Goal: Task Accomplishment & Management: Manage account settings

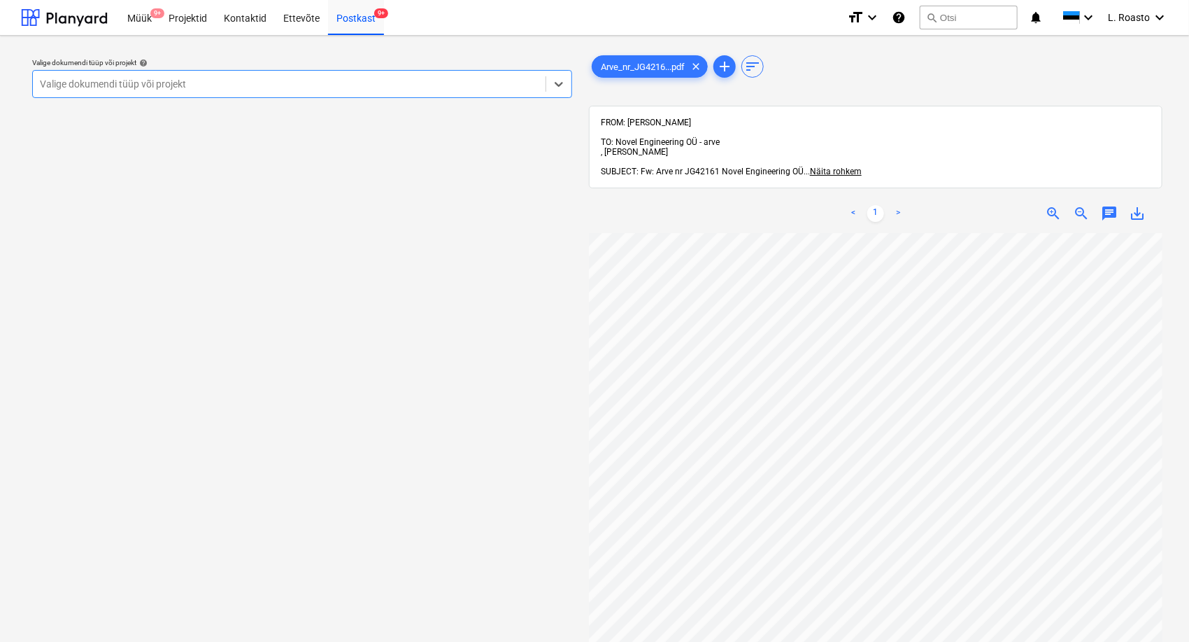
scroll to position [78, 0]
click at [199, 17] on div "Projektid" at bounding box center [187, 17] width 55 height 36
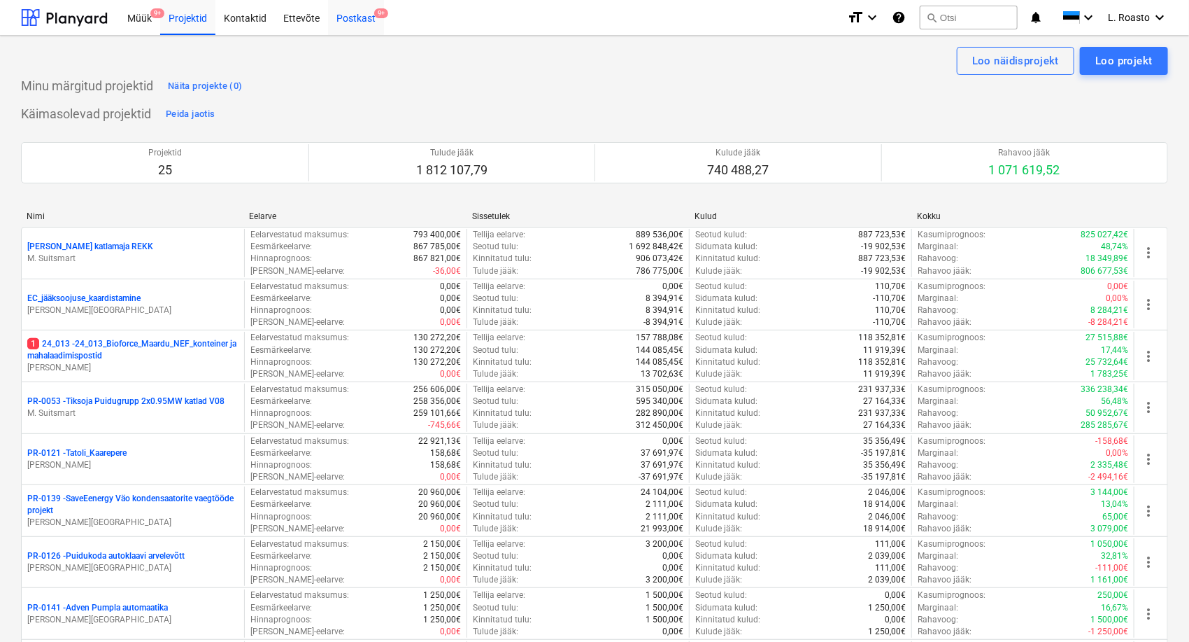
click at [355, 20] on div "Postkast 9+" at bounding box center [356, 17] width 56 height 36
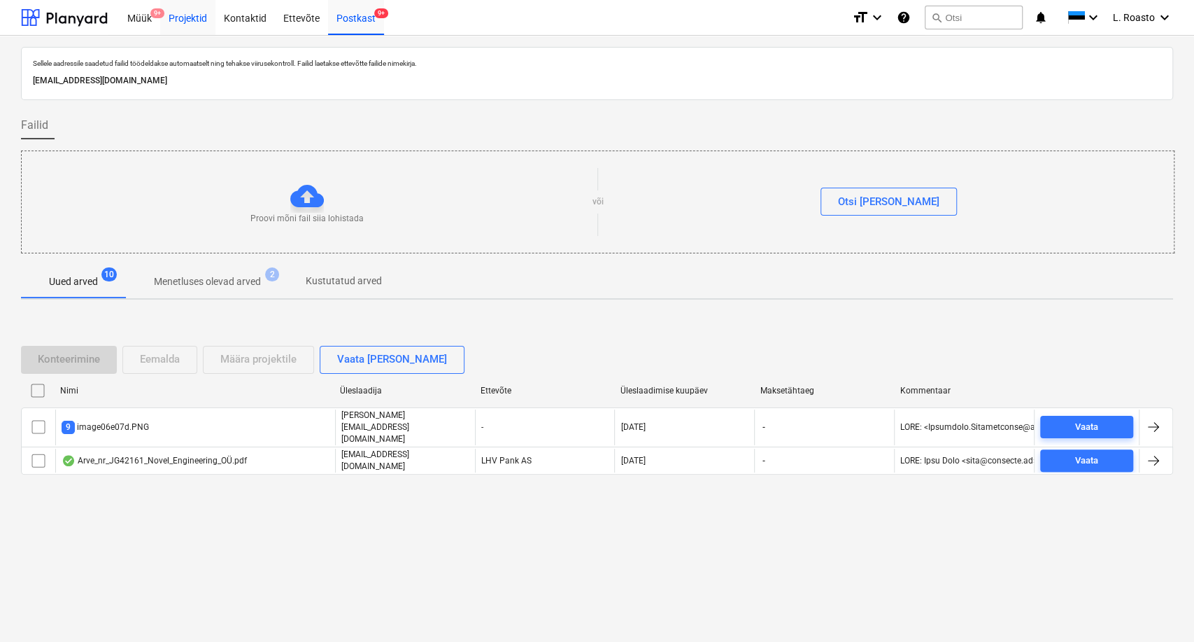
click at [183, 7] on div "Projektid" at bounding box center [187, 17] width 55 height 36
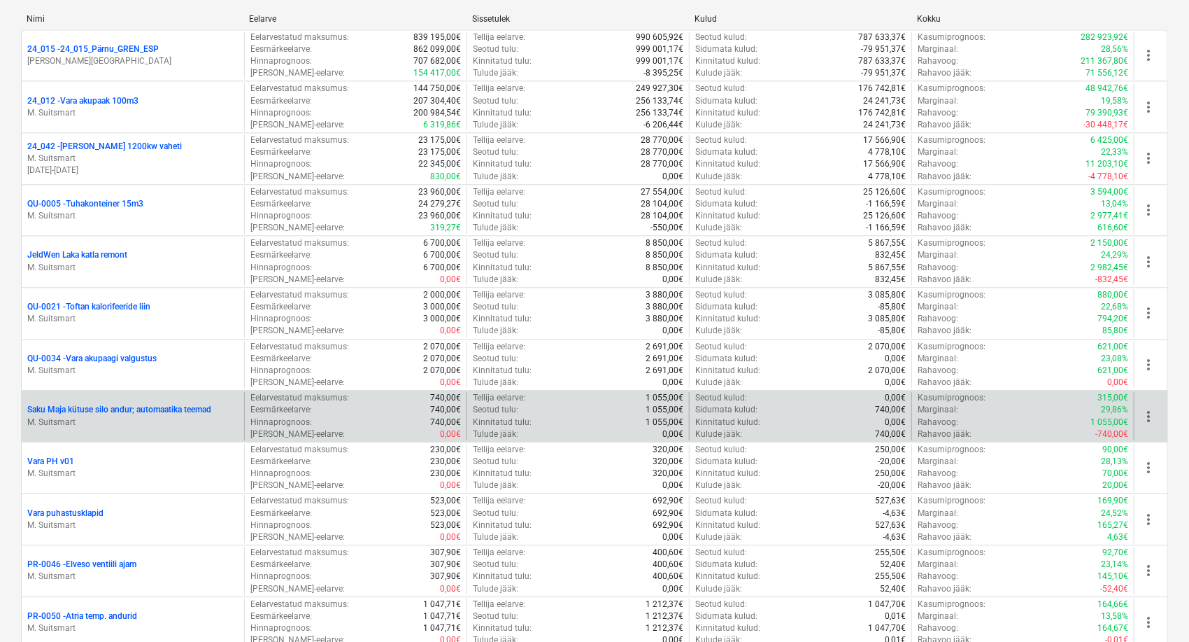
scroll to position [1243, 0]
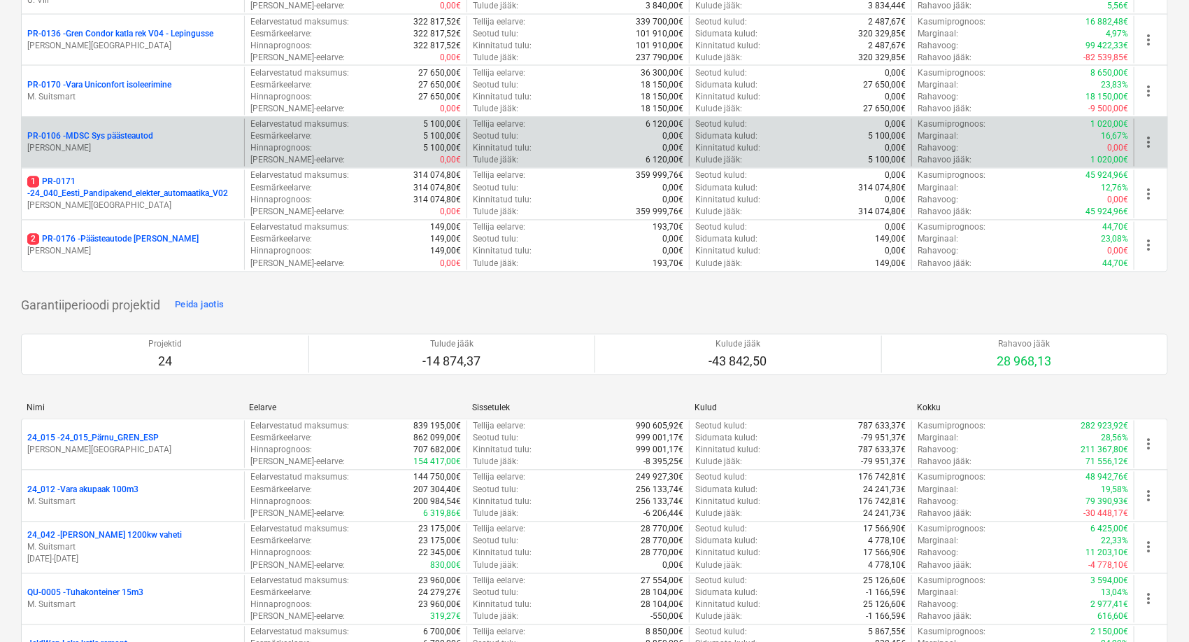
click at [1150, 141] on span "more_vert" at bounding box center [1148, 142] width 17 height 17
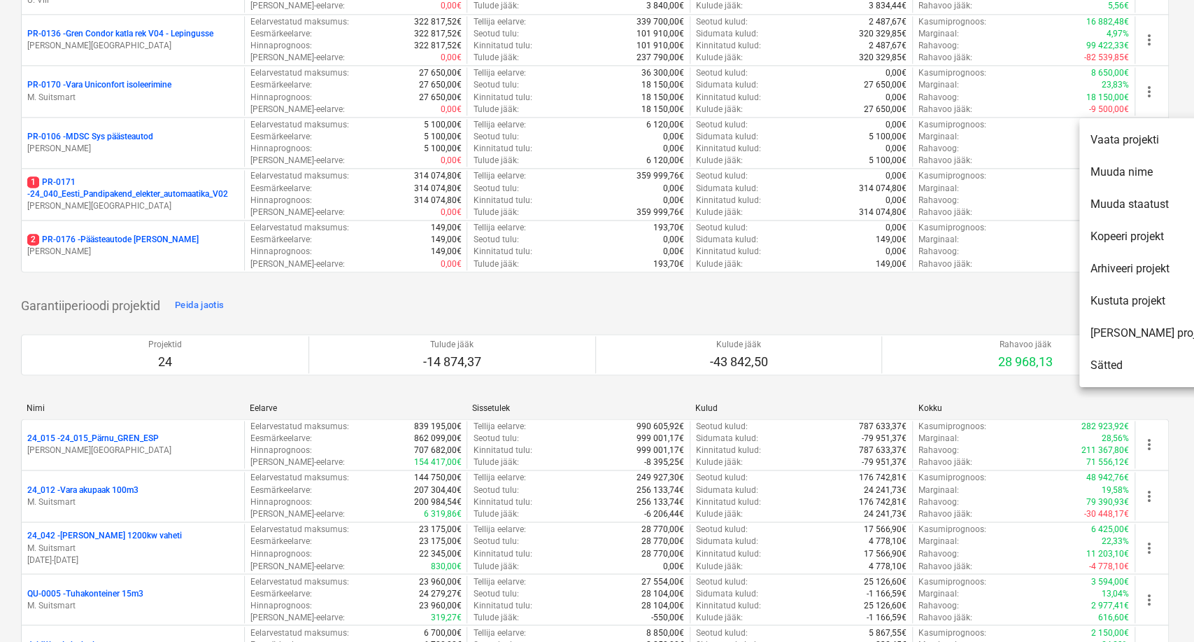
click at [1131, 299] on li "Kustuta projekt" at bounding box center [1151, 301] width 143 height 32
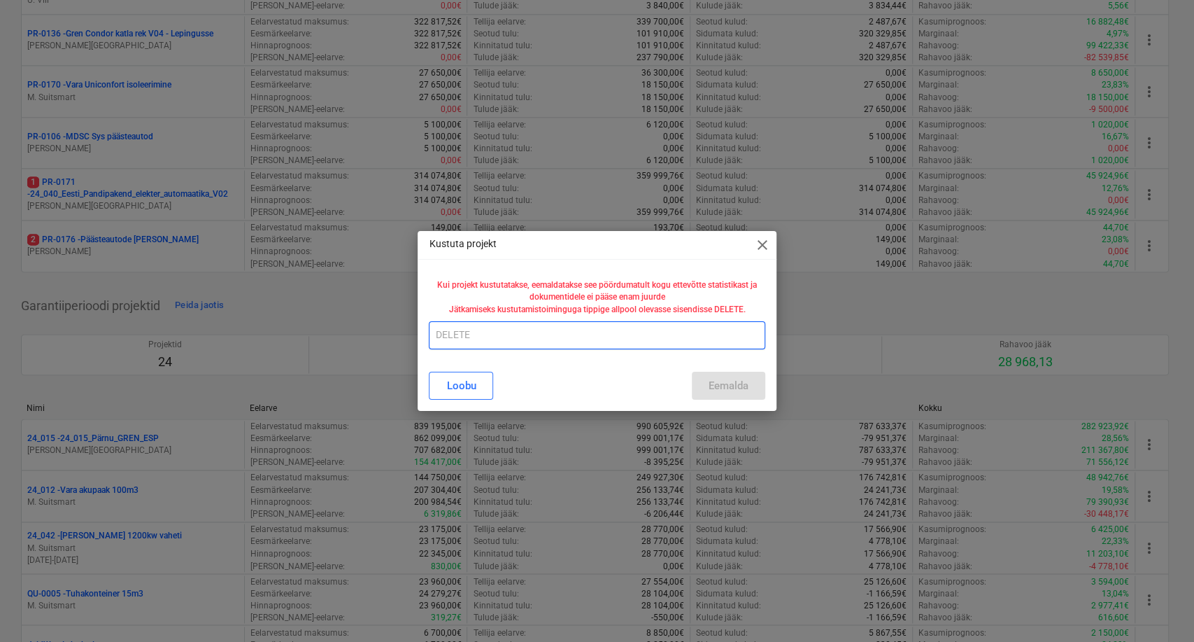
click at [629, 334] on input "text" at bounding box center [597, 335] width 336 height 28
click at [725, 386] on div "[PERSON_NAME]" at bounding box center [597, 386] width 336 height 28
drag, startPoint x: 516, startPoint y: 338, endPoint x: 190, endPoint y: 306, distance: 327.6
click at [190, 306] on div "Kustuta projekt close Kui projekt kustutatakse, eemaldatakse see pöördumatult k…" at bounding box center [597, 321] width 1194 height 642
type input "DELETE"
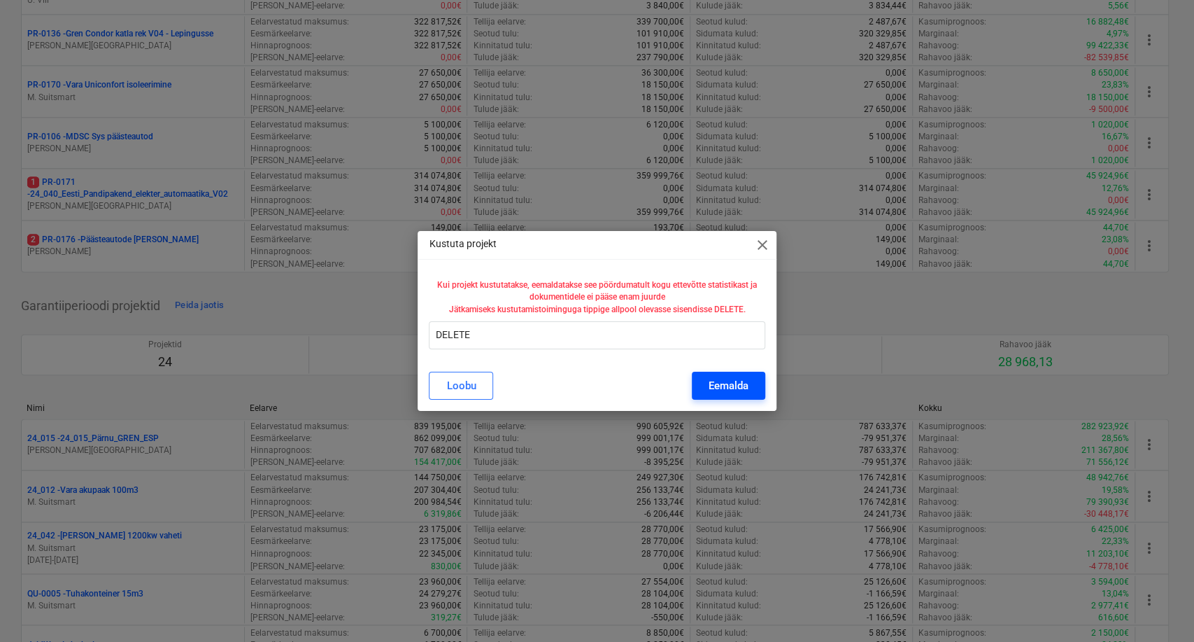
click at [730, 388] on div "Eemalda" at bounding box center [729, 385] width 40 height 18
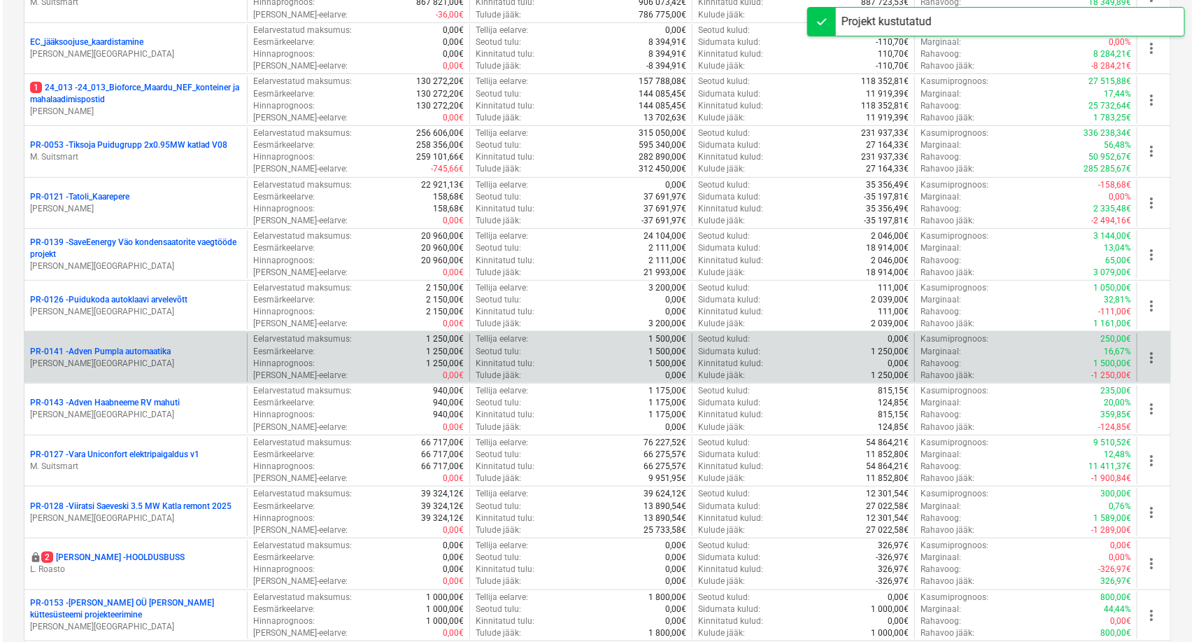
scroll to position [0, 0]
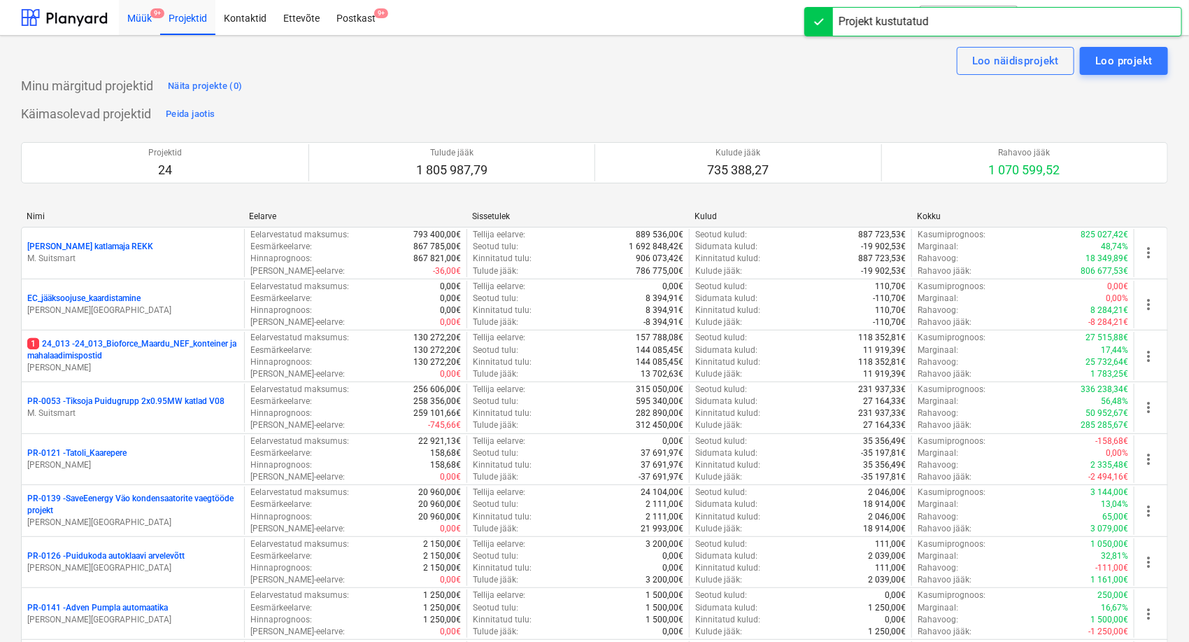
click at [155, 17] on span "9+" at bounding box center [157, 13] width 14 height 10
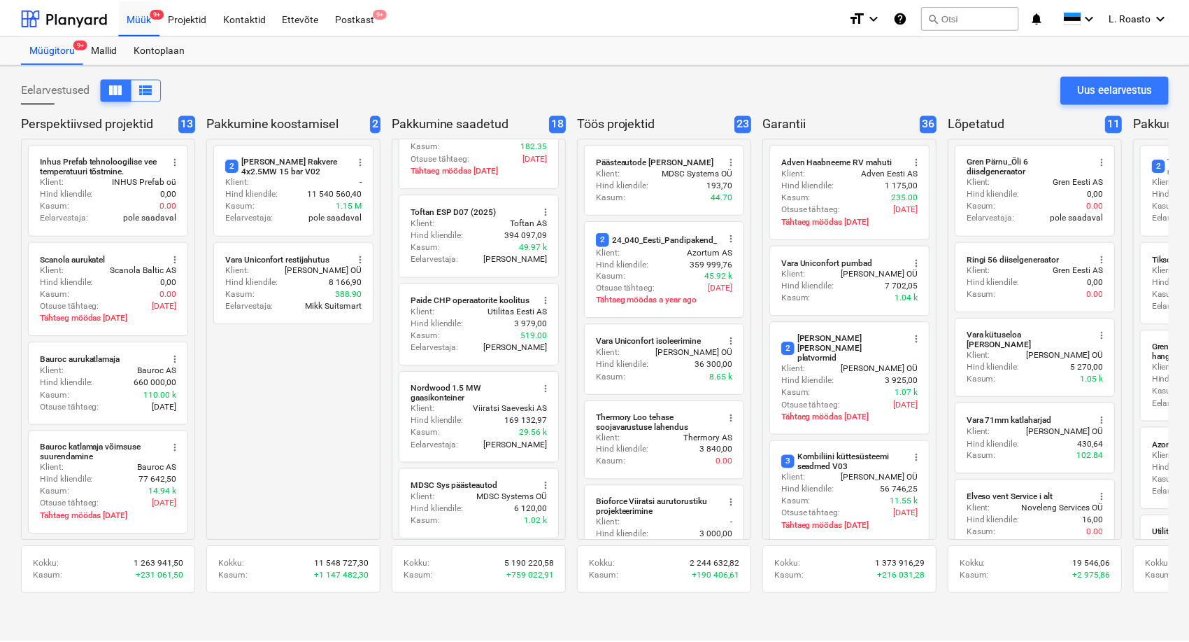
scroll to position [1010, 0]
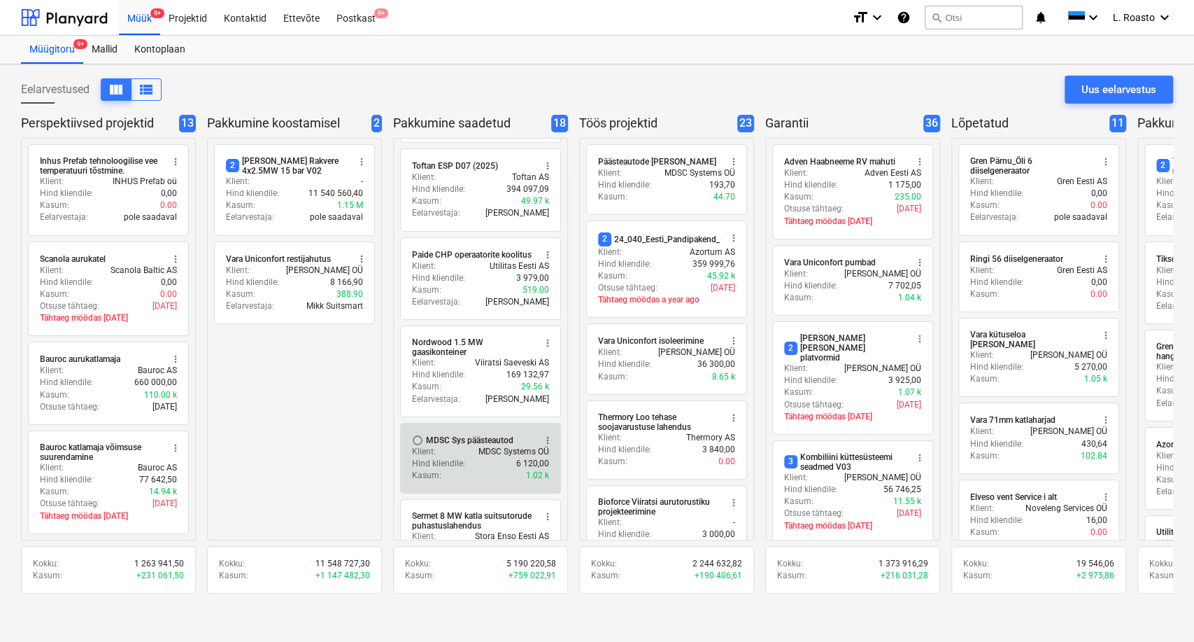
click at [477, 446] on div "Klient : MDSC Systems OÜ" at bounding box center [480, 452] width 137 height 12
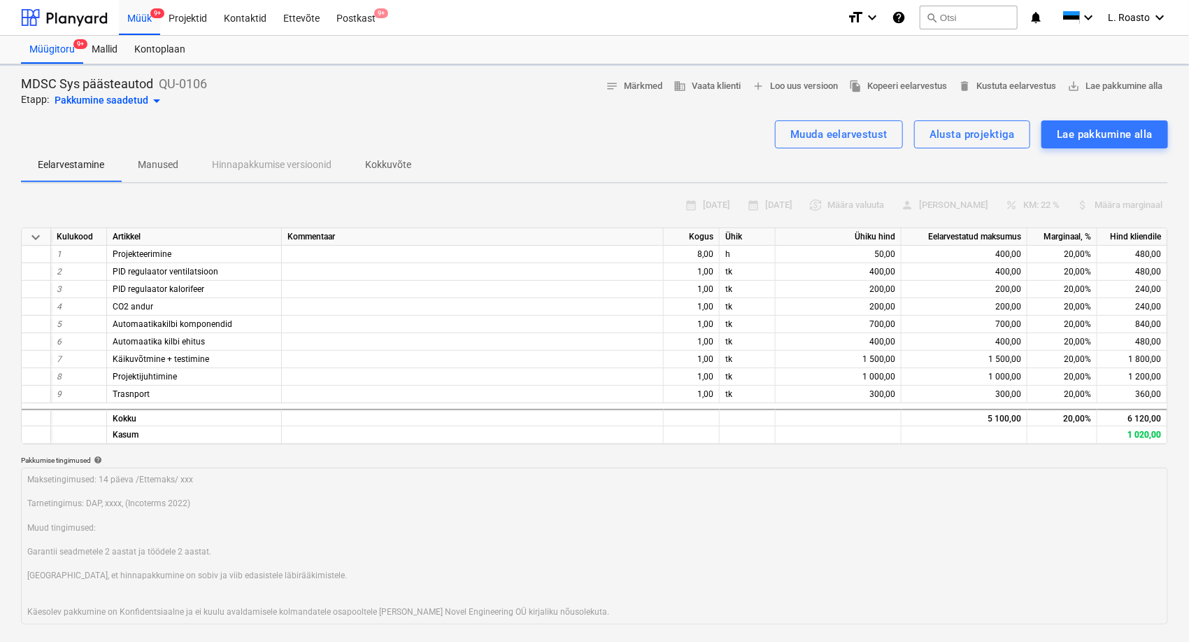
type textarea "x"
click at [179, 23] on div "Projektid" at bounding box center [187, 17] width 55 height 36
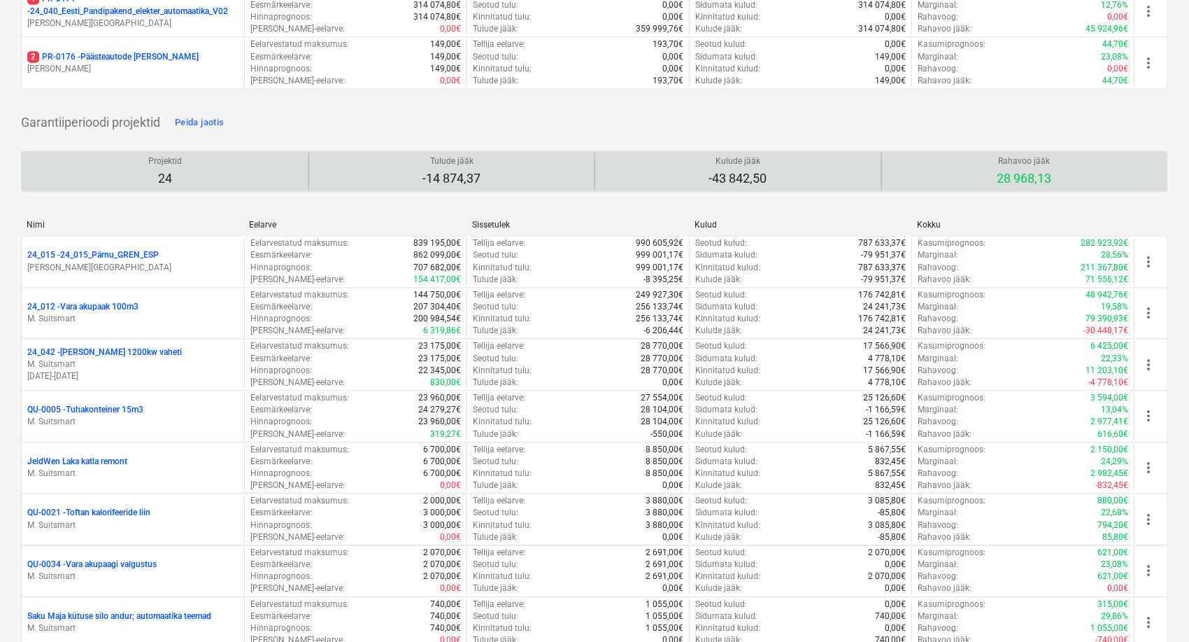
scroll to position [1243, 0]
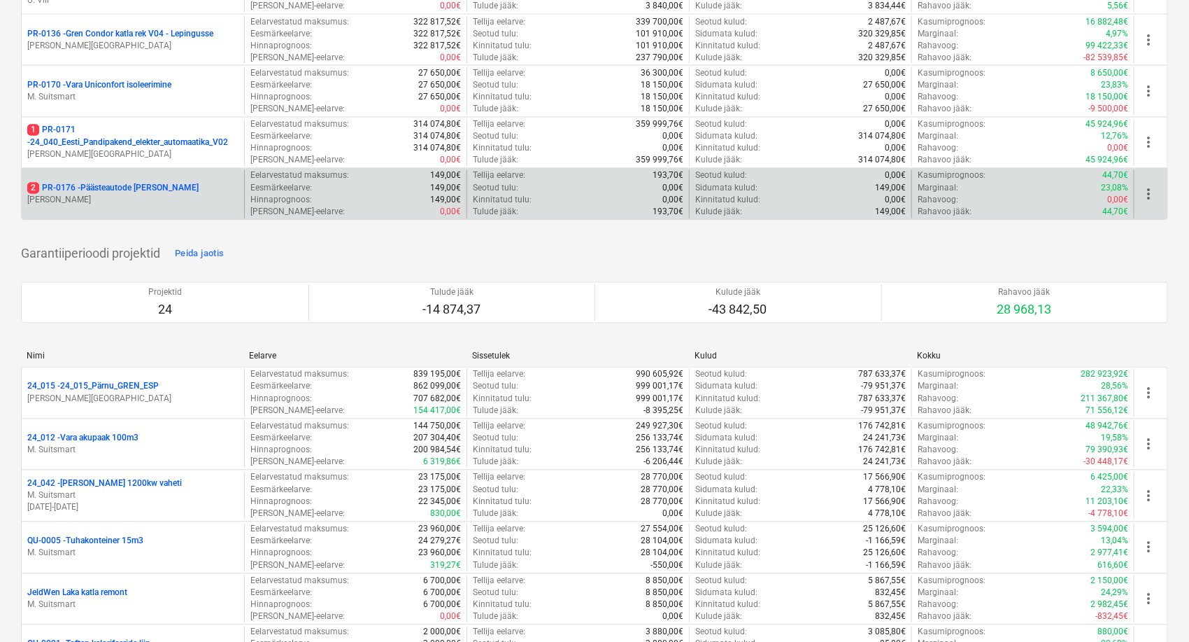
click at [104, 188] on p "2 PR-0176 - Päästeautode [PERSON_NAME]" at bounding box center [112, 189] width 171 height 12
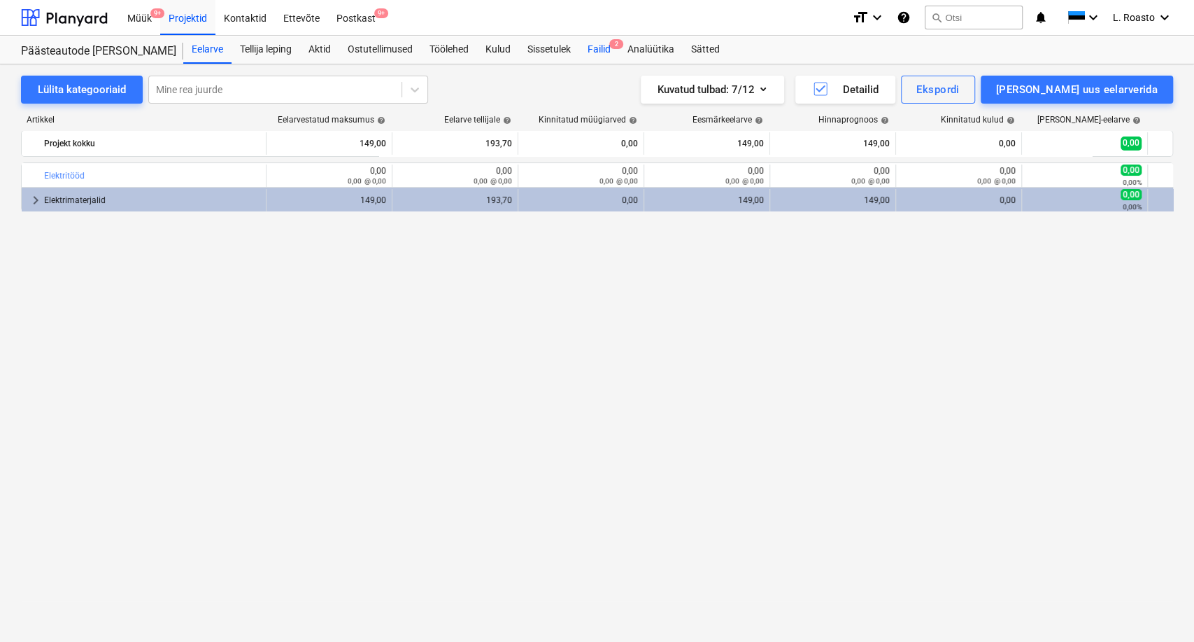
click at [603, 55] on div "Failid 2" at bounding box center [599, 50] width 40 height 28
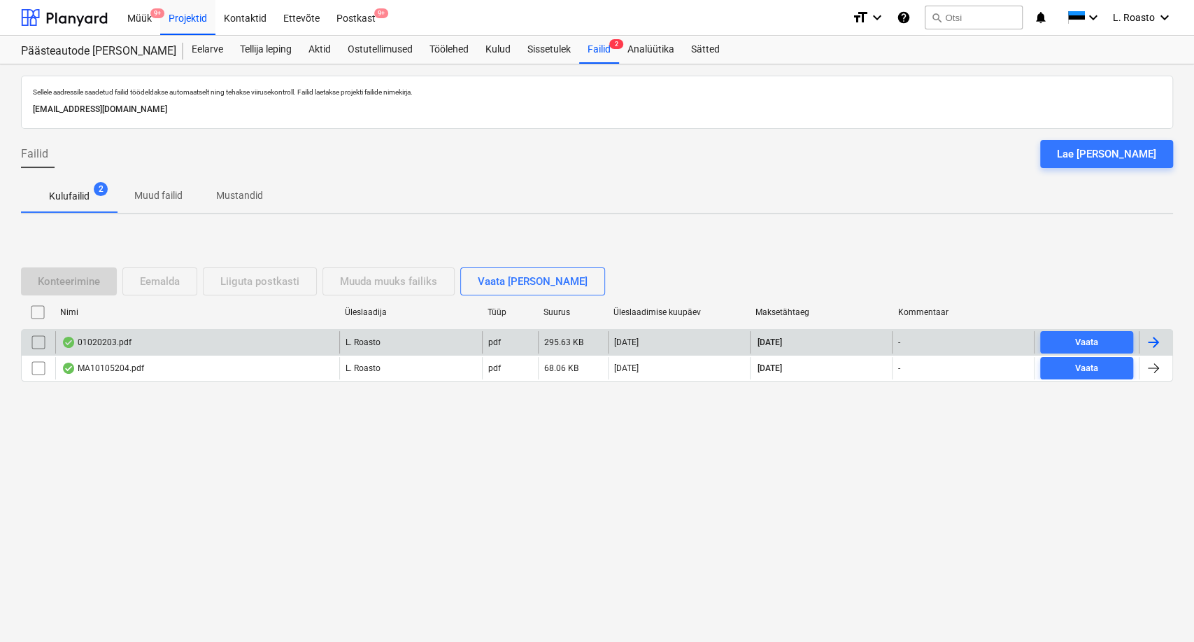
click at [1152, 350] on div at bounding box center [1153, 342] width 17 height 17
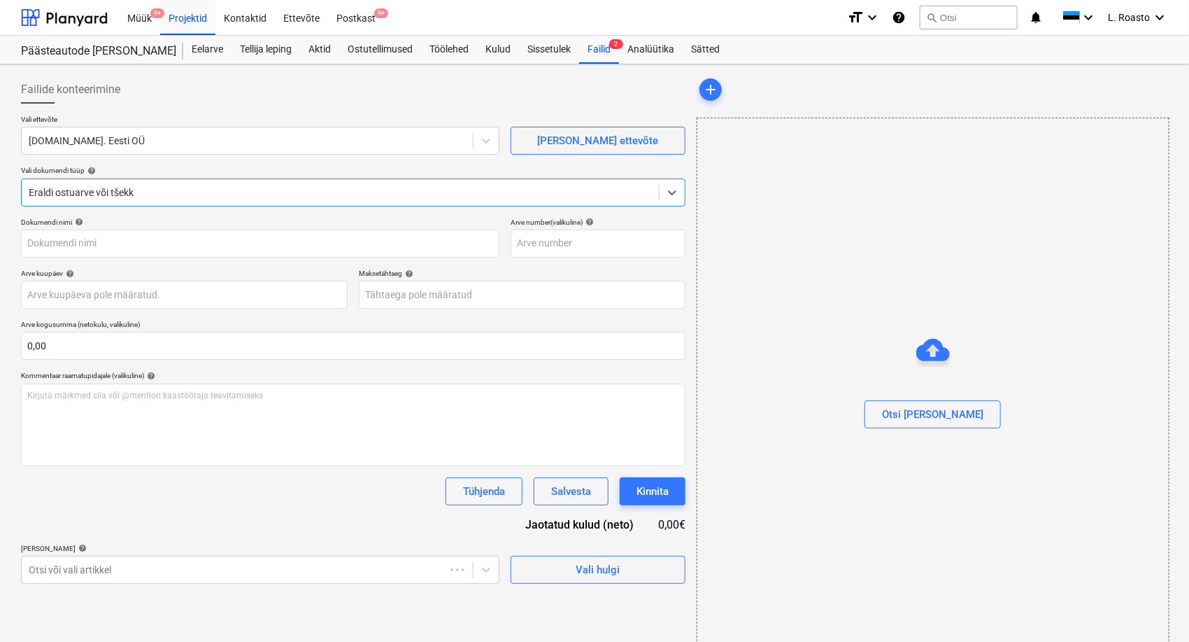
type input "01020203"
type input "[DATE]"
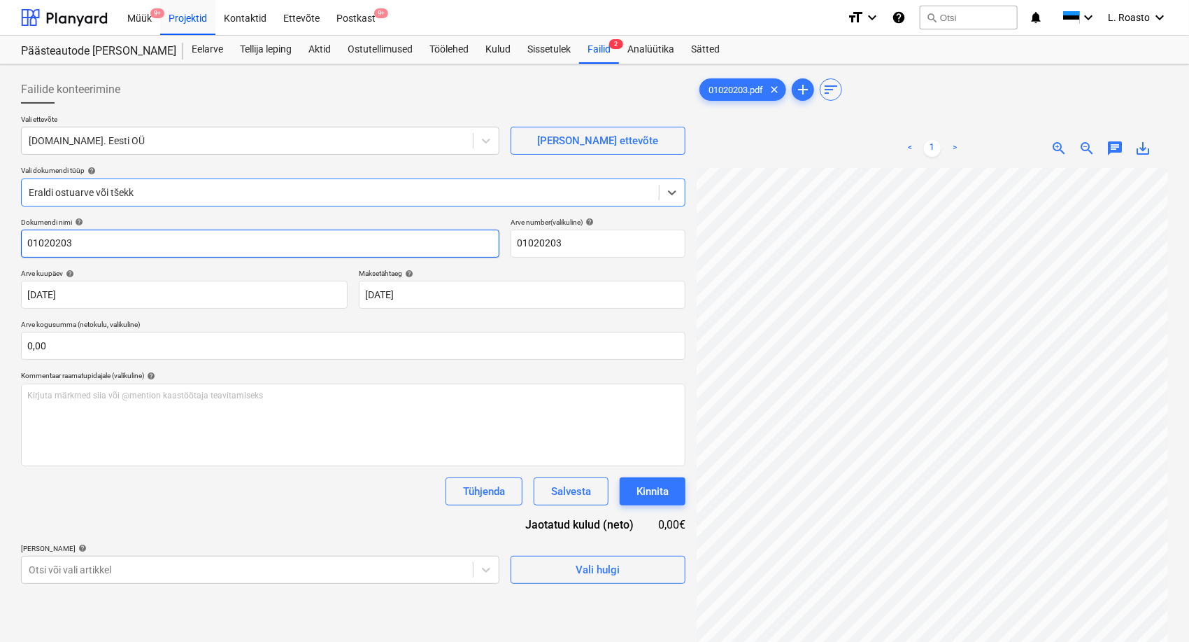
click at [25, 244] on input "01020203" at bounding box center [260, 243] width 479 height 28
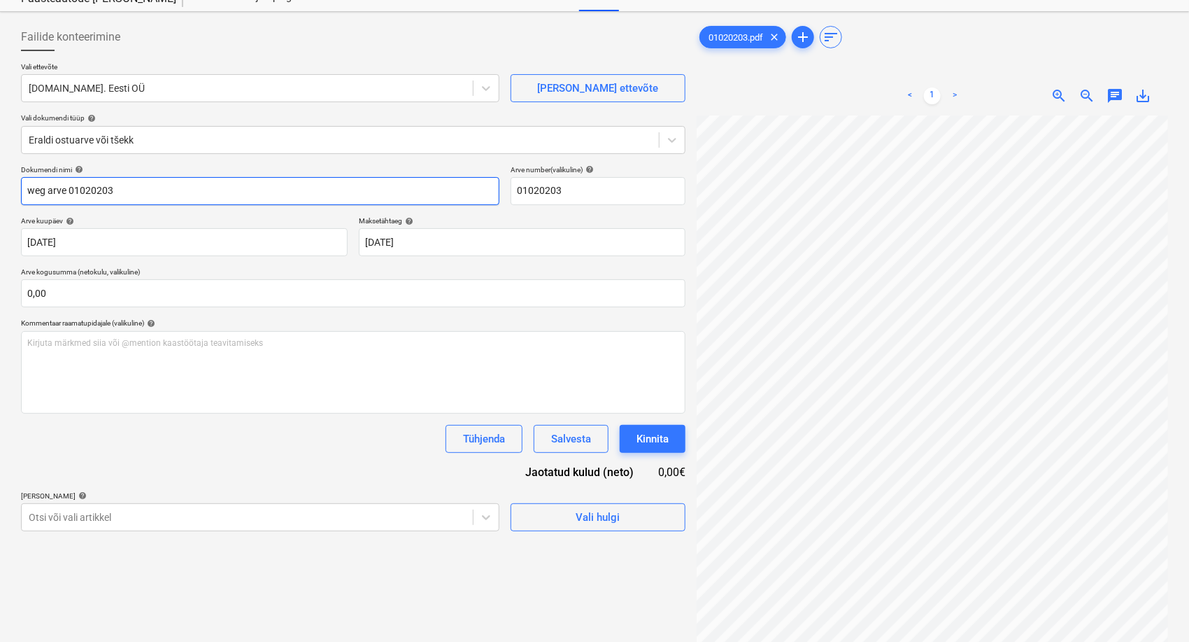
scroll to position [140, 0]
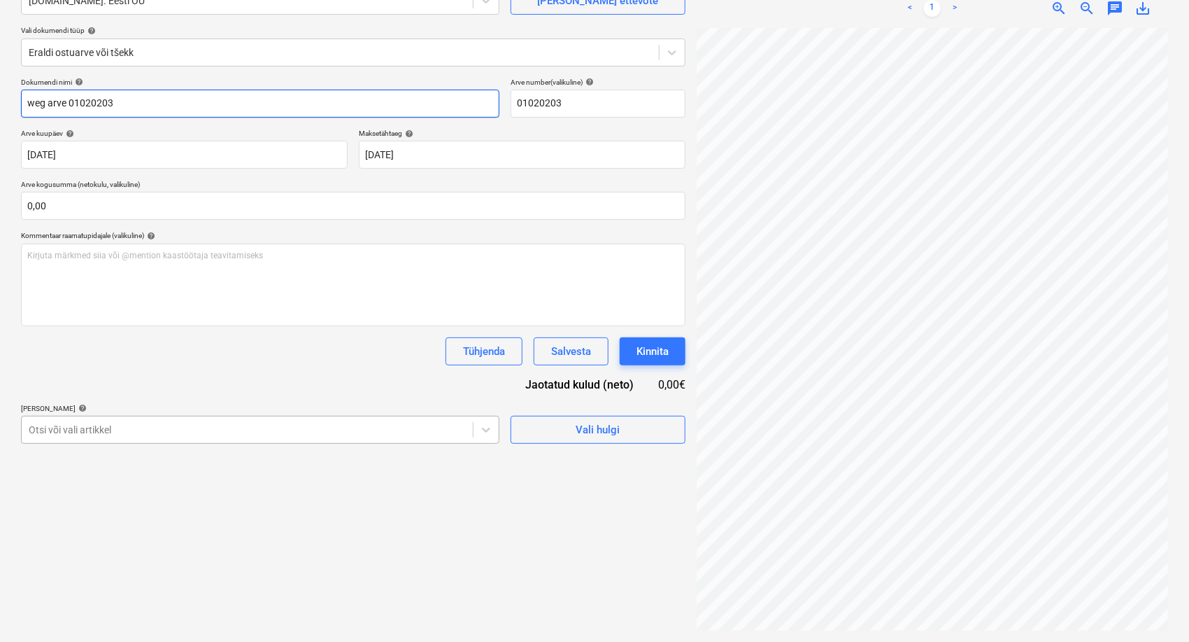
type input "weg arve 01020203"
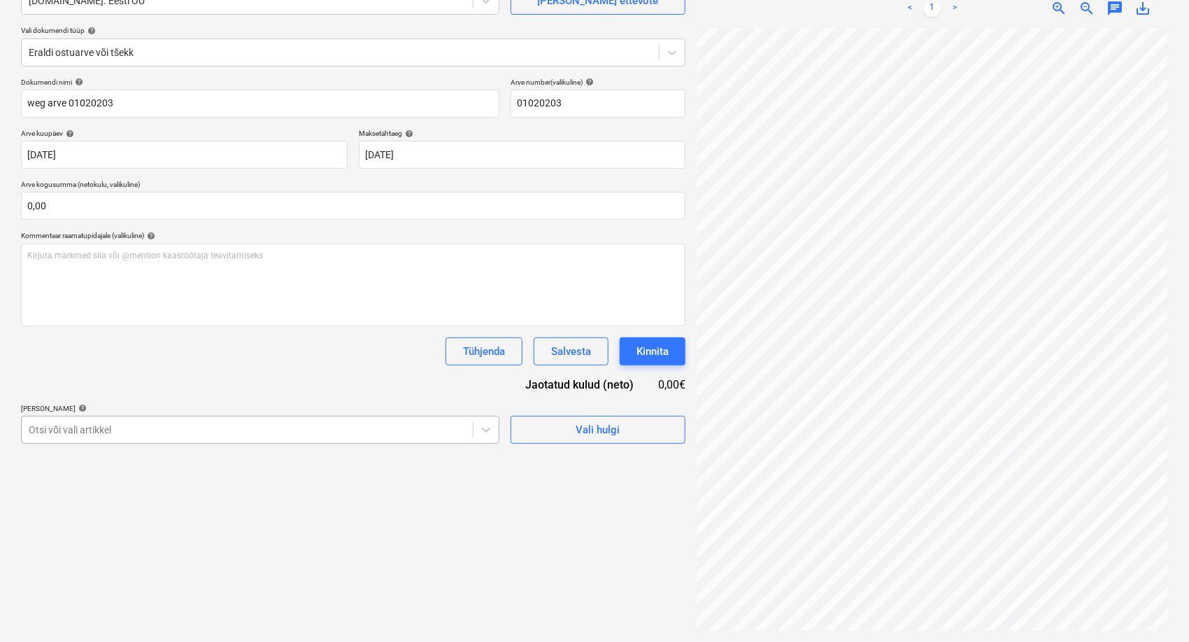
click at [236, 425] on div at bounding box center [247, 430] width 437 height 14
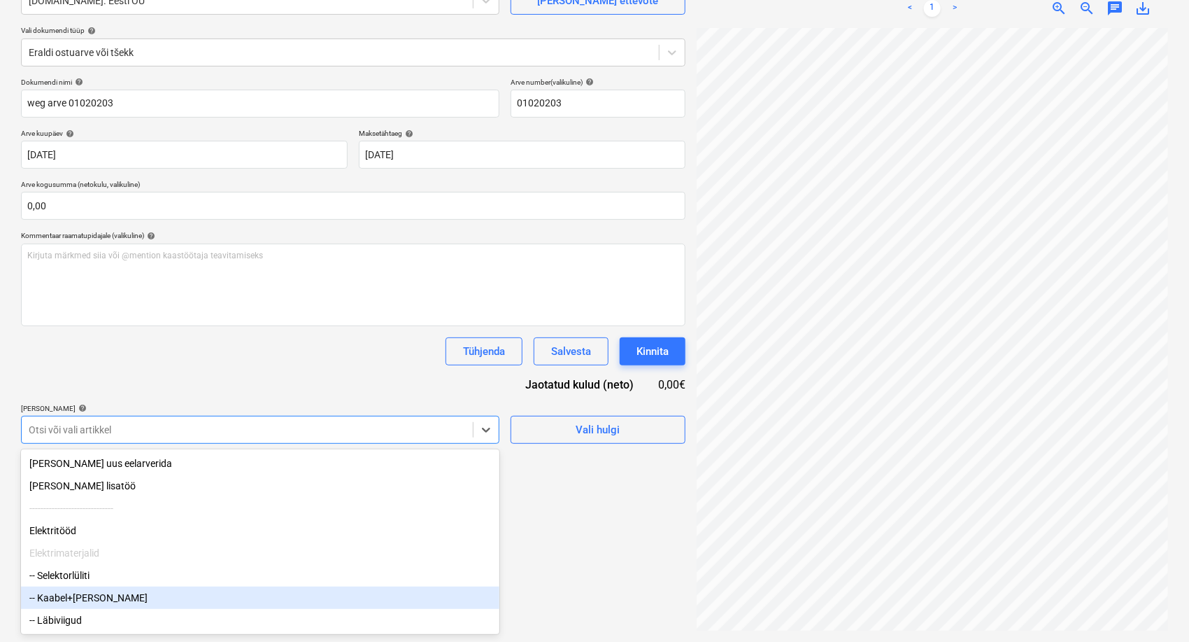
click at [151, 601] on div "-- Kaabel+[PERSON_NAME]" at bounding box center [260, 597] width 479 height 22
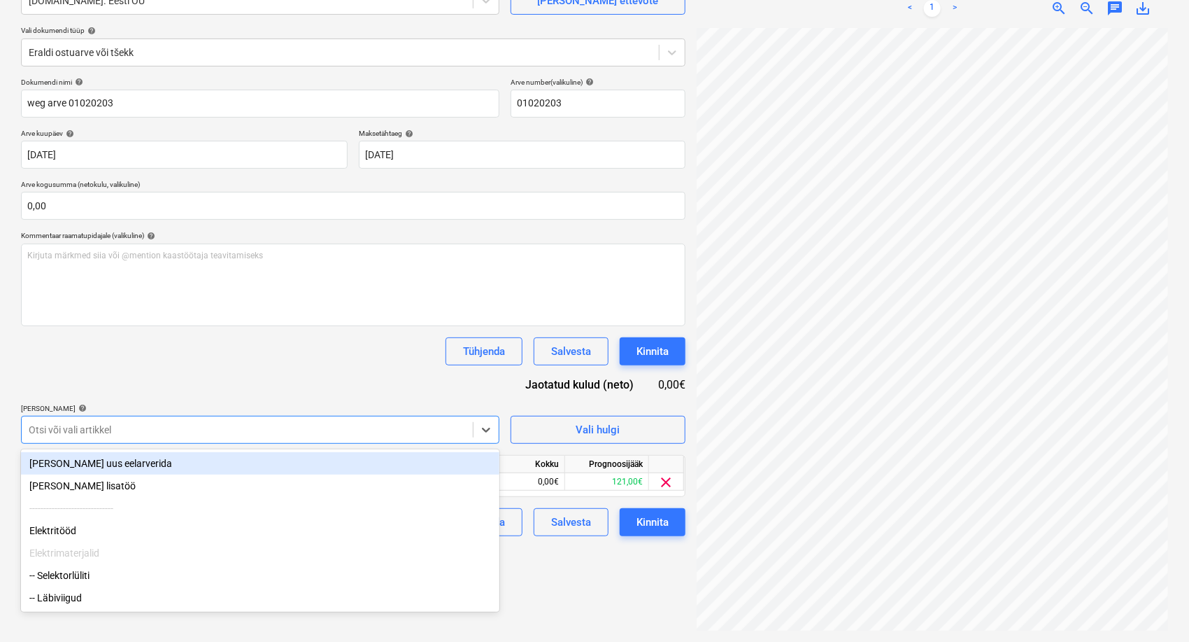
click at [257, 332] on div "Dokumendi nimi help weg arve 01020203 Arve number (valikuline) help 01020203 Ar…" at bounding box center [353, 307] width 665 height 458
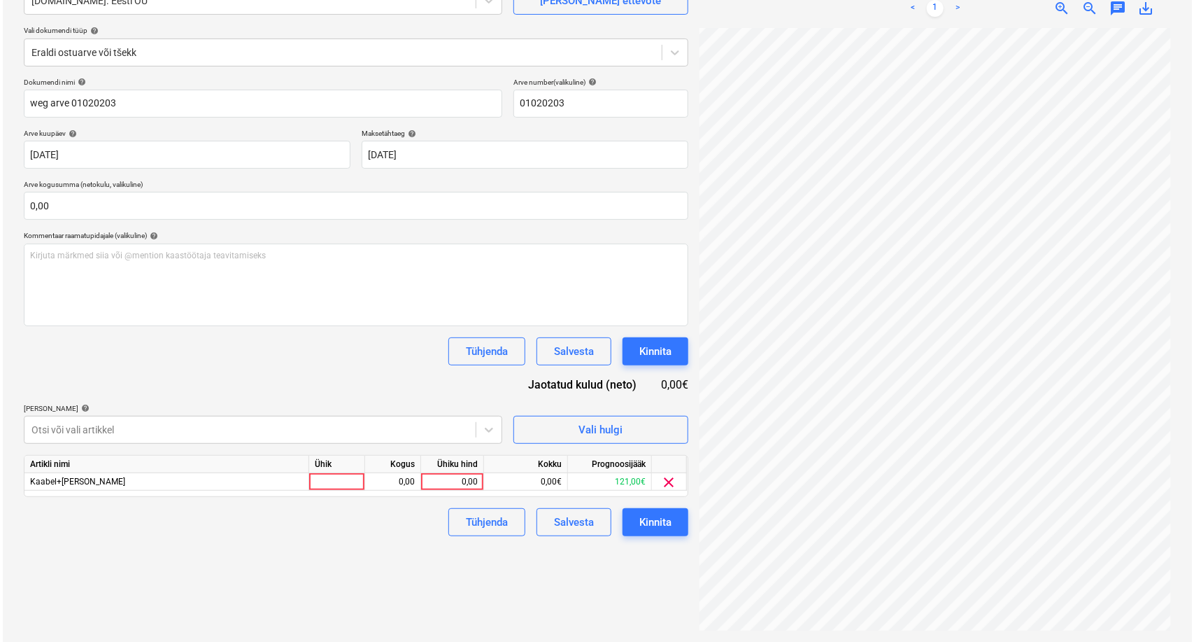
scroll to position [50, 161]
click at [458, 473] on div "0,00" at bounding box center [449, 481] width 51 height 17
type input "120,08"
click at [358, 531] on div "Tühjenda Salvesta Kinnita" at bounding box center [353, 522] width 665 height 28
click at [666, 521] on div "Kinnita" at bounding box center [653, 522] width 32 height 18
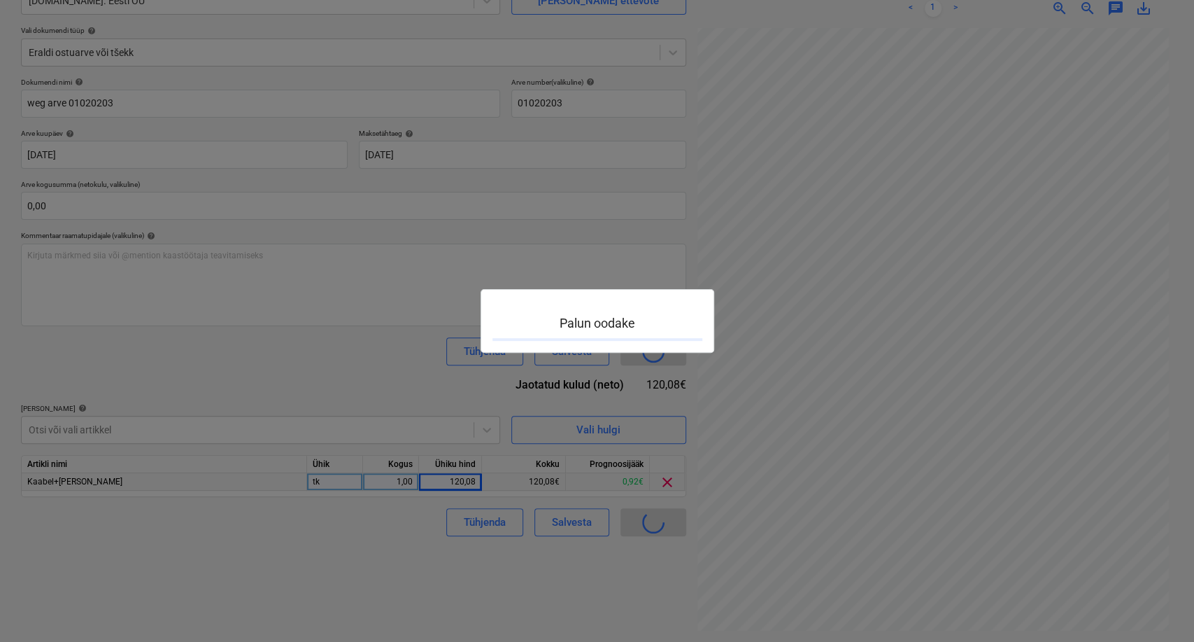
scroll to position [50, 160]
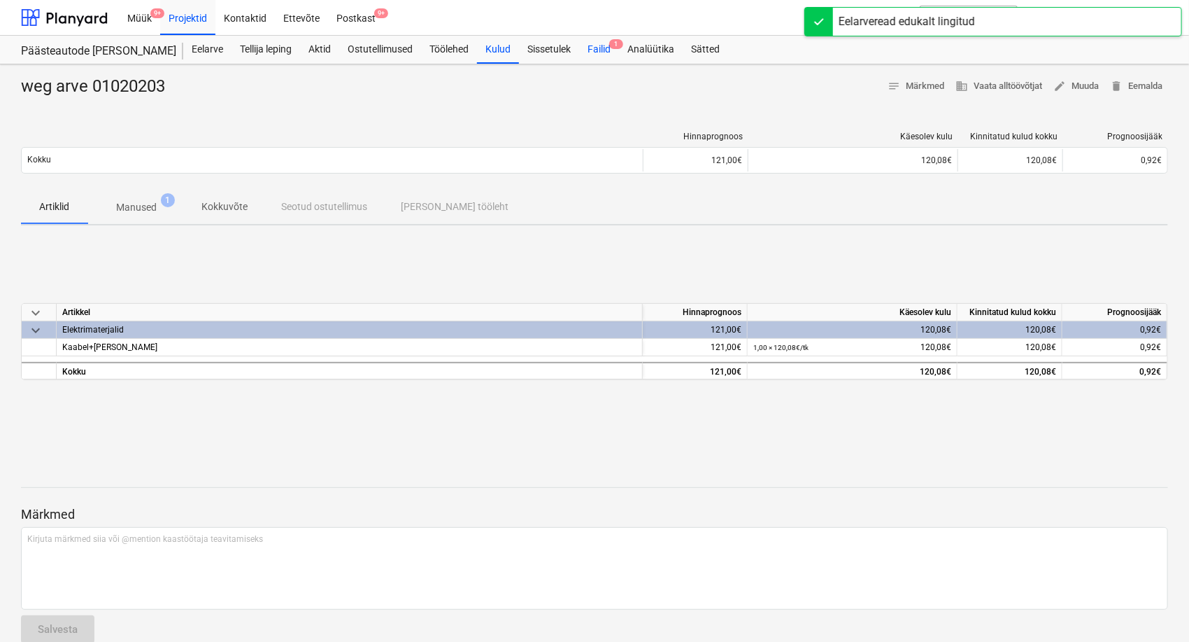
click at [605, 53] on div "Failid 1" at bounding box center [599, 50] width 40 height 28
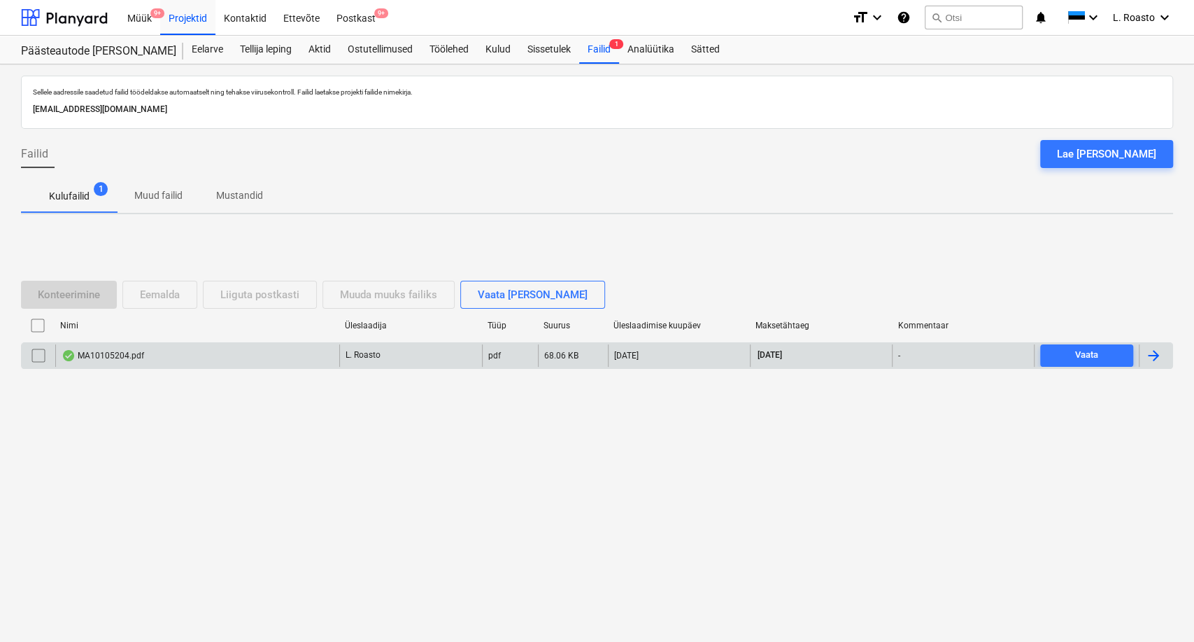
click at [1159, 355] on div at bounding box center [1153, 355] width 17 height 17
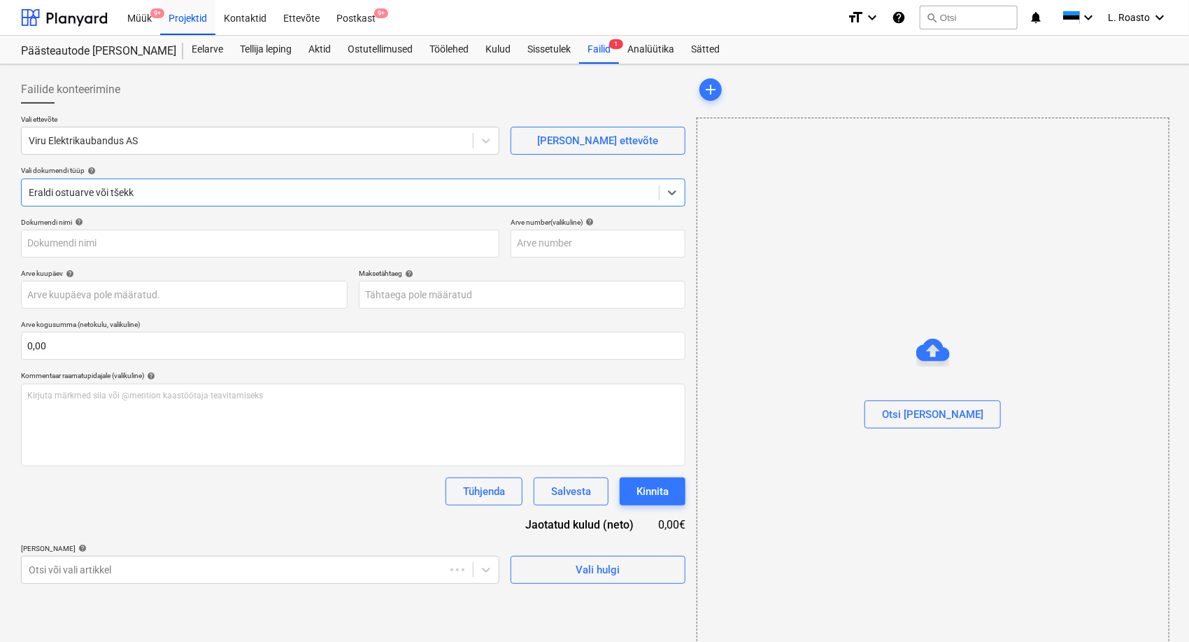
type input "MA10105204"
type input "[DATE]"
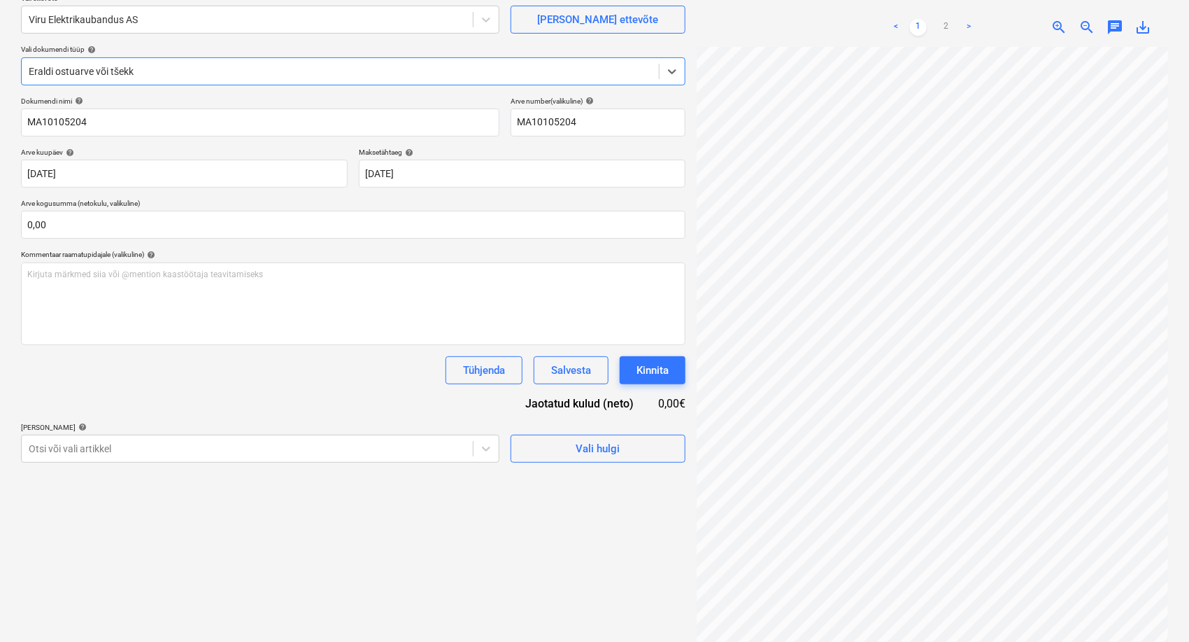
scroll to position [140, 0]
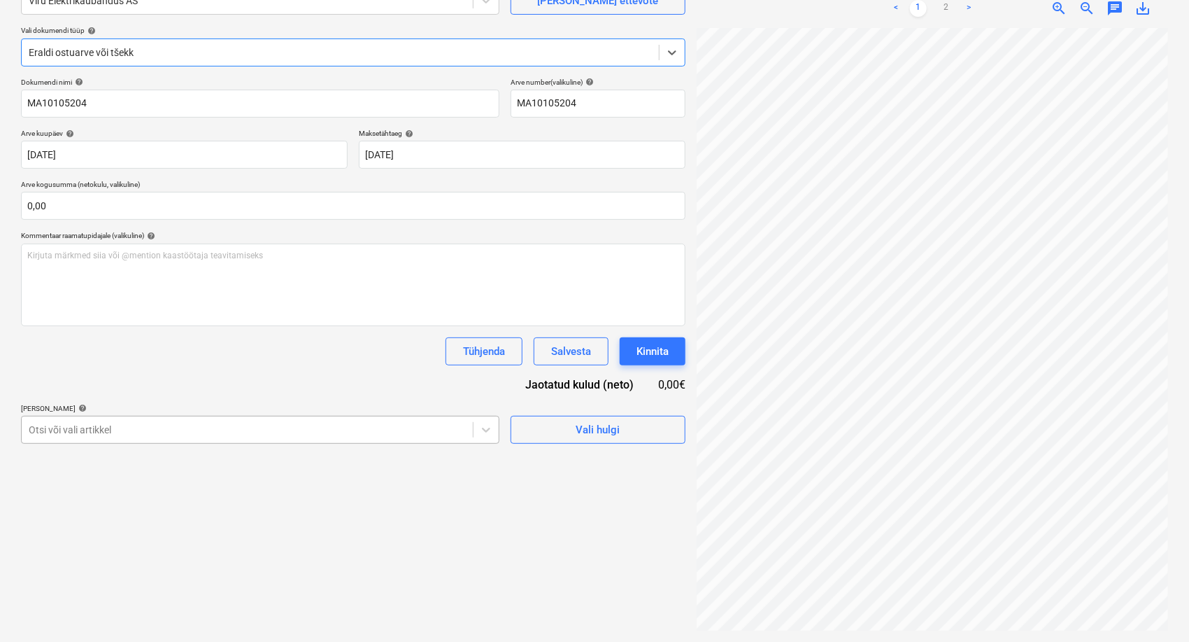
click at [322, 427] on div at bounding box center [247, 430] width 437 height 14
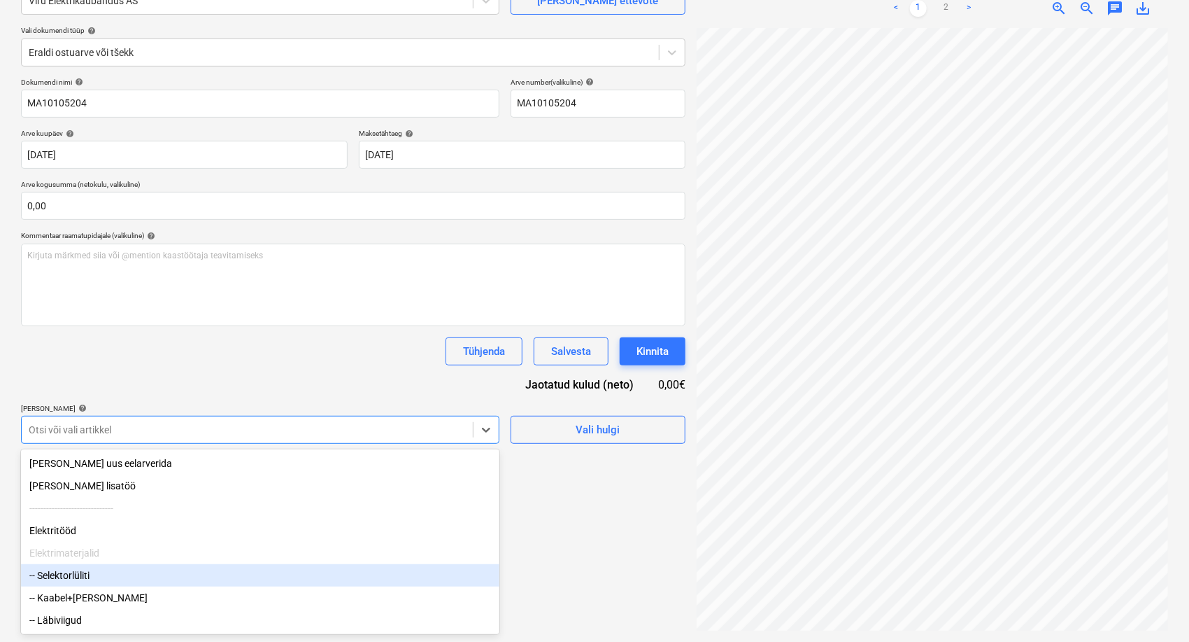
click at [161, 578] on div "-- Selektorlüliti" at bounding box center [260, 575] width 479 height 22
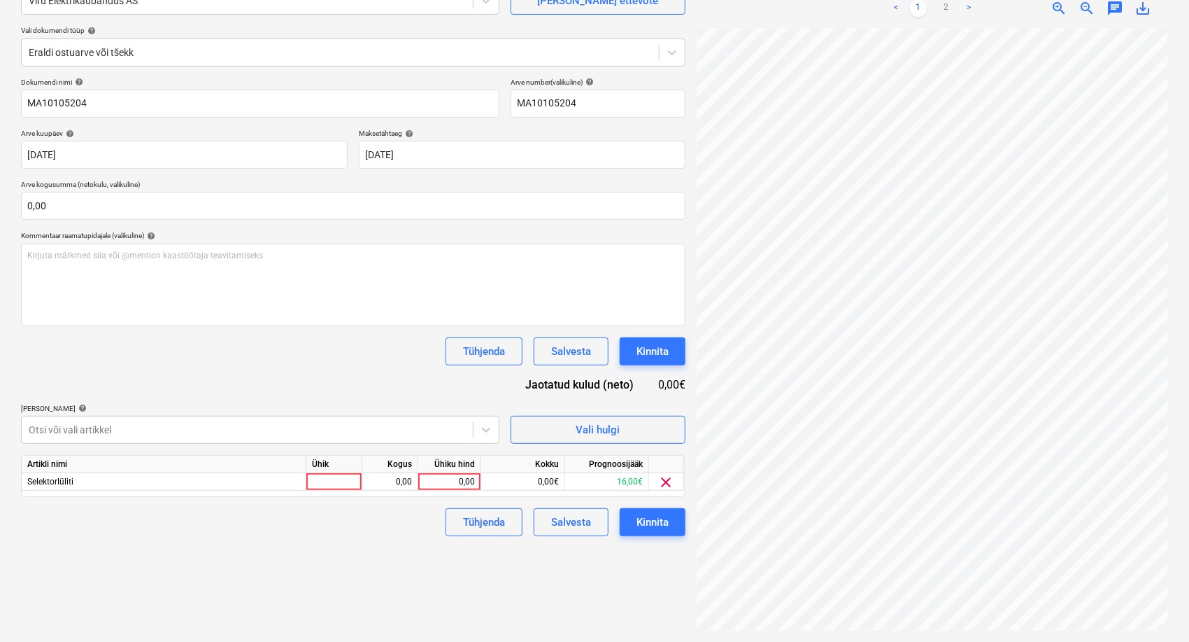
click at [451, 384] on div "Dokumendi nimi help MA10105204 Arve number (valikuline) help MA10105204 Arve ku…" at bounding box center [353, 307] width 665 height 458
click at [447, 477] on div "0,00" at bounding box center [449, 481] width 51 height 17
type input "15,61"
click at [949, 16] on link "2" at bounding box center [946, 8] width 17 height 17
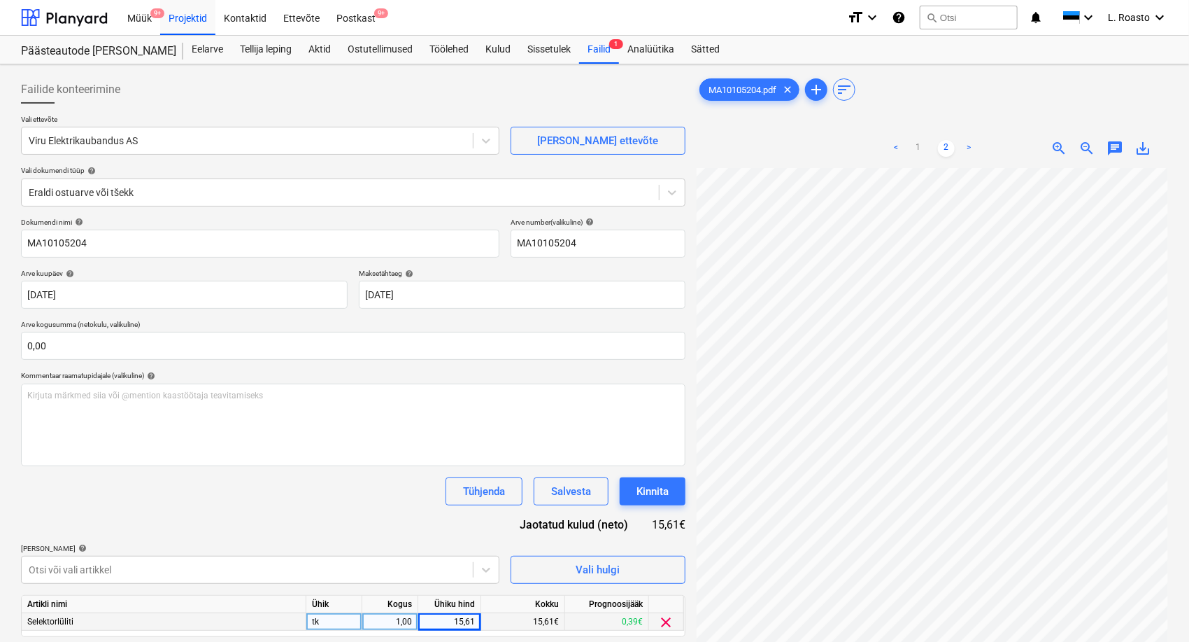
scroll to position [0, 161]
drag, startPoint x: 912, startPoint y: 136, endPoint x: 921, endPoint y: 147, distance: 14.0
click at [914, 138] on div "< 1 2 >" at bounding box center [933, 148] width 150 height 39
click at [923, 148] on link "1" at bounding box center [918, 148] width 17 height 17
click at [366, 522] on div "Dokumendi nimi help MA10105204 Arve number (valikuline) help MA10105204 Arve ku…" at bounding box center [353, 447] width 665 height 458
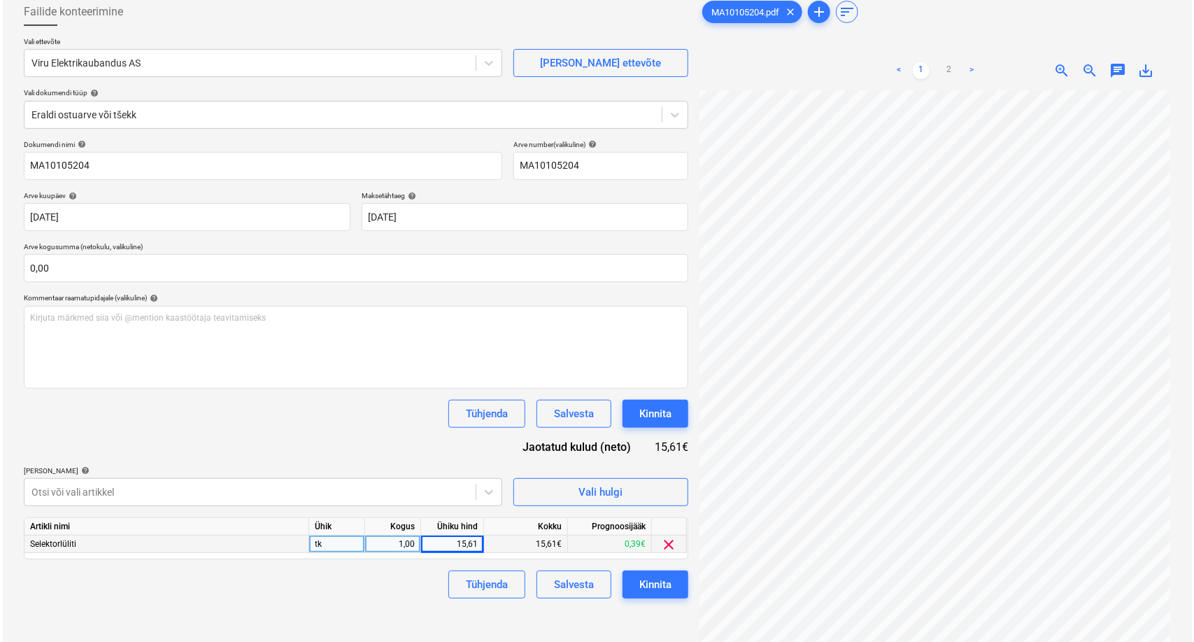
scroll to position [140, 0]
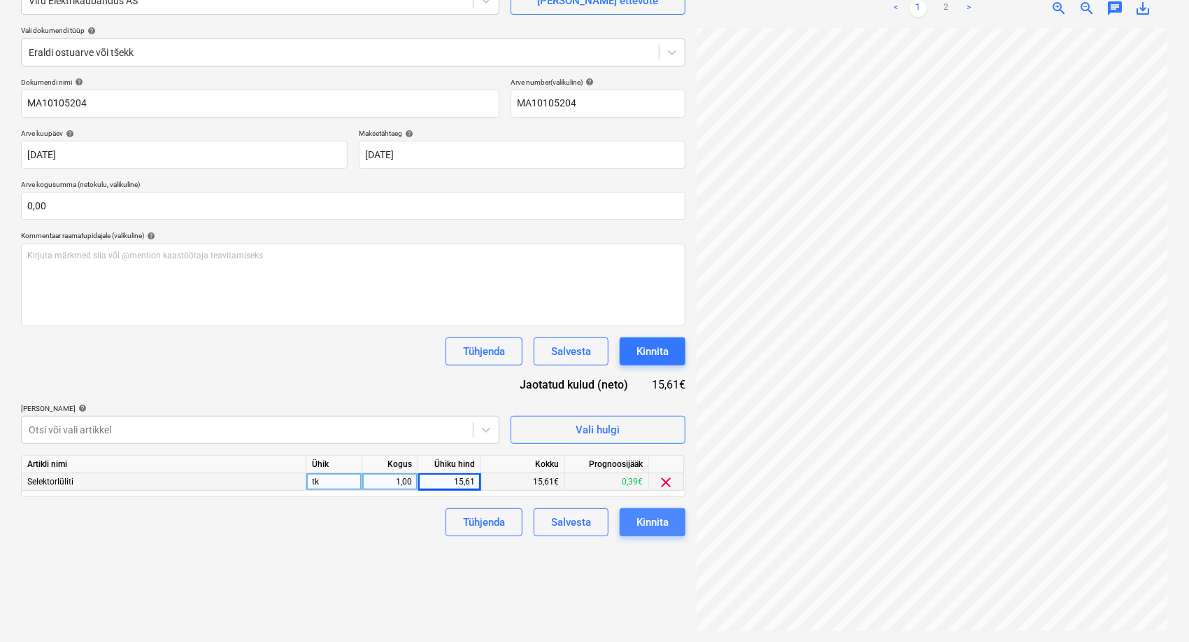
click at [644, 514] on div "Kinnita" at bounding box center [653, 522] width 32 height 18
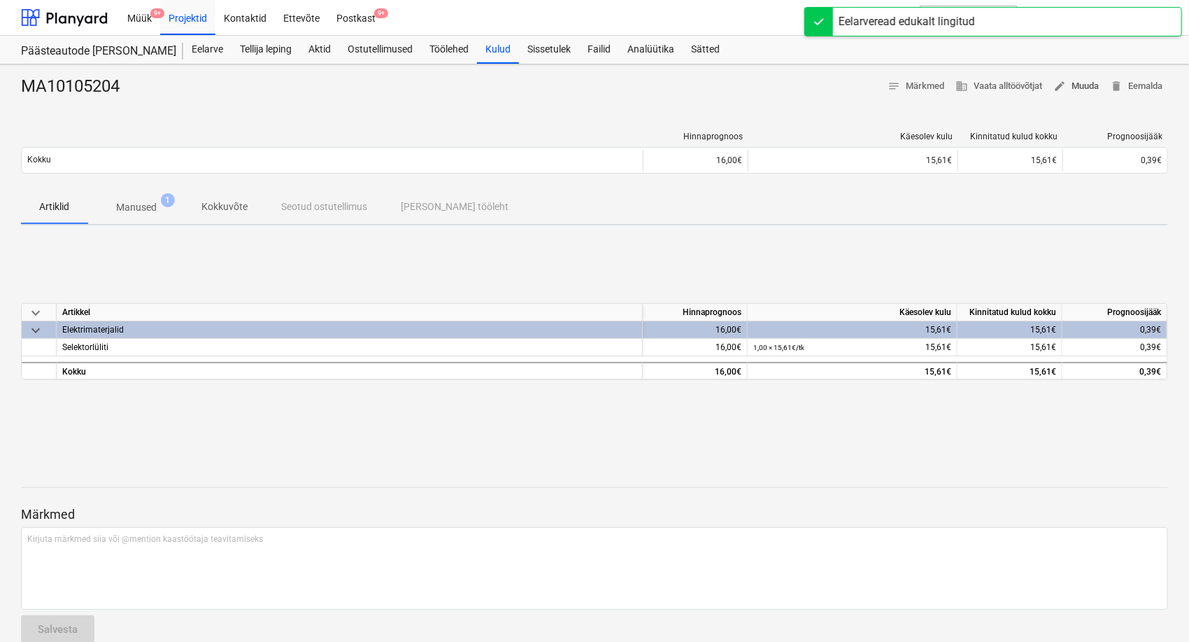
click at [1082, 83] on span "edit Muuda" at bounding box center [1076, 86] width 45 height 16
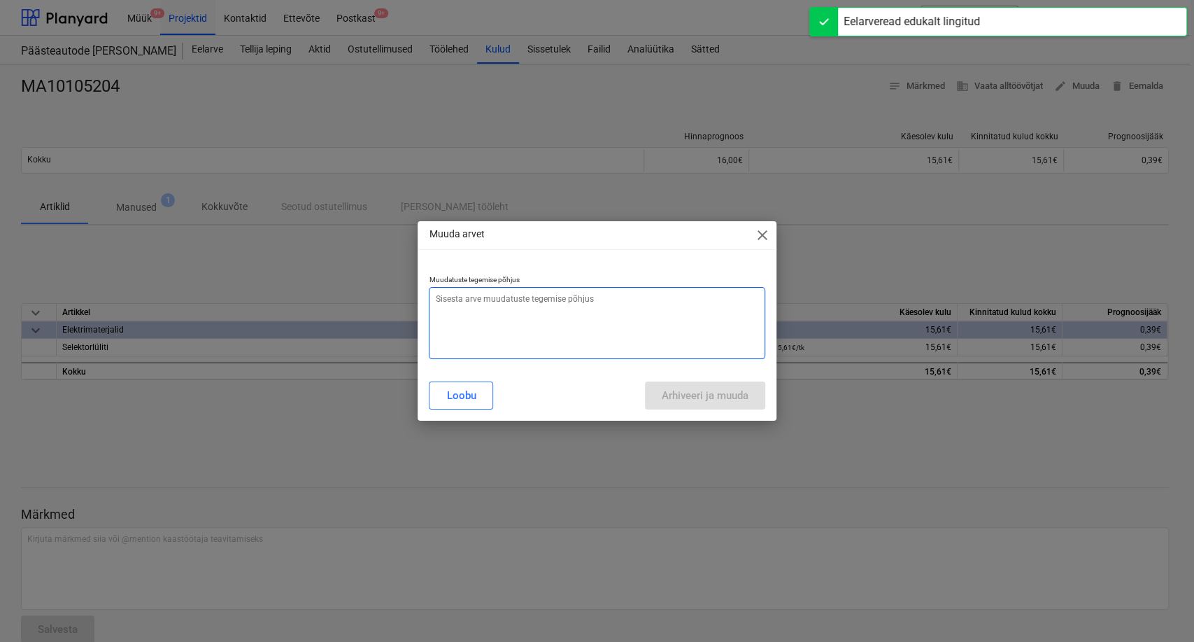
click at [572, 320] on textarea at bounding box center [597, 323] width 336 height 72
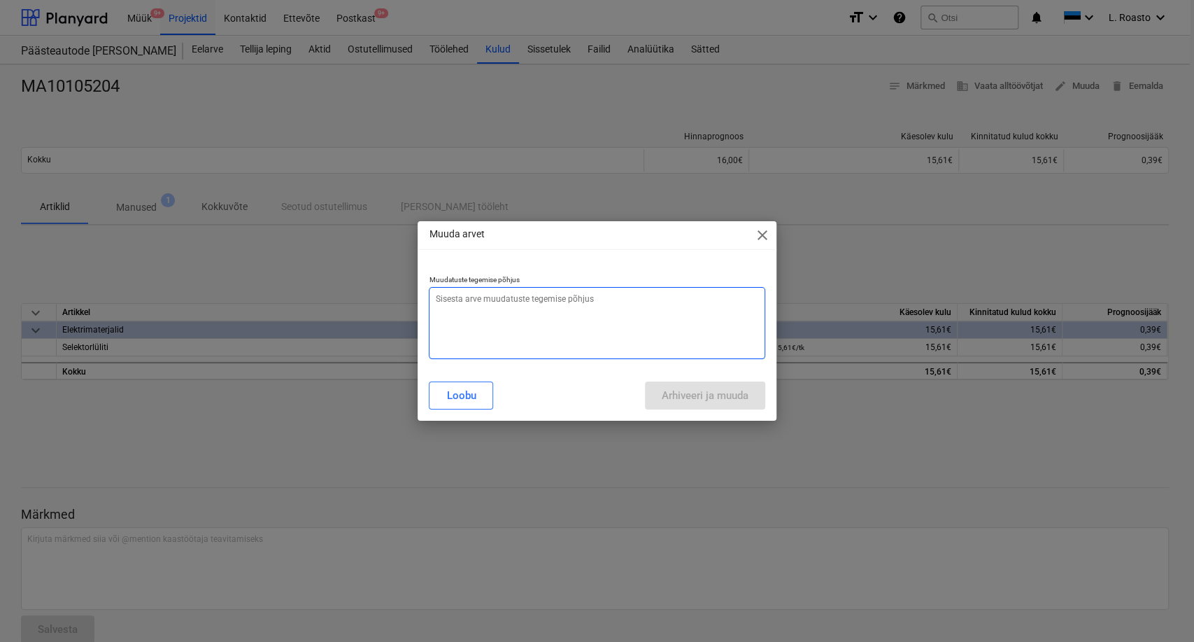
type textarea "x"
type textarea "n"
type textarea "x"
type textarea "ni"
type textarea "x"
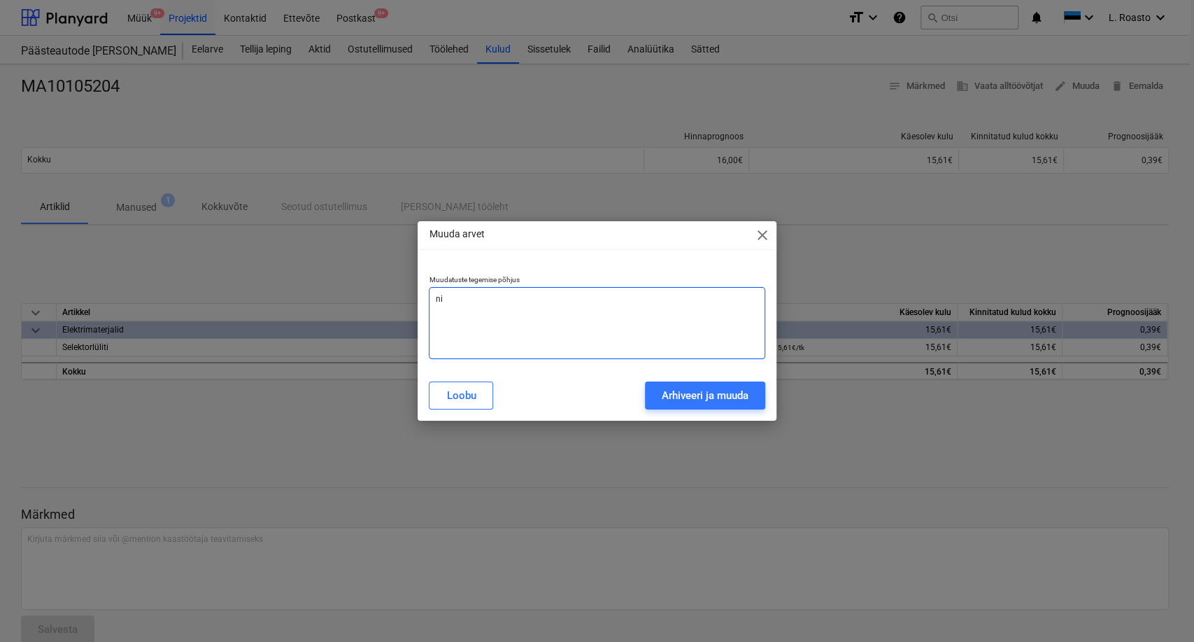
type textarea "nim"
type textarea "x"
type textarea "nimi"
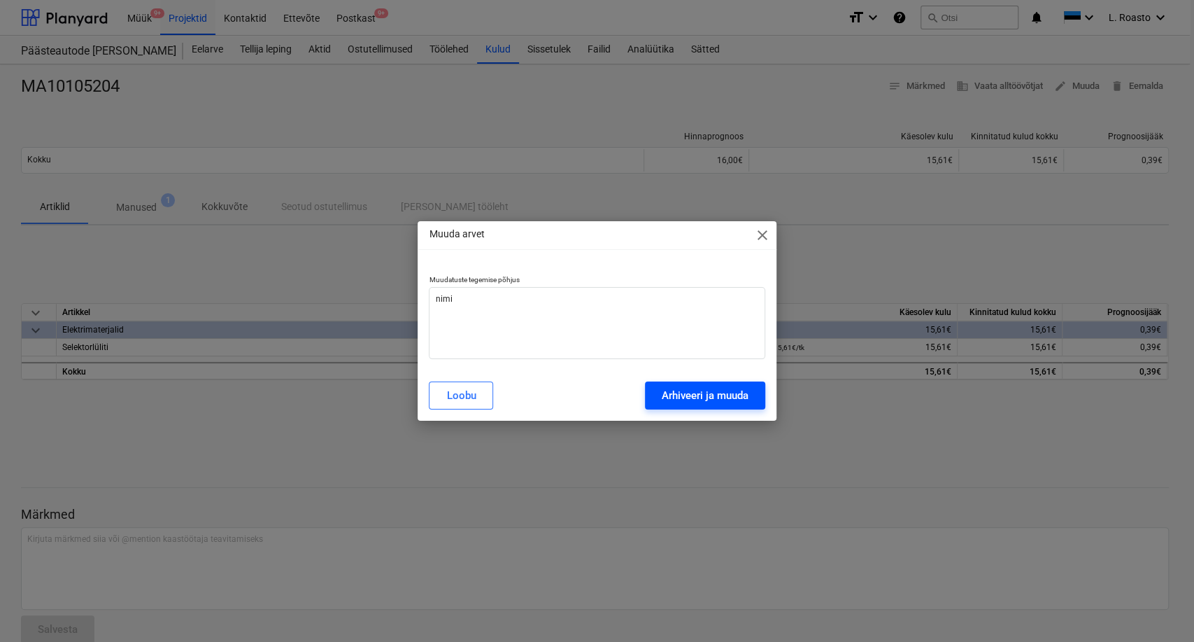
click at [701, 395] on div "Arhiveeri ja muuda" at bounding box center [705, 395] width 87 height 18
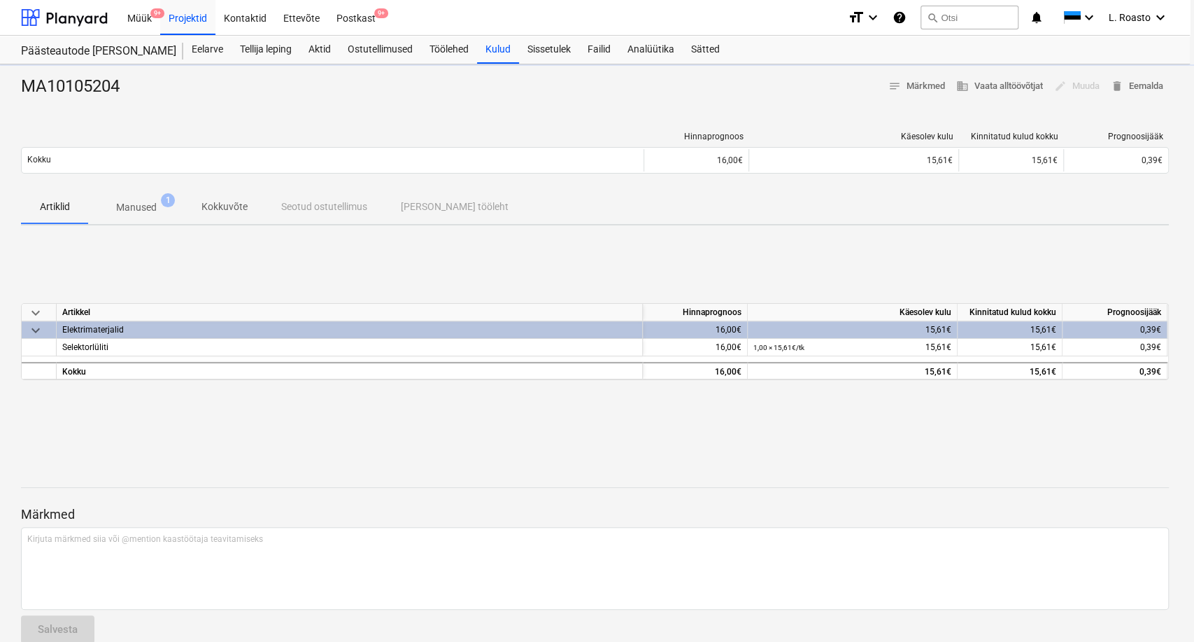
type textarea "x"
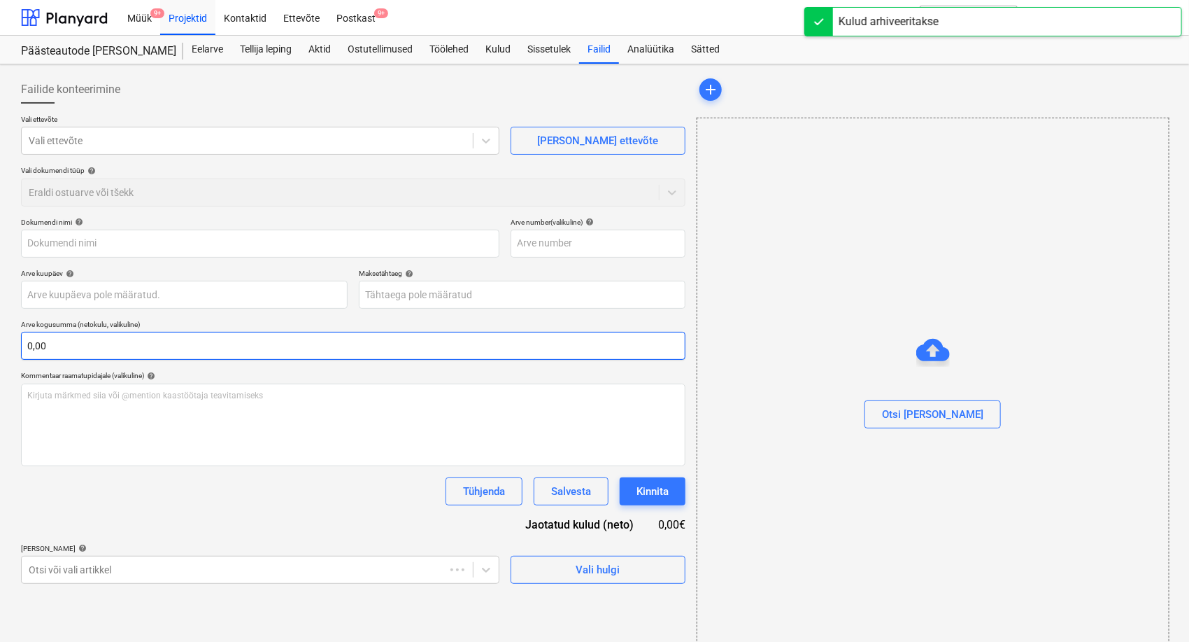
type input "MA10105204"
type input "[DATE]"
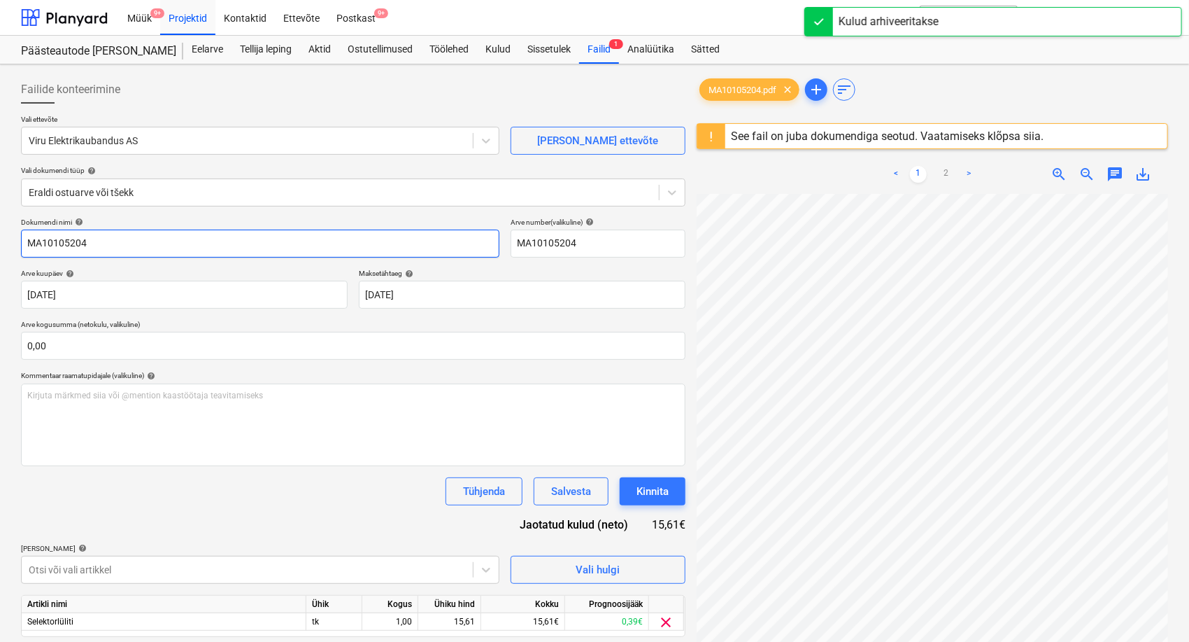
click at [25, 242] on input "MA10105204" at bounding box center [260, 243] width 479 height 28
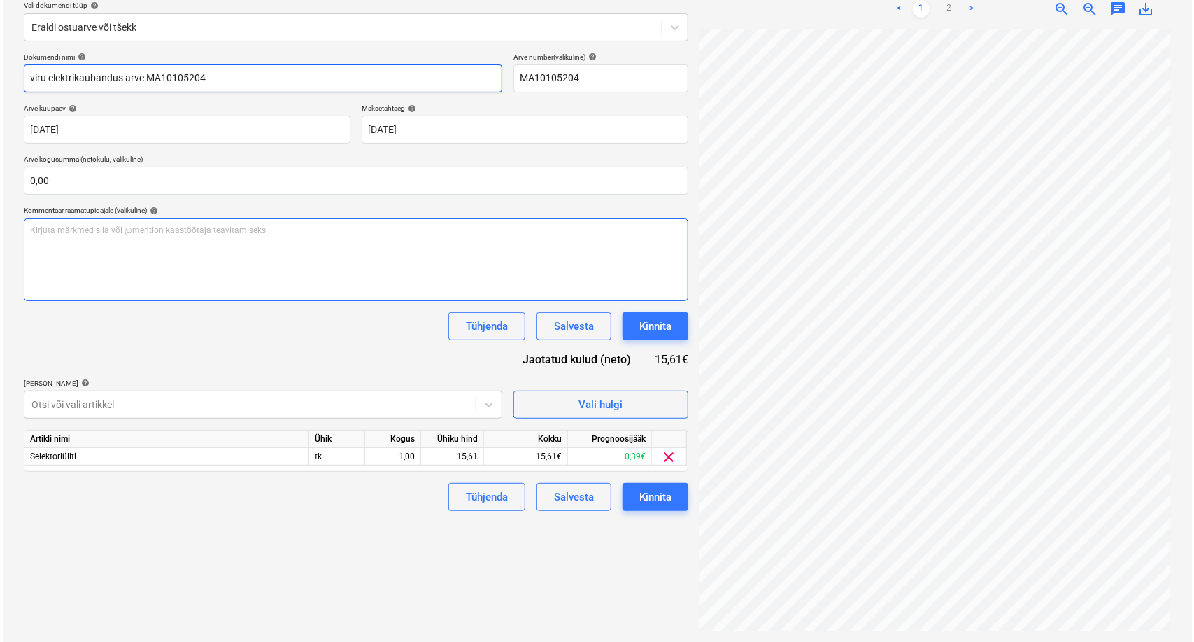
scroll to position [166, 0]
type input "viru elektrikaubandus arve MA10105204"
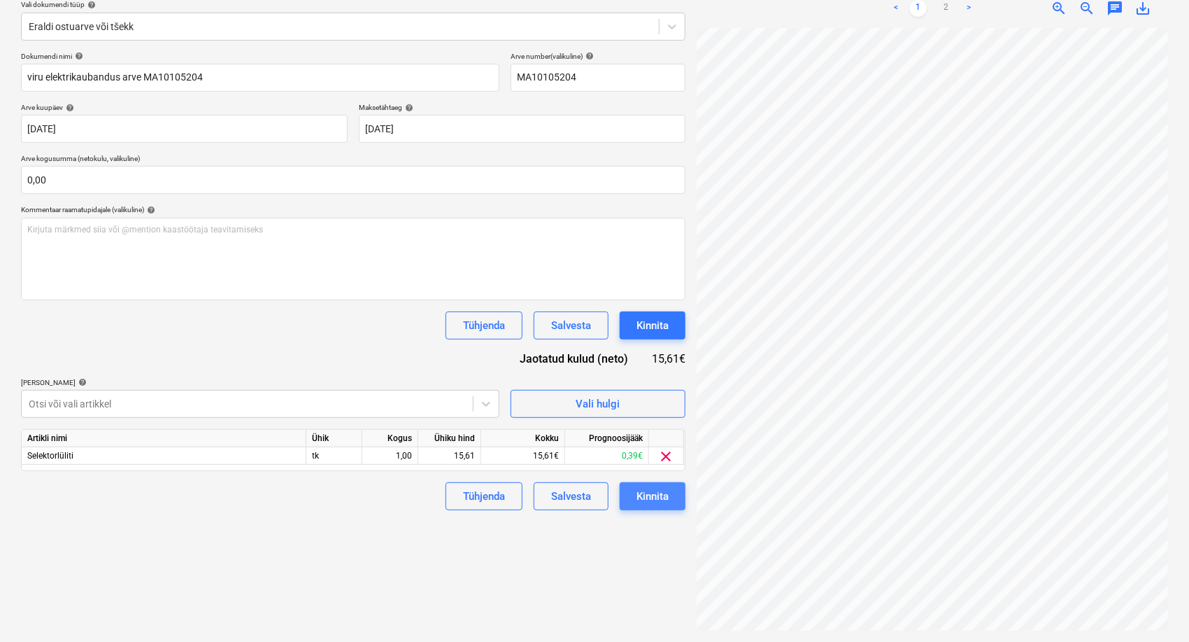
click at [664, 494] on div "Kinnita" at bounding box center [653, 496] width 32 height 18
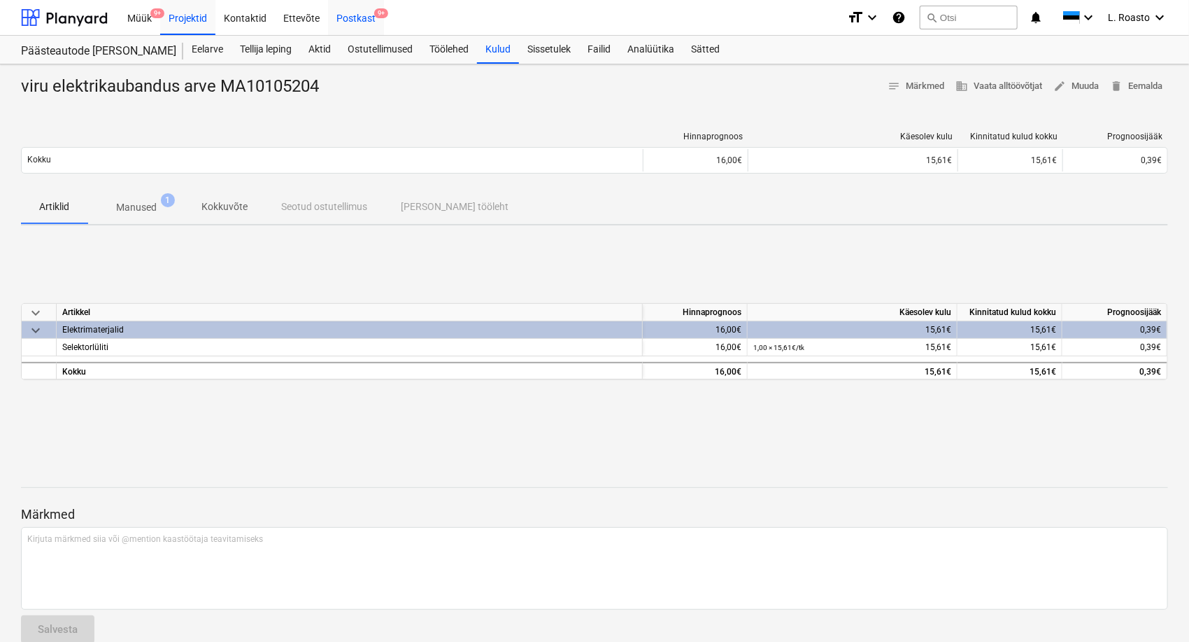
click at [344, 13] on div "Postkast 9+" at bounding box center [356, 17] width 56 height 36
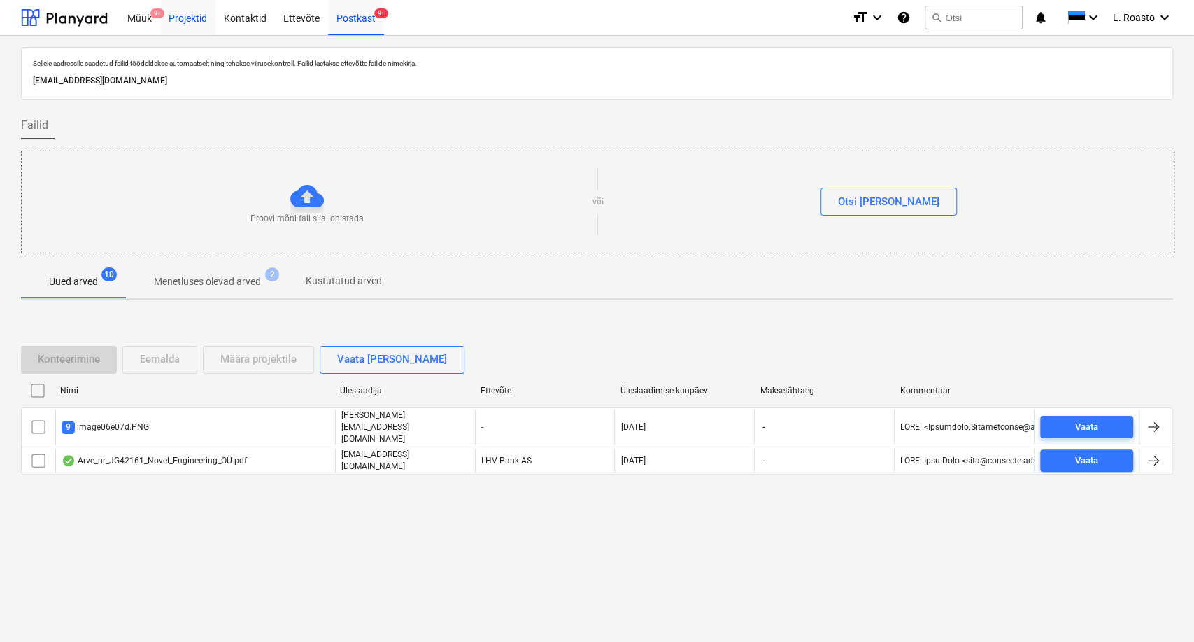
click at [169, 13] on div "Projektid" at bounding box center [187, 17] width 55 height 36
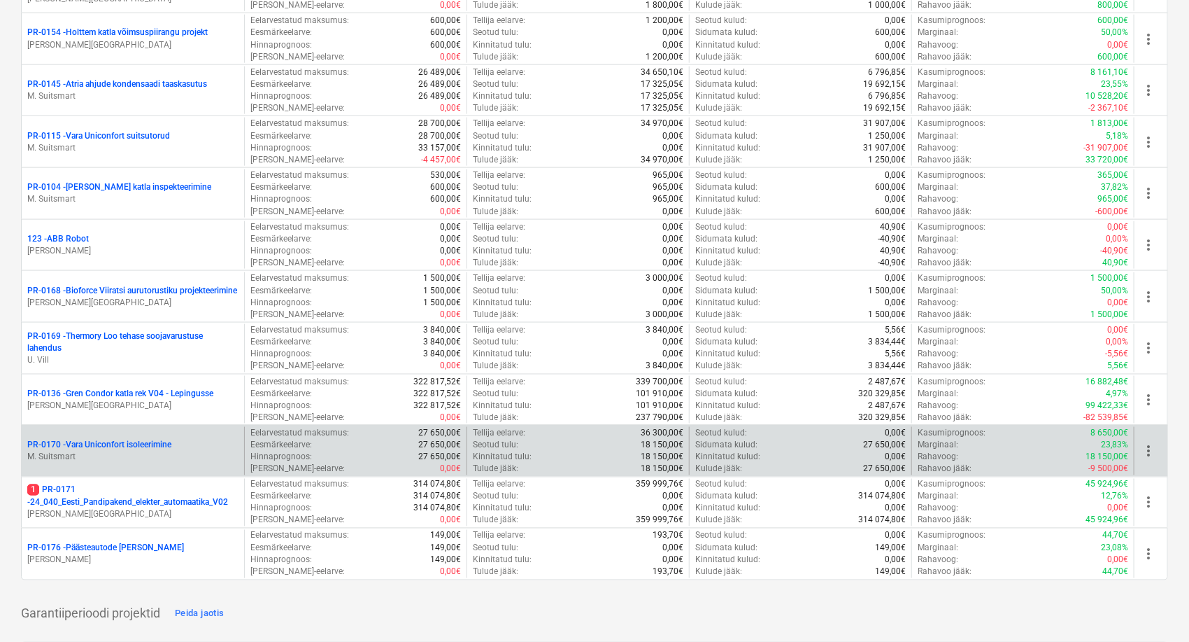
scroll to position [933, 0]
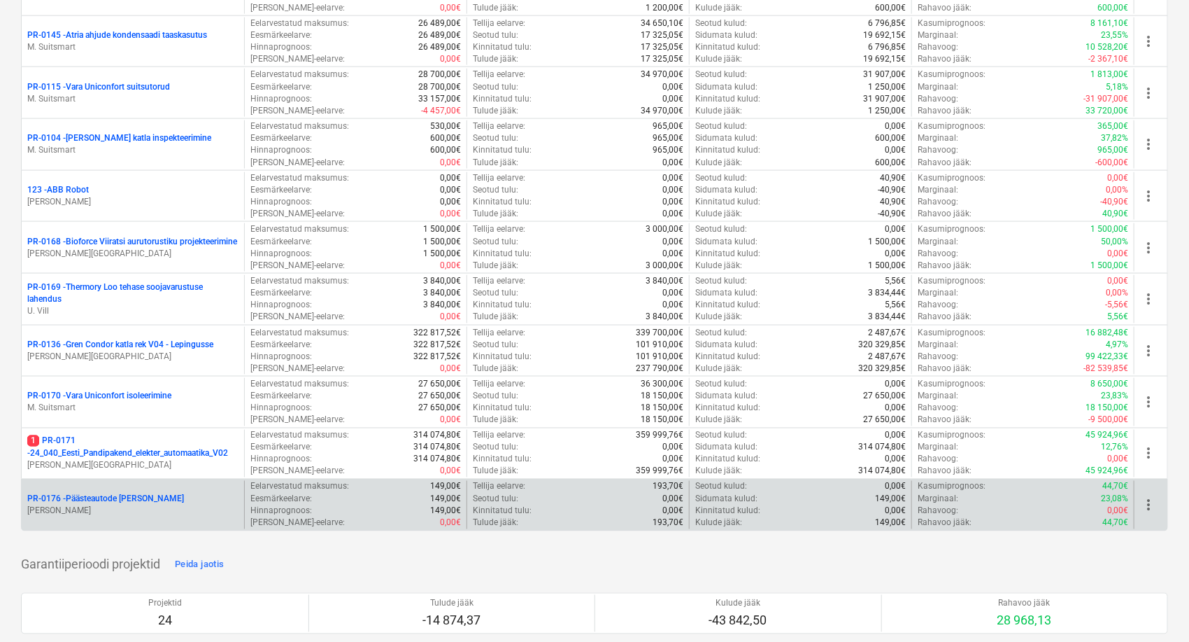
click at [141, 500] on p "PR-0176 - Päästeautode gene jahutus" at bounding box center [105, 499] width 157 height 12
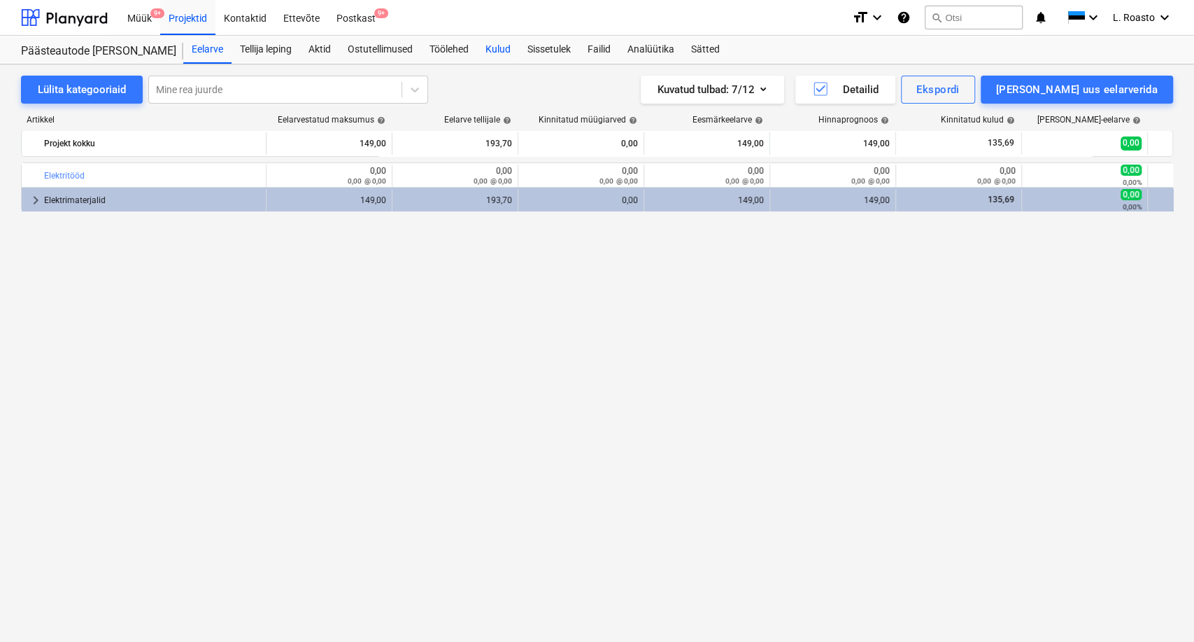
click at [501, 50] on div "Kulud" at bounding box center [498, 50] width 42 height 28
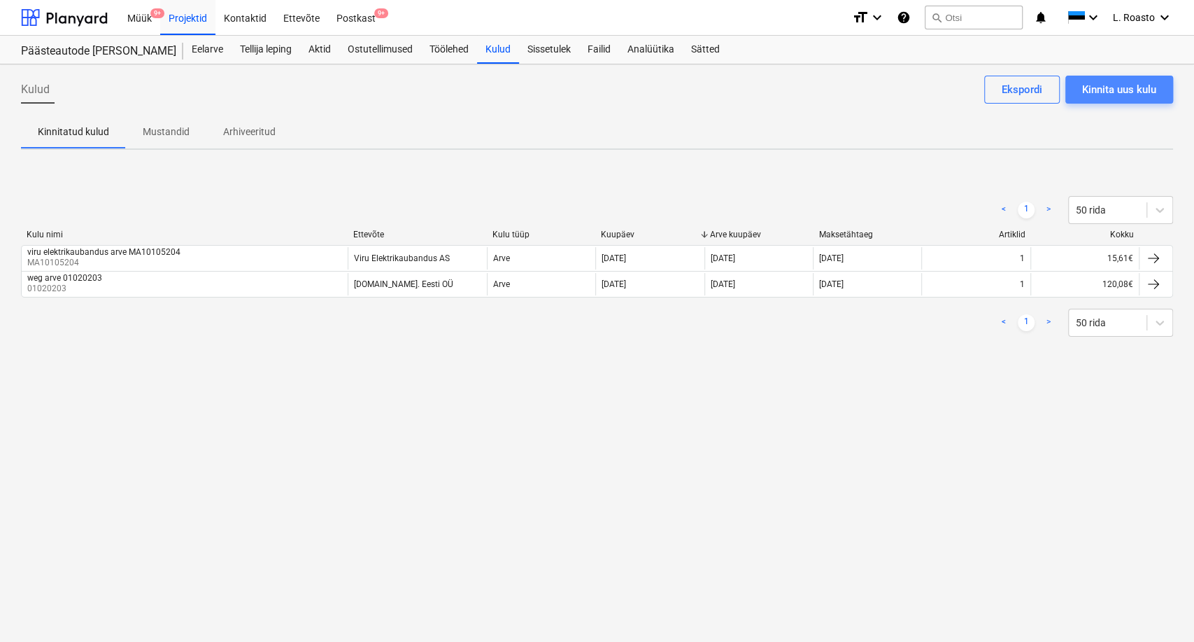
click at [1154, 87] on div "Kinnita uus kulu" at bounding box center [1119, 89] width 74 height 18
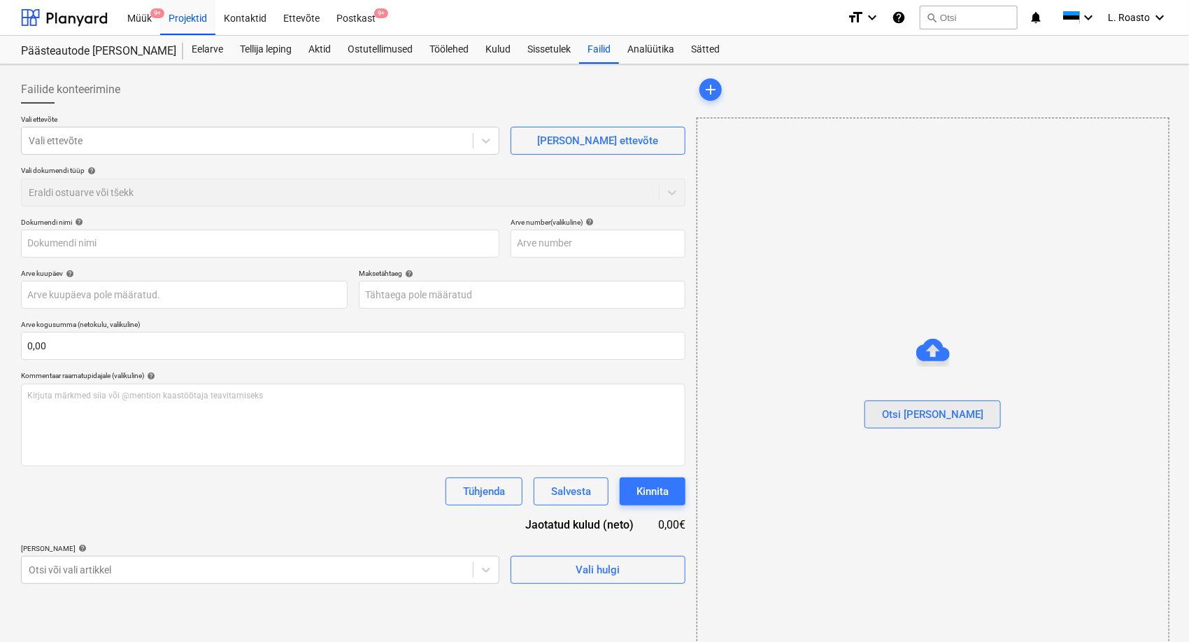
click at [922, 410] on div "Otsi [PERSON_NAME]" at bounding box center [932, 414] width 101 height 18
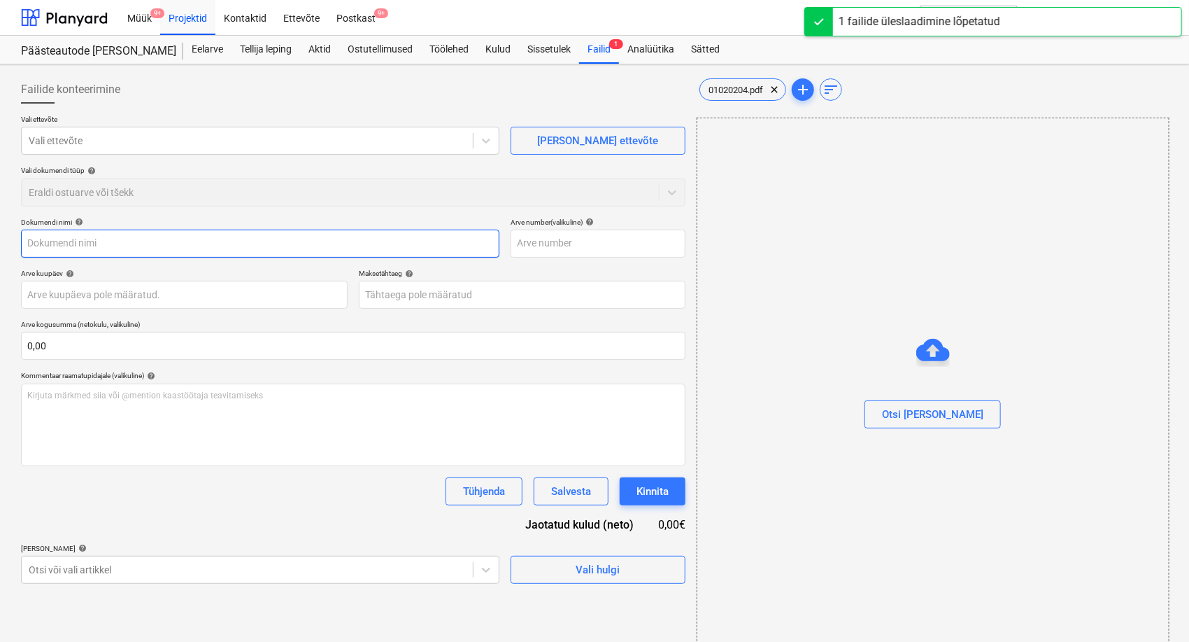
type input "01020204.pdf"
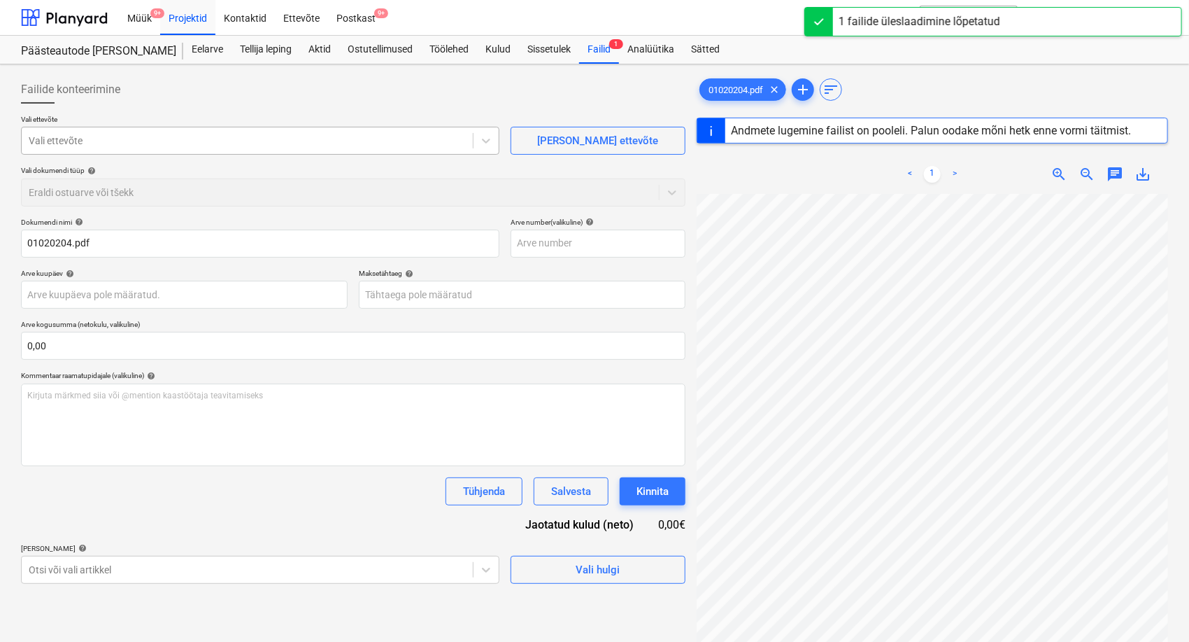
click at [91, 134] on div at bounding box center [247, 141] width 437 height 14
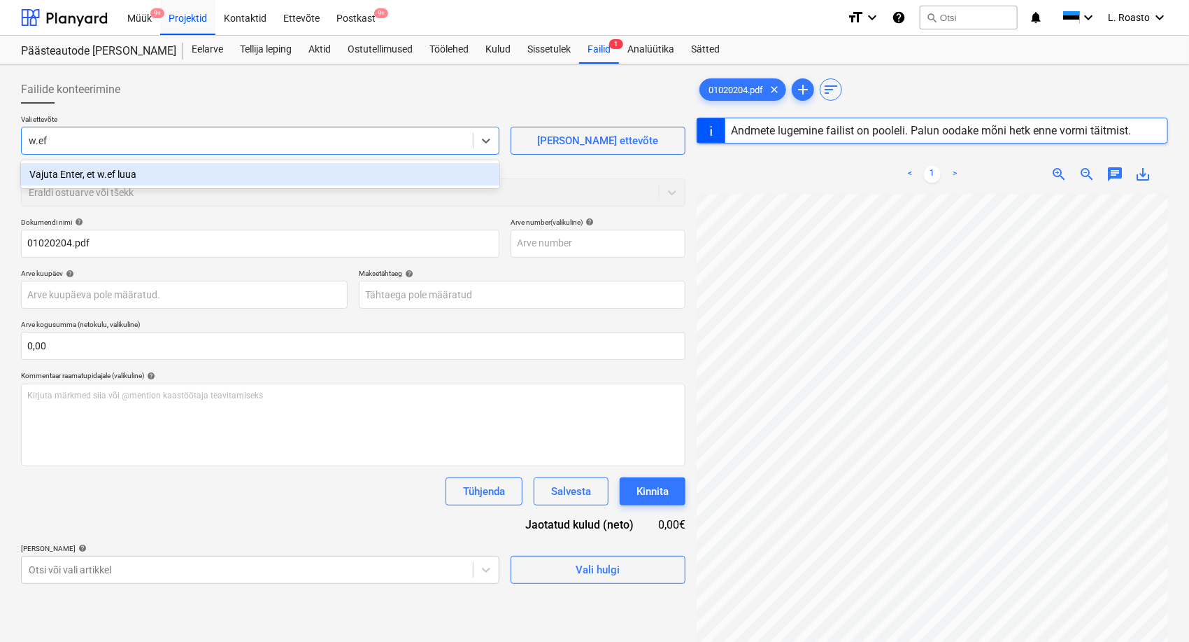
type input "w.e"
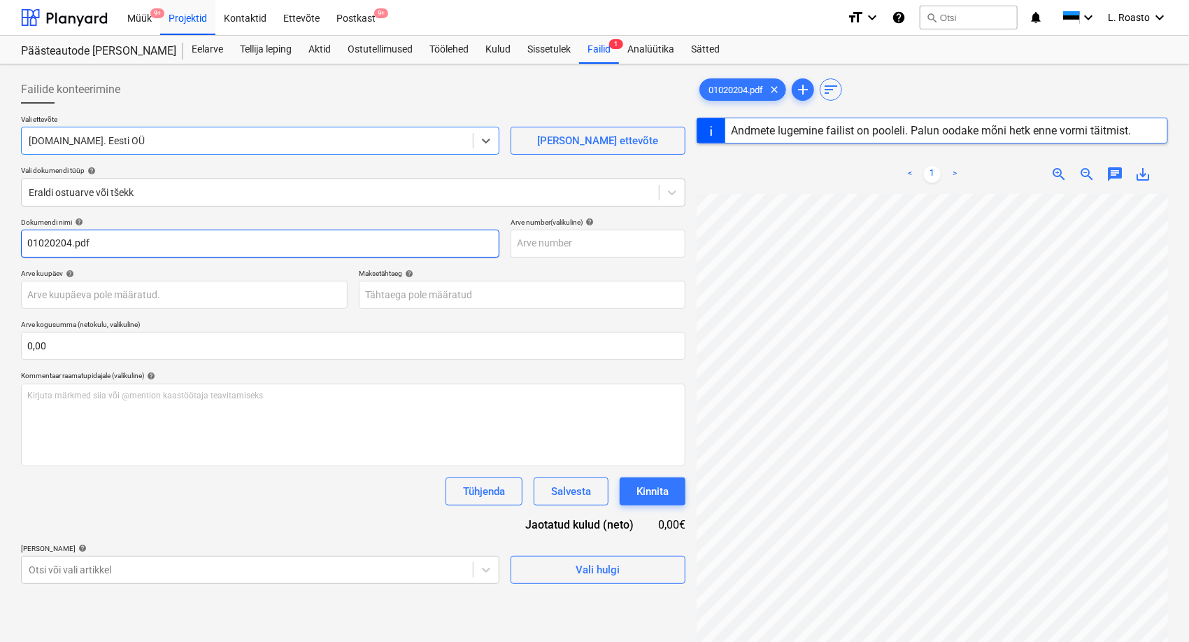
click at [25, 240] on input "01020204.pdf" at bounding box center [260, 243] width 479 height 28
click at [141, 248] on input "weg arve 01020204.pdf" at bounding box center [260, 243] width 479 height 28
click at [101, 238] on input "weg arve 01020204" at bounding box center [260, 243] width 479 height 28
type input "weg arve 01020204"
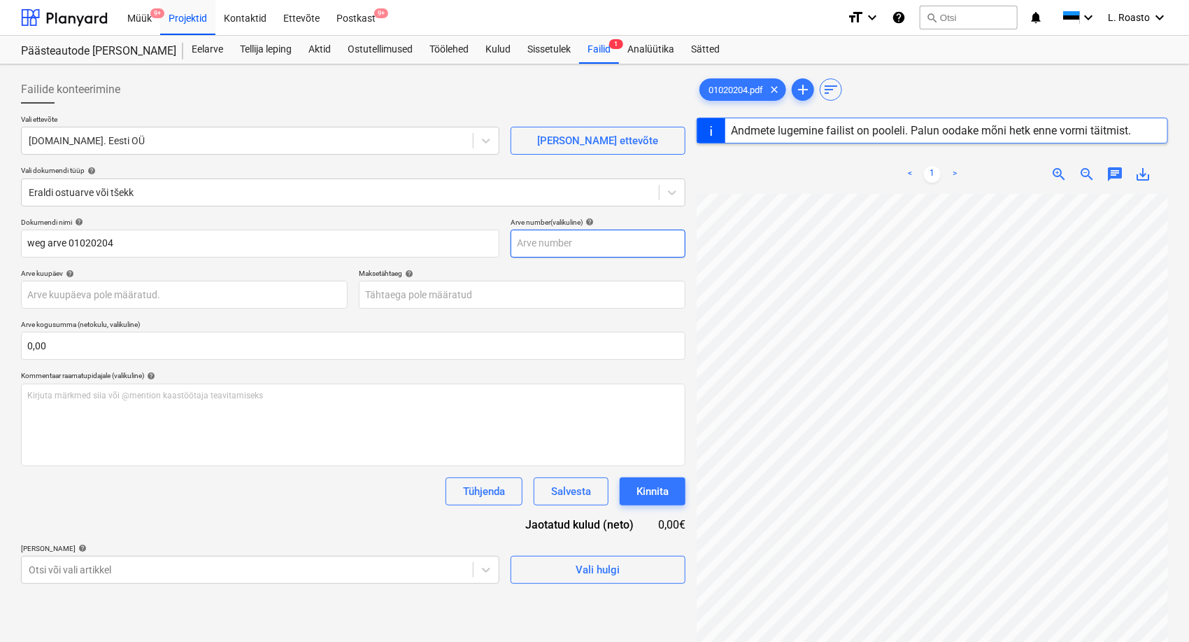
click at [548, 244] on input "text" at bounding box center [598, 243] width 175 height 28
paste input "01020204"
type input "01020204"
click at [253, 302] on body "Müük 9+ Projektid Kontaktid Ettevõte Postkast 9+ format_size keyboard_arrow_dow…" at bounding box center [594, 321] width 1189 height 642
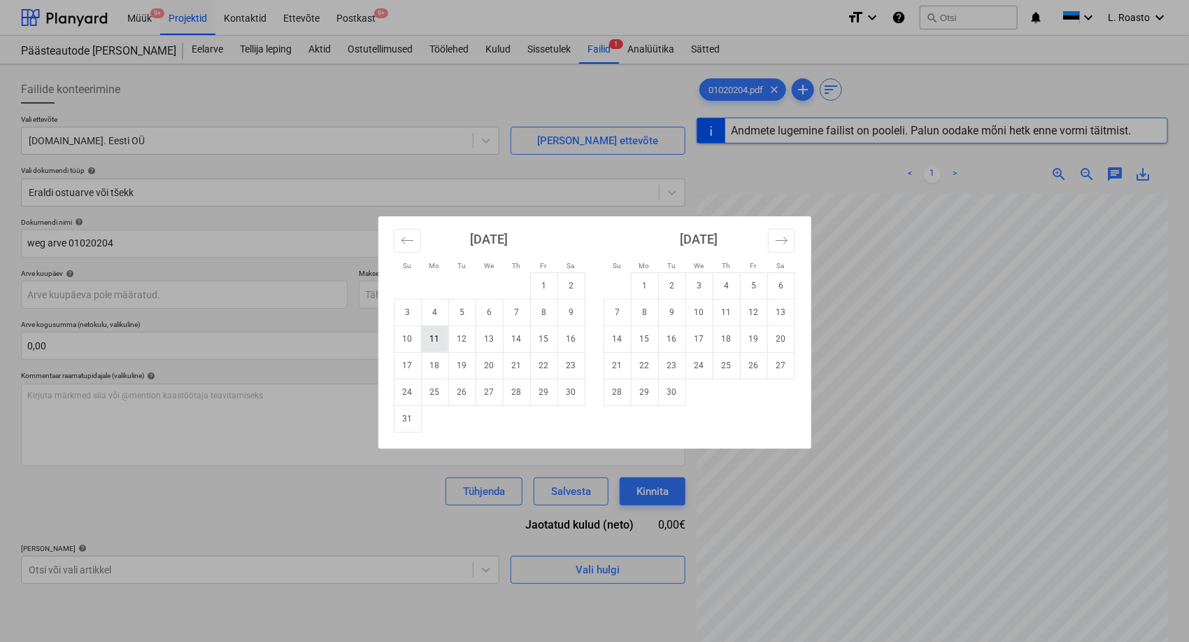
click at [439, 339] on td "11" at bounding box center [434, 338] width 27 height 27
type input "[DATE]"
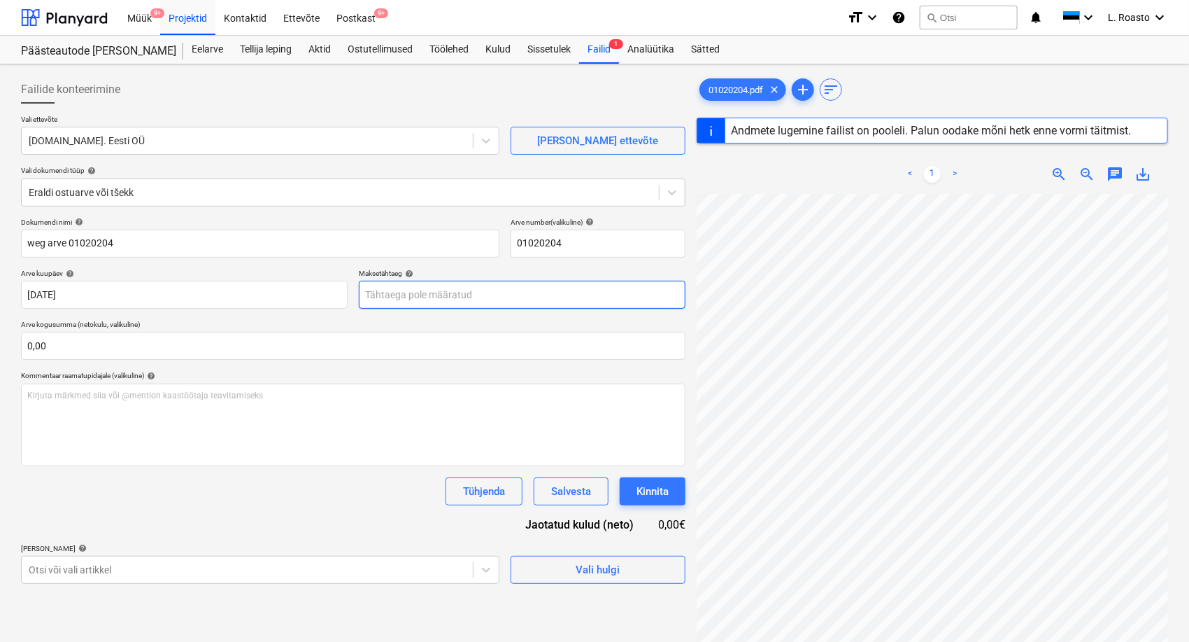
click at [443, 288] on body "Müük 9+ Projektid Kontaktid Ettevõte Postkast 9+ format_size keyboard_arrow_dow…" at bounding box center [594, 321] width 1189 height 642
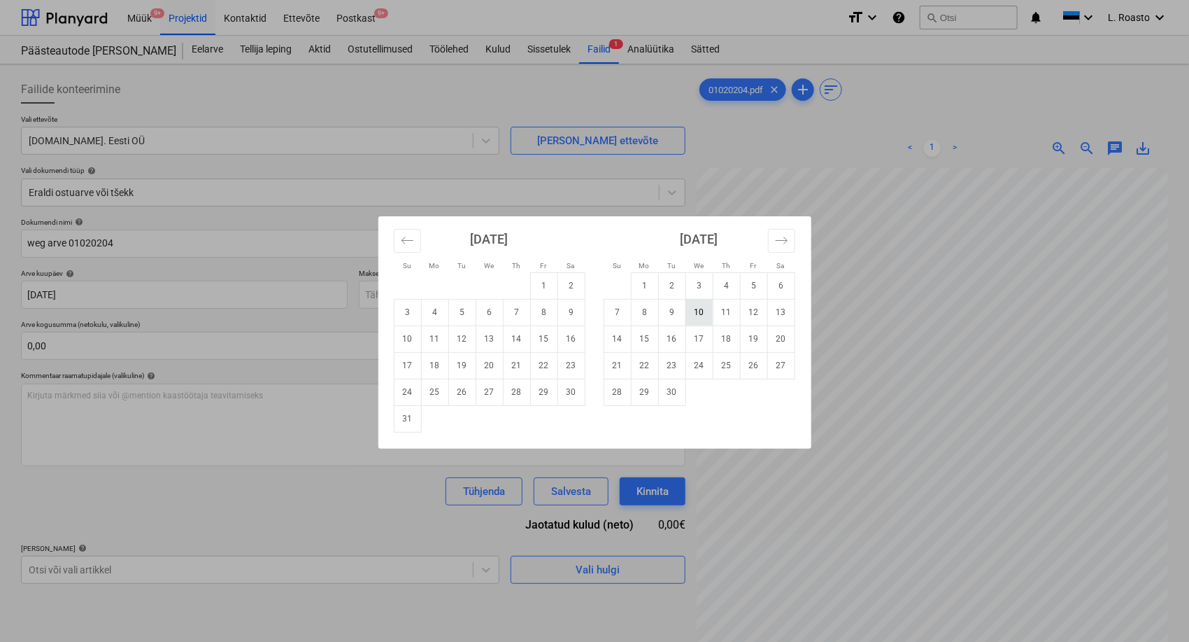
click at [706, 312] on td "10" at bounding box center [699, 312] width 27 height 27
type input "[DATE]"
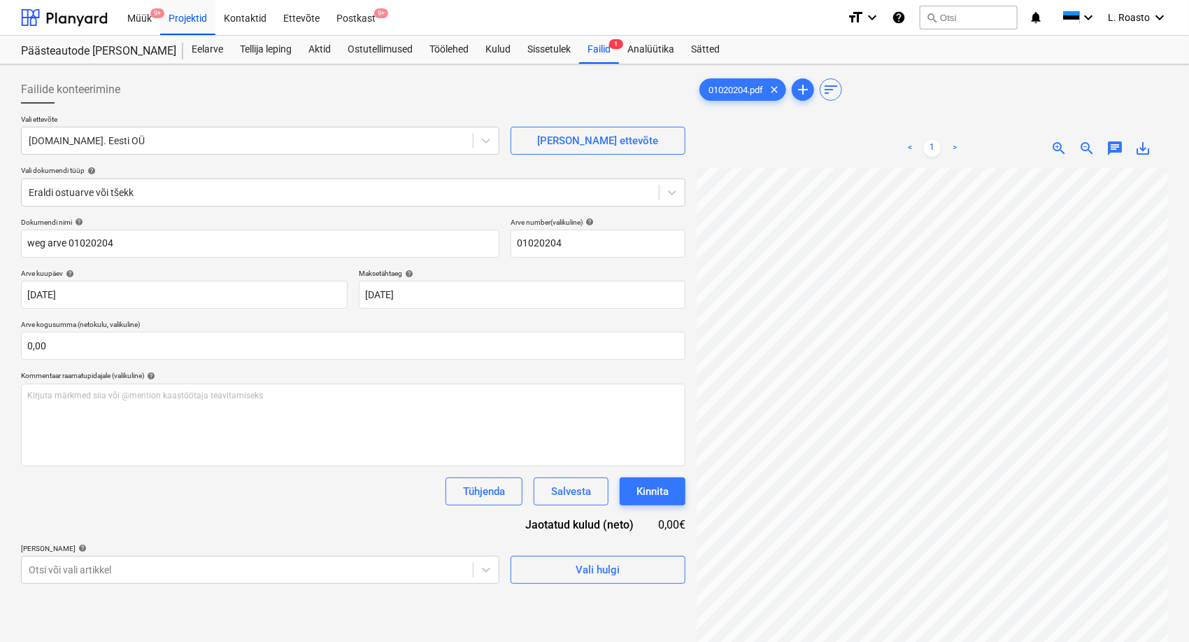
click at [250, 533] on div "Dokumendi nimi help weg arve 01020204 Arve number (valikuline) help 01020204 Ar…" at bounding box center [353, 401] width 665 height 366
click at [257, 561] on body "Müük 9+ Projektid Kontaktid Ettevõte Postkast 9+ format_size keyboard_arrow_dow…" at bounding box center [594, 321] width 1189 height 642
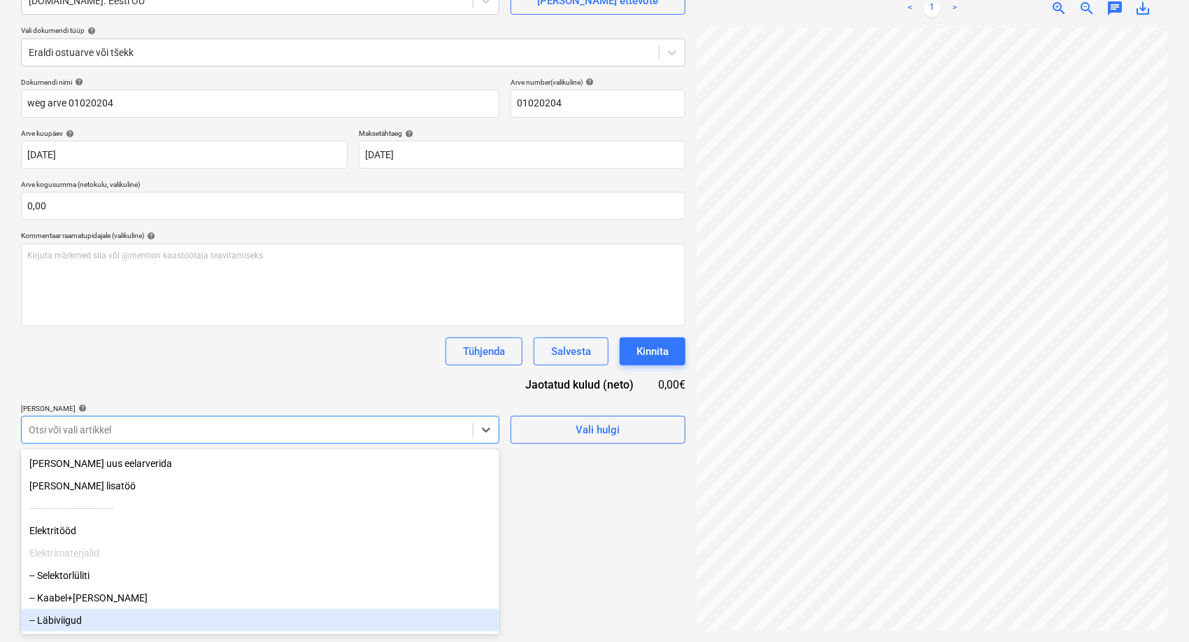
click at [90, 619] on div "-- Läbiviigud" at bounding box center [260, 620] width 479 height 22
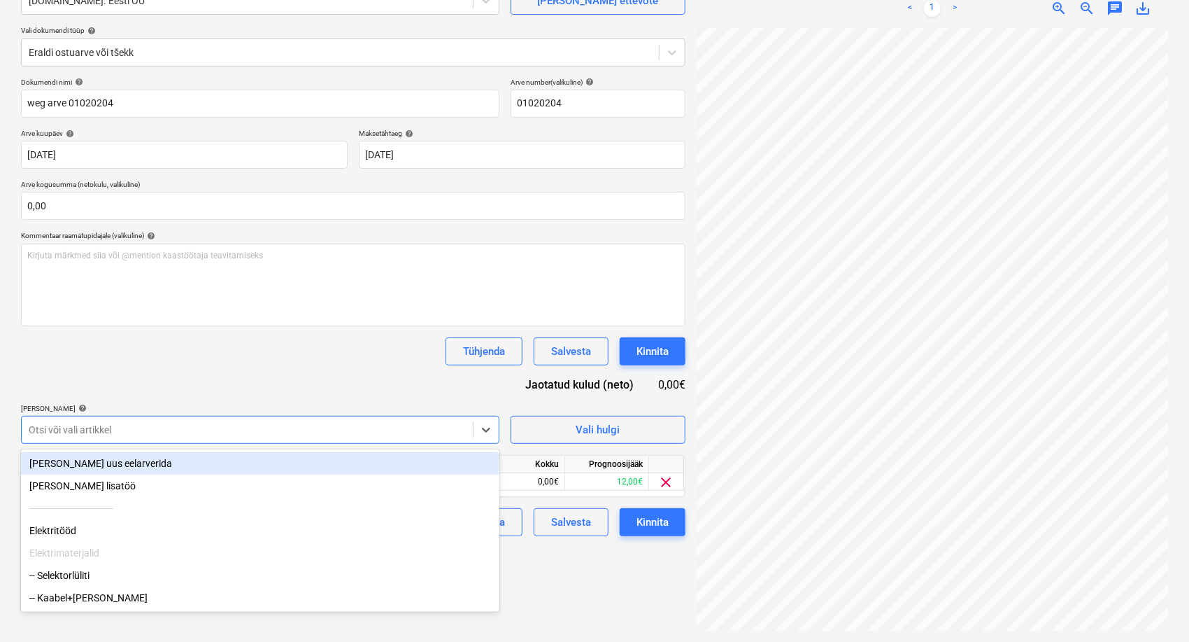
click at [383, 365] on div "Dokumendi nimi help weg arve 01020204 Arve number (valikuline) help 01020204 Ar…" at bounding box center [353, 307] width 665 height 458
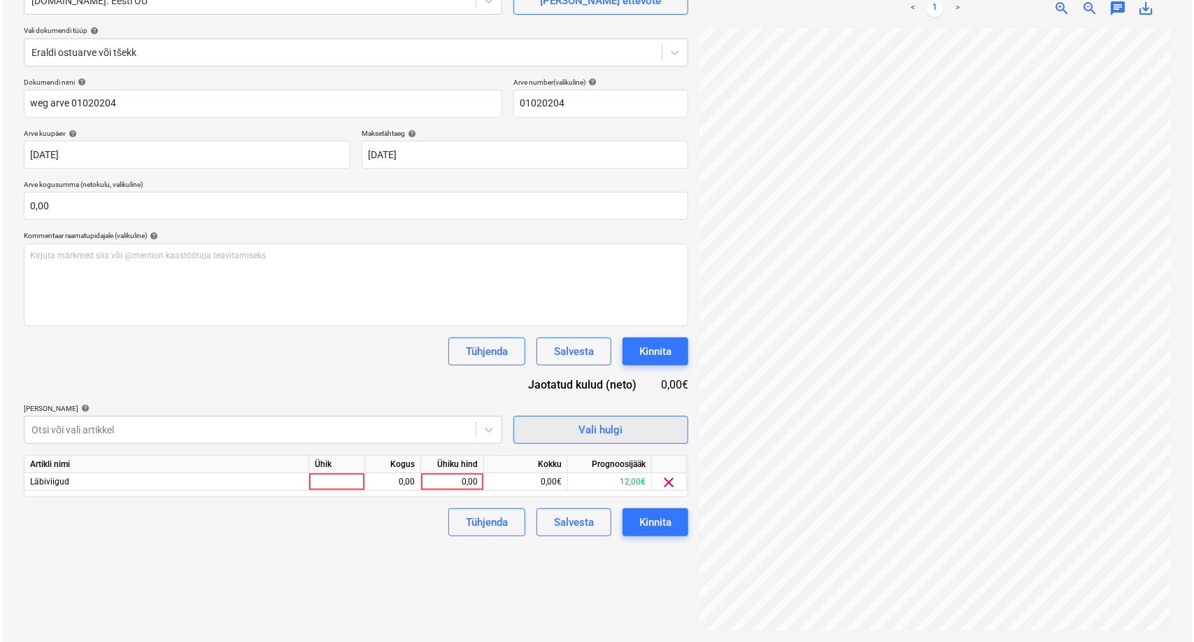
scroll to position [256, 161]
click at [451, 481] on div "0,00" at bounding box center [449, 481] width 51 height 17
type input "11,24"
click at [431, 596] on div "Failide konteerimine Vali ettevõte [DOMAIN_NAME]. Eesti OÜ [PERSON_NAME] uus et…" at bounding box center [353, 283] width 676 height 706
click at [665, 524] on div "Kinnita" at bounding box center [653, 522] width 32 height 18
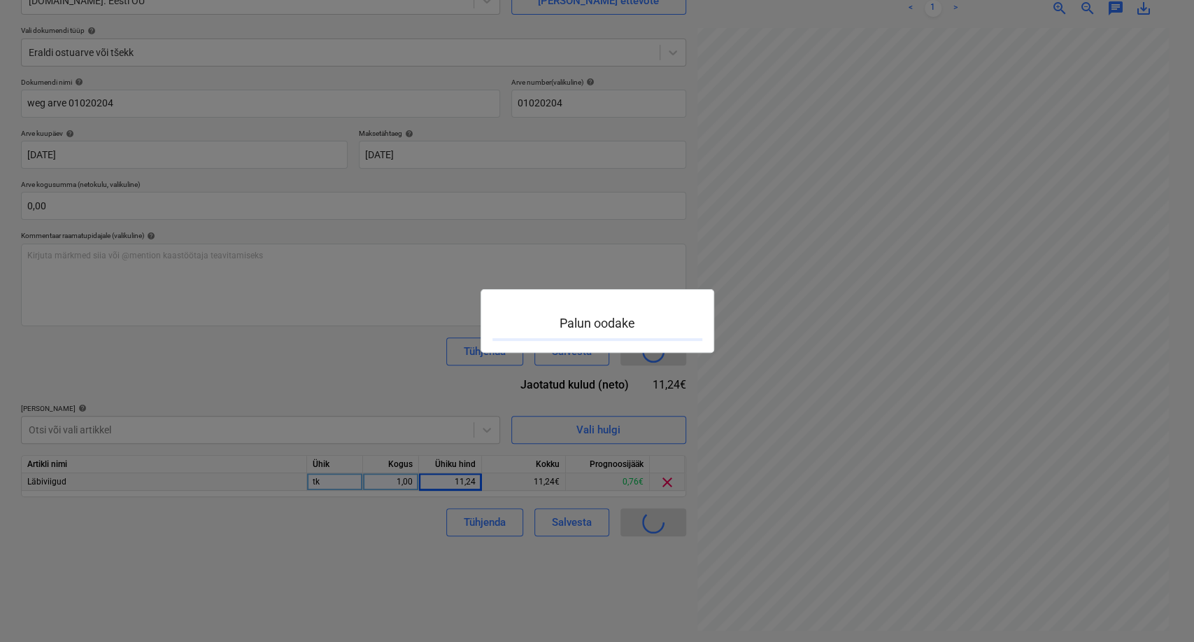
scroll to position [256, 160]
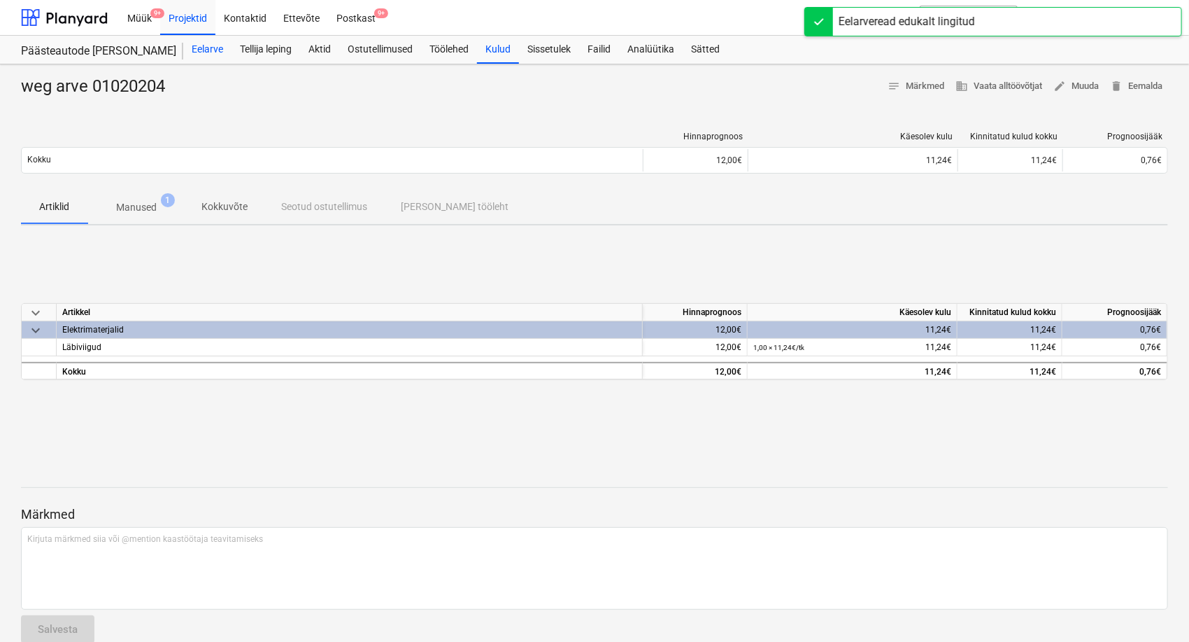
drag, startPoint x: 206, startPoint y: 44, endPoint x: 206, endPoint y: 53, distance: 9.1
click at [206, 43] on div "Eelarve" at bounding box center [207, 50] width 48 height 28
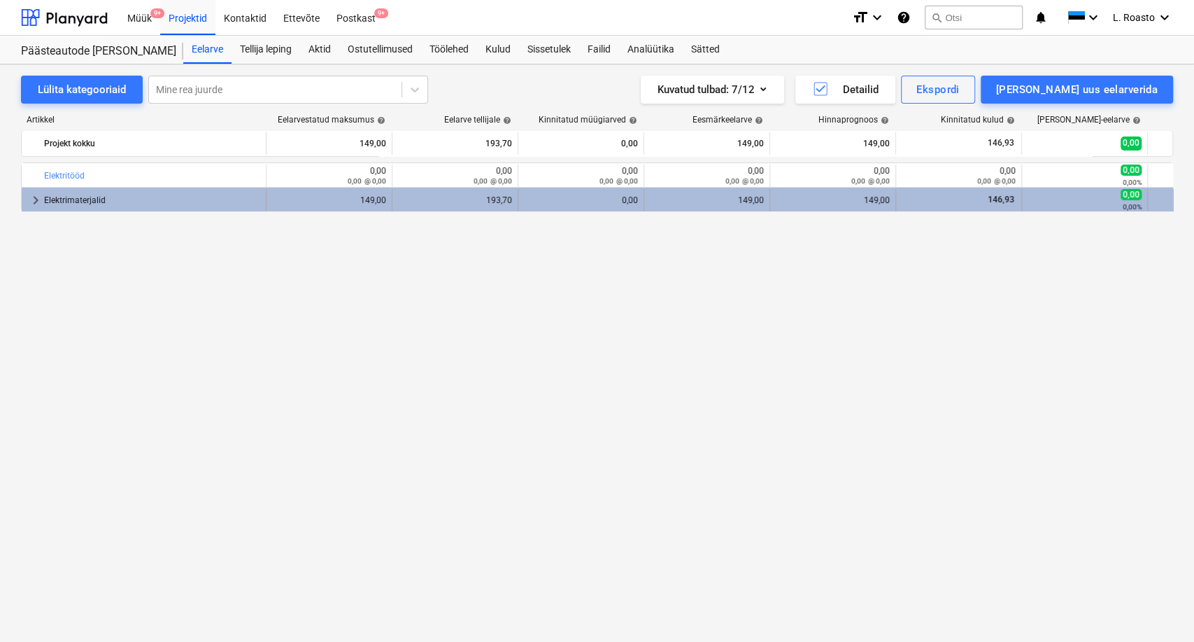
click at [135, 199] on div "Elektrimaterjalid" at bounding box center [152, 200] width 216 height 22
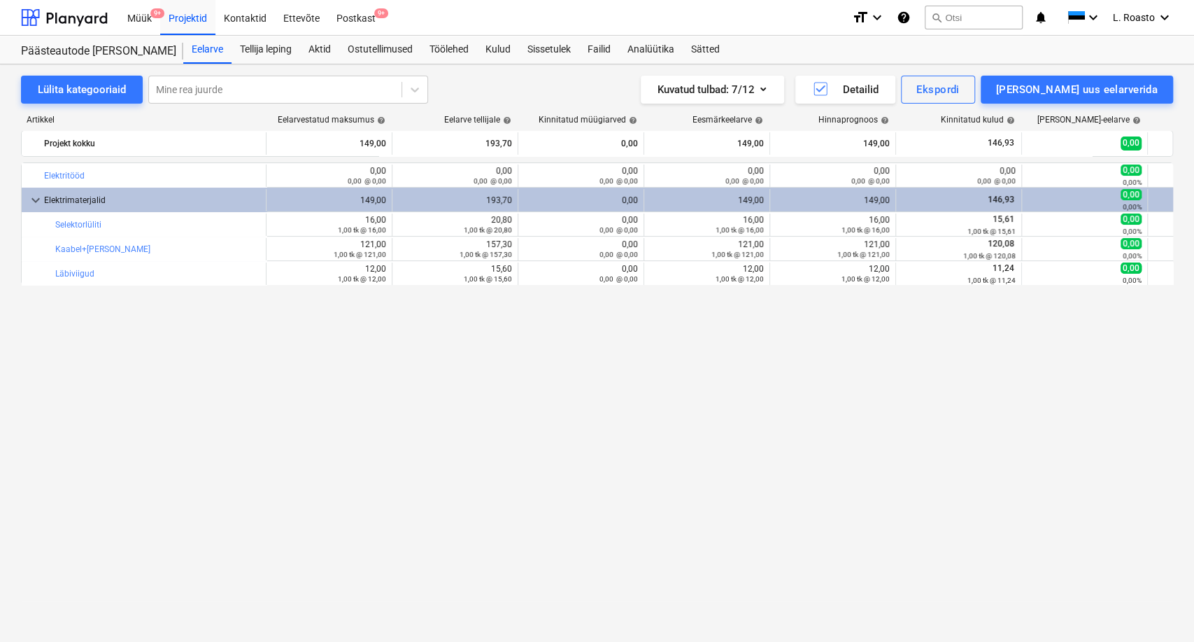
click at [304, 439] on div "bar_chart Elektritööd edit 0,00 0,00 @ 0,00 edit 0,00 0,00 @ 0,00 0,00 0,00 @ 0…" at bounding box center [597, 373] width 1152 height 422
click at [160, 415] on div "bar_chart Elektritööd edit 0,00 0,00 @ 0,00 edit 0,00 0,00 @ 0,00 0,00 0,00 @ 0…" at bounding box center [597, 373] width 1152 height 422
click at [158, 365] on div "bar_chart Elektritööd edit 0,00 0,00 @ 0,00 edit 0,00 0,00 @ 0,00 0,00 0,00 @ 0…" at bounding box center [597, 373] width 1152 height 422
click at [514, 56] on div "Kulud" at bounding box center [498, 50] width 42 height 28
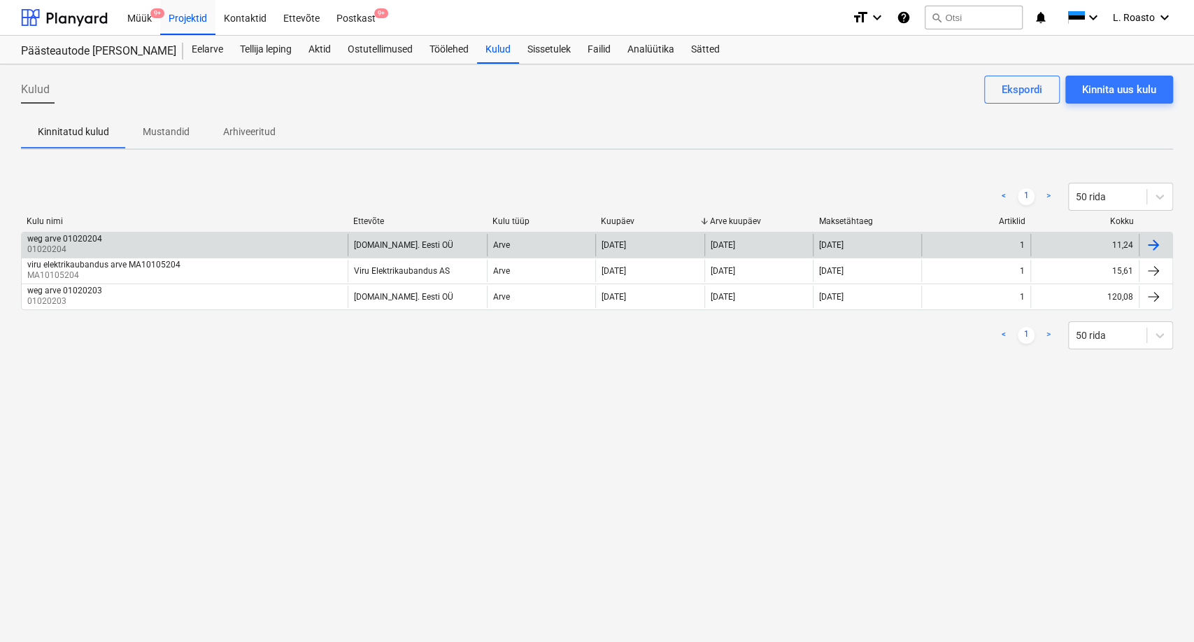
click at [208, 253] on div "weg arve 01020204 01020204" at bounding box center [185, 245] width 326 height 22
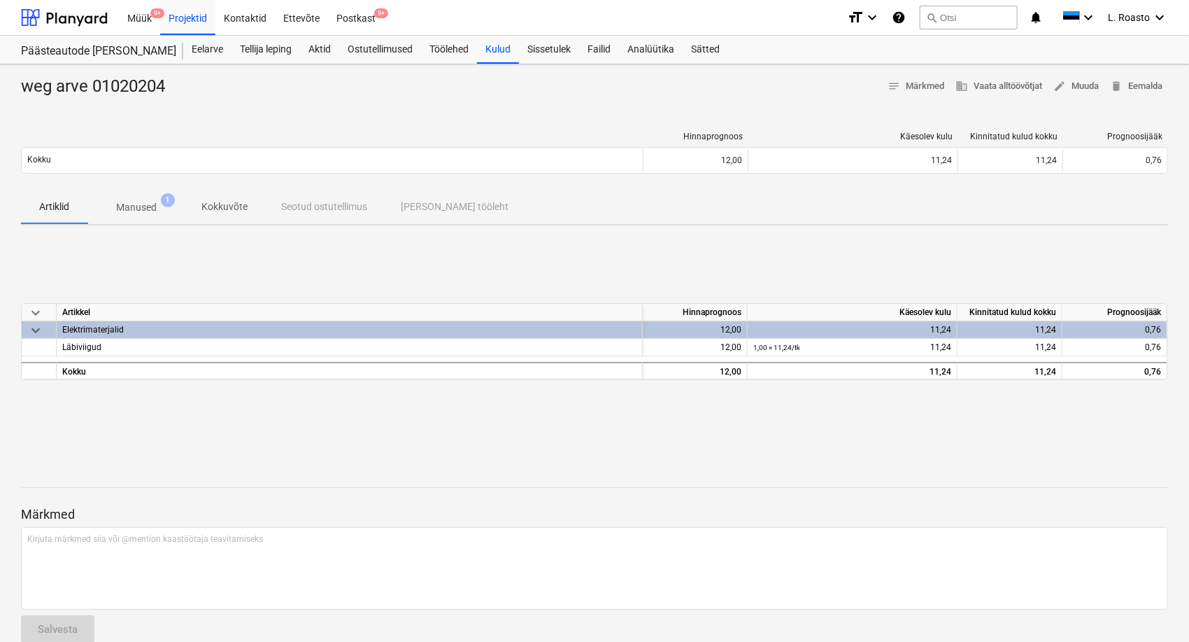
click at [153, 207] on p "Manused" at bounding box center [136, 207] width 41 height 15
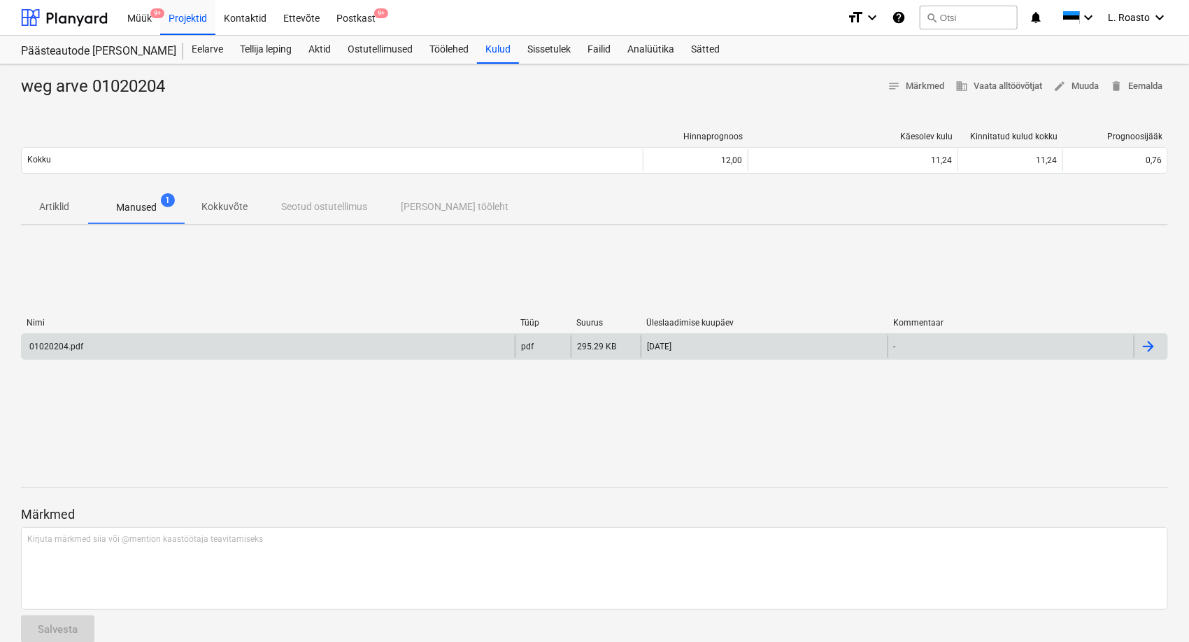
click at [239, 343] on div "01020204.pdf" at bounding box center [268, 346] width 493 height 22
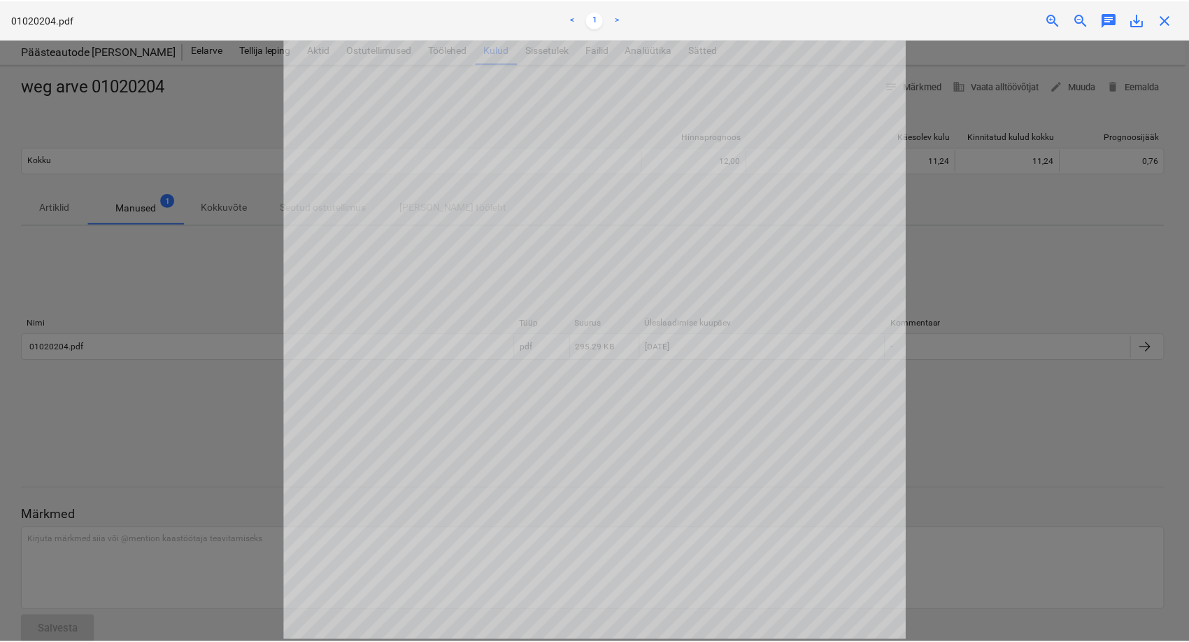
scroll to position [285, 0]
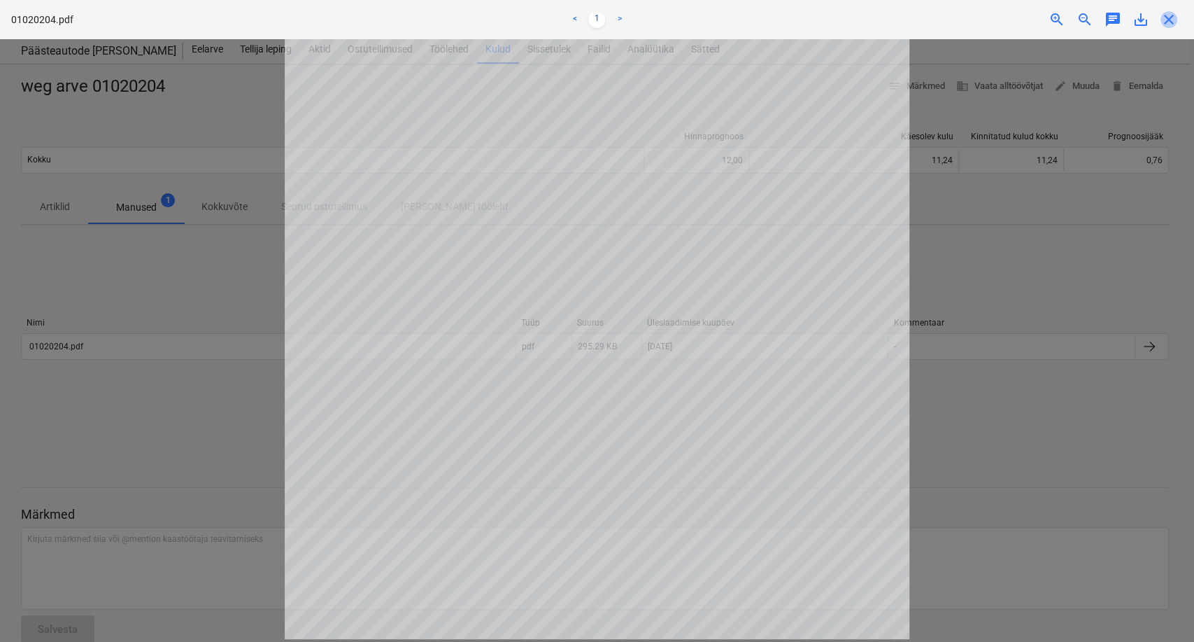
click at [1170, 23] on span "close" at bounding box center [1169, 19] width 17 height 17
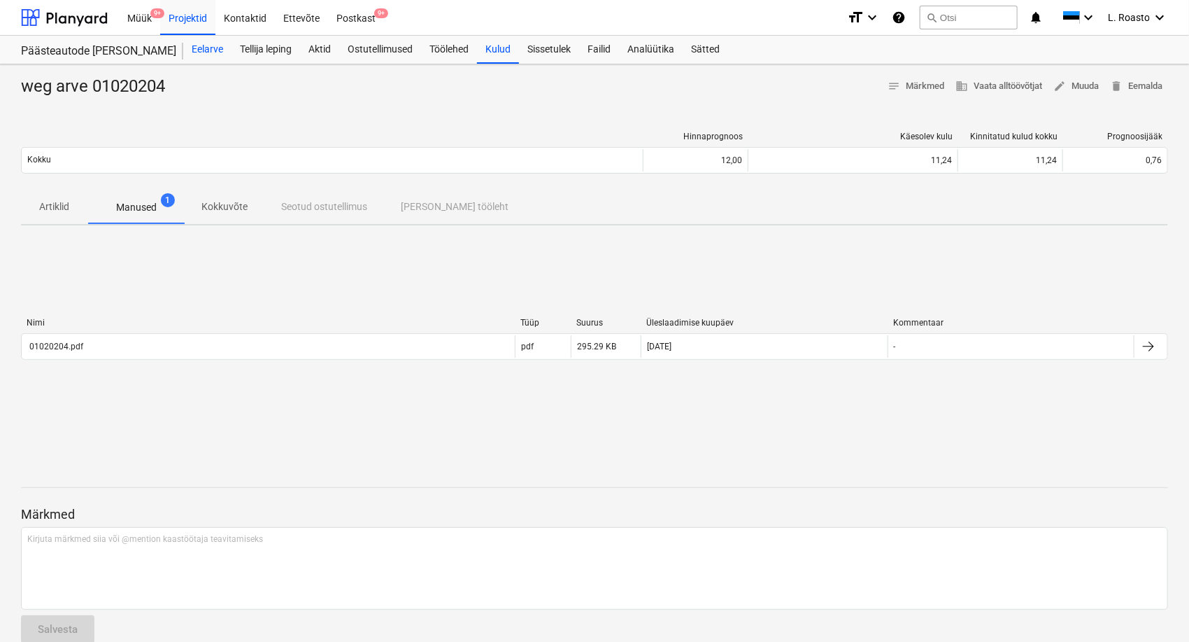
click at [225, 49] on div "Eelarve" at bounding box center [207, 50] width 48 height 28
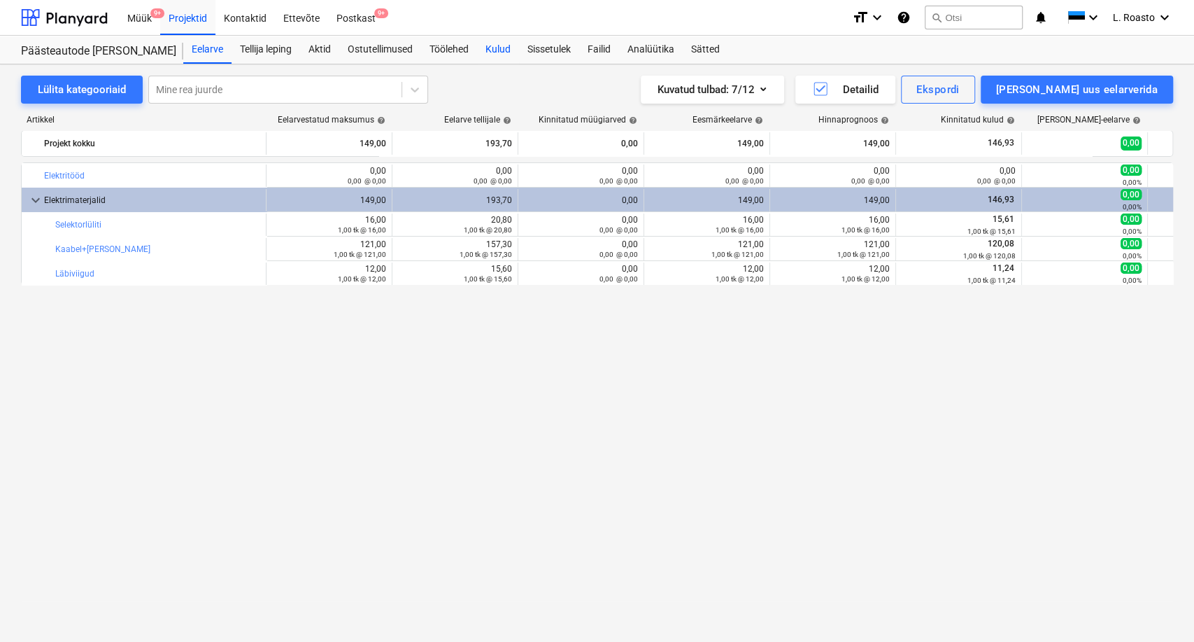
click at [483, 52] on div "Kulud" at bounding box center [498, 50] width 42 height 28
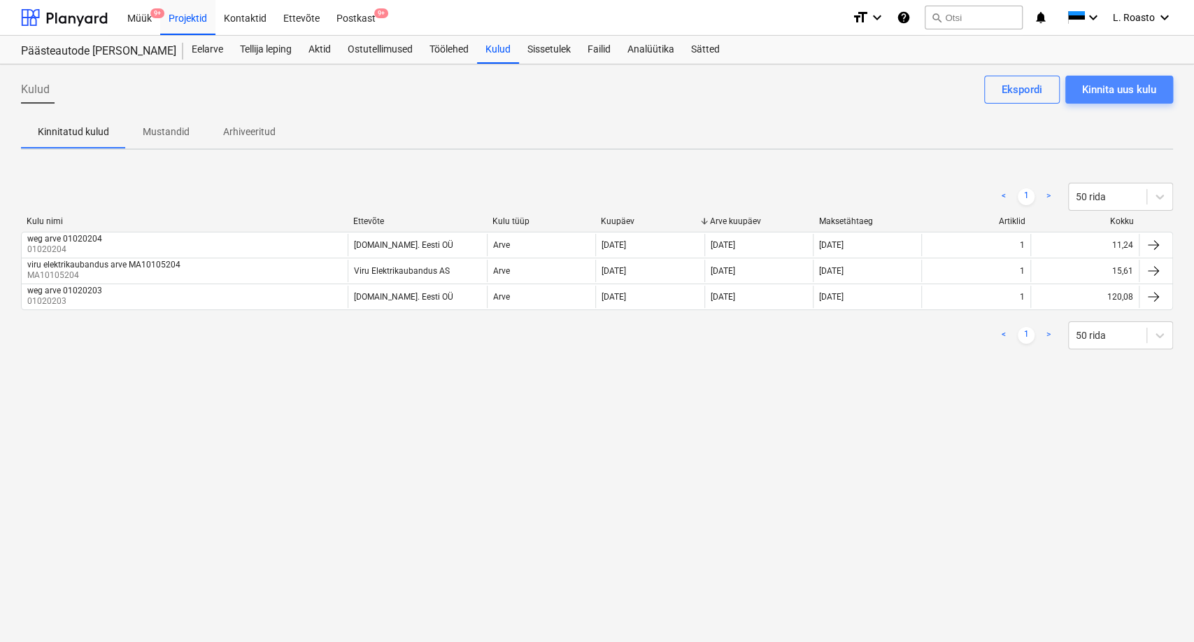
click at [1128, 91] on div "Kinnita uus kulu" at bounding box center [1119, 89] width 74 height 18
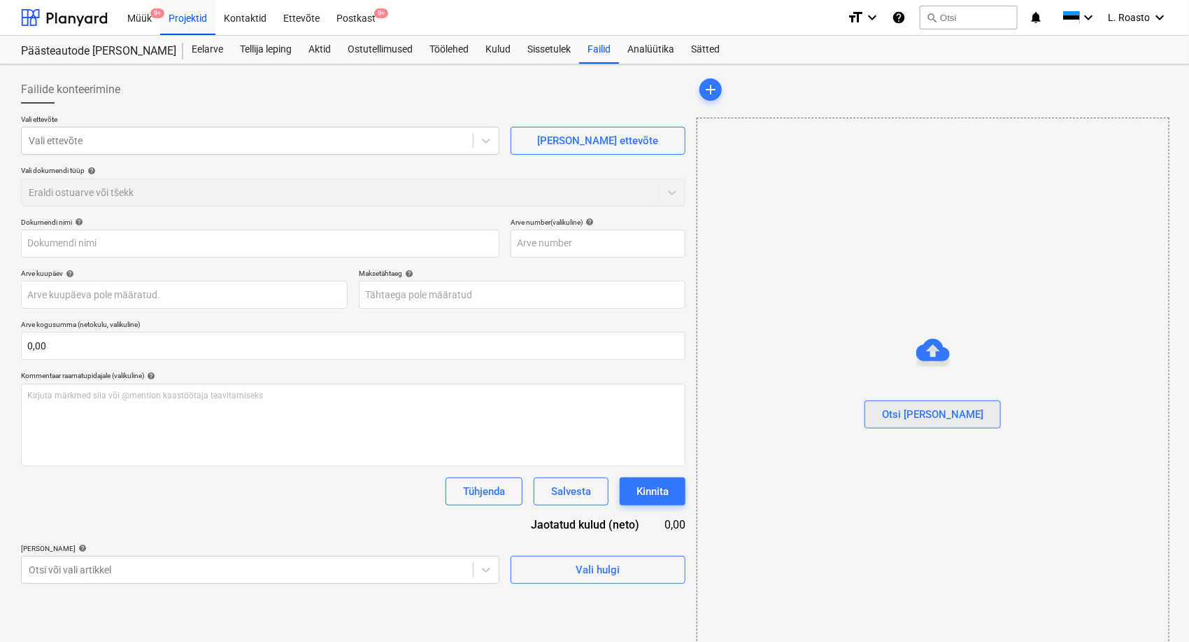
click at [926, 404] on button "Otsi [PERSON_NAME]" at bounding box center [933, 414] width 136 height 28
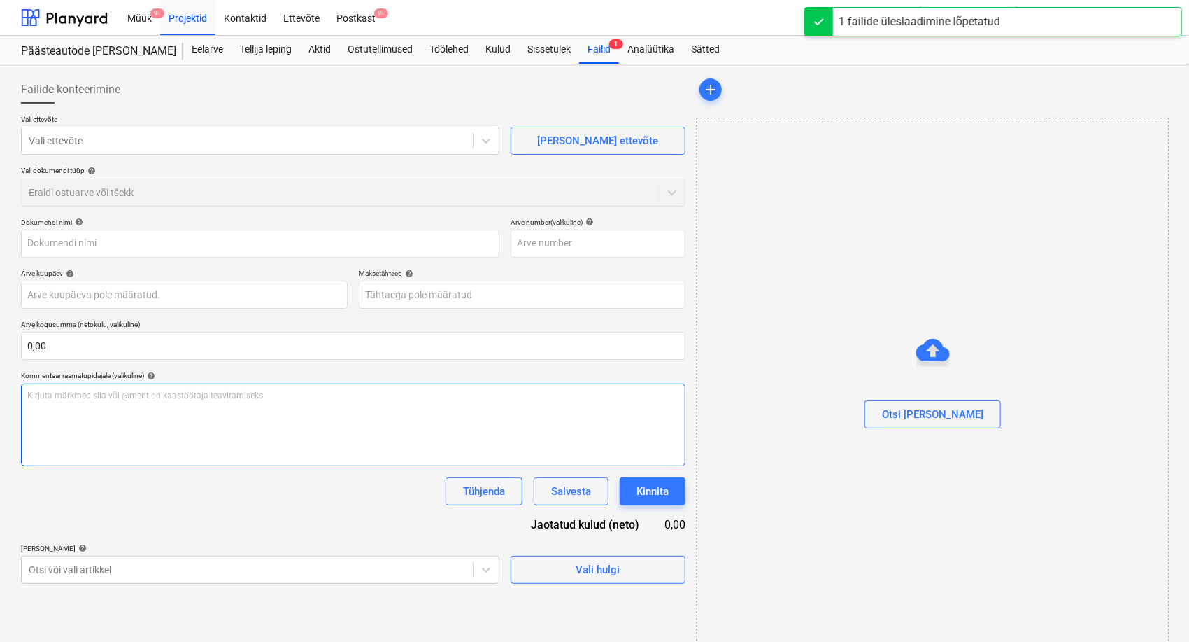
type input "01020565.pdf"
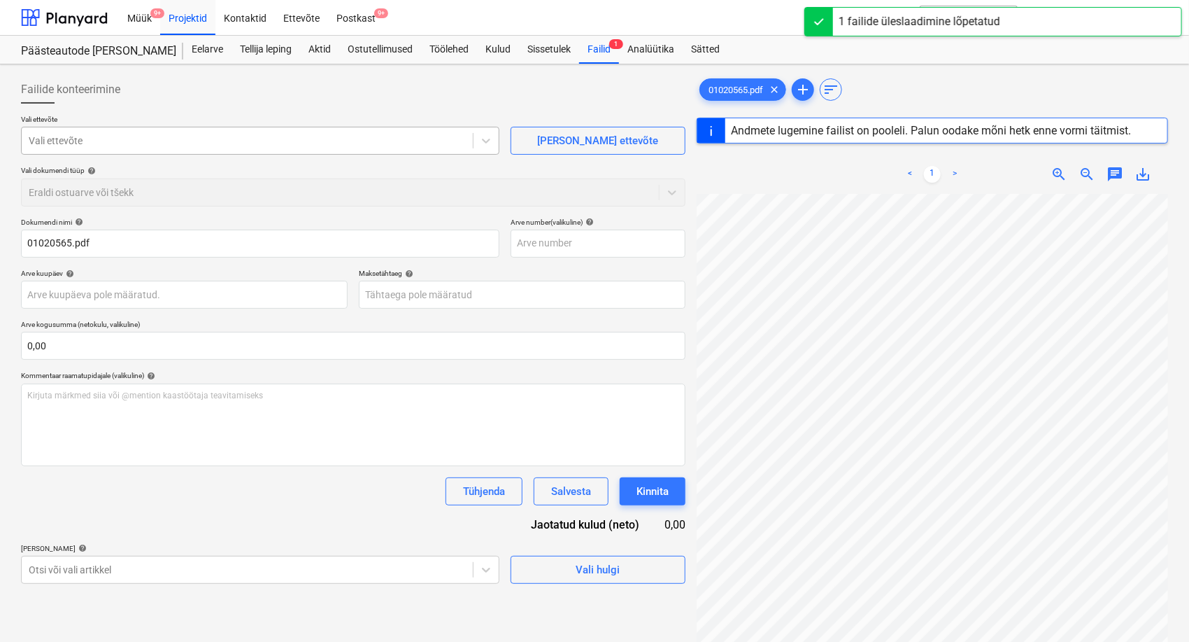
click at [176, 138] on div at bounding box center [247, 141] width 437 height 14
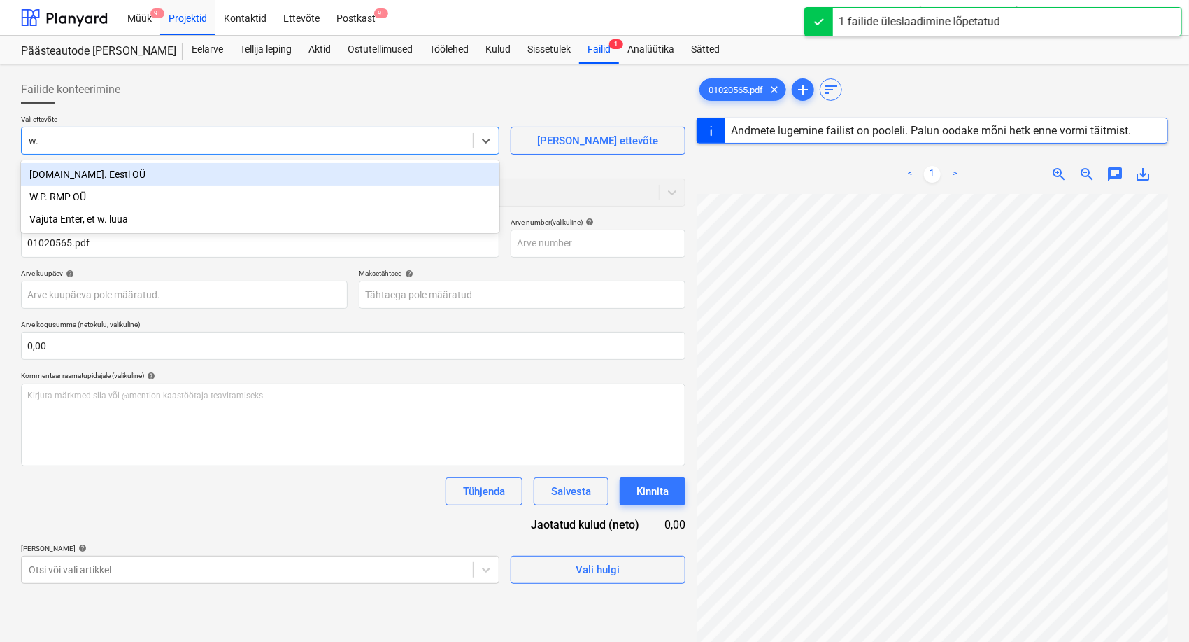
type input "w.e"
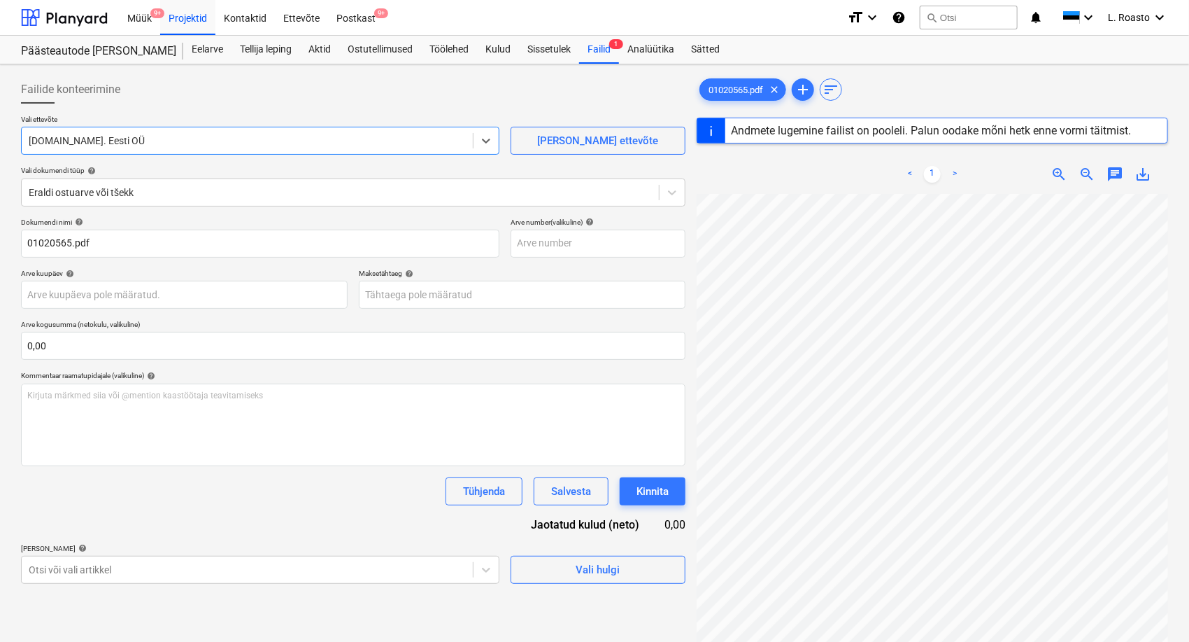
type input "01020565"
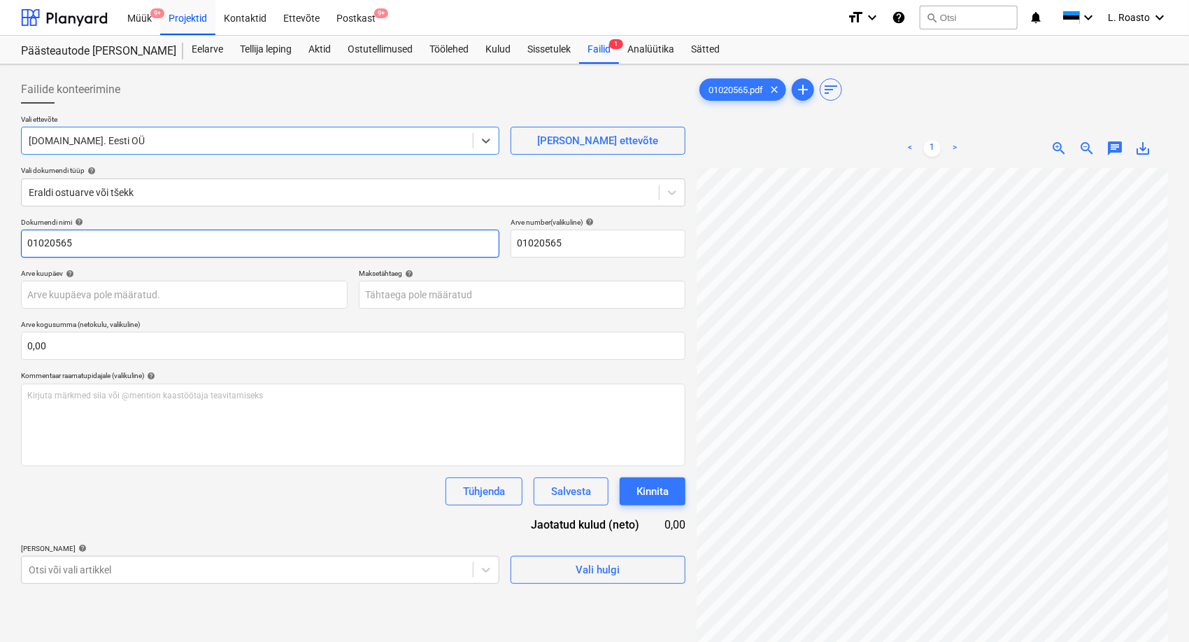
click at [22, 241] on input "01020565" at bounding box center [260, 243] width 479 height 28
type input "weg arve 01020565"
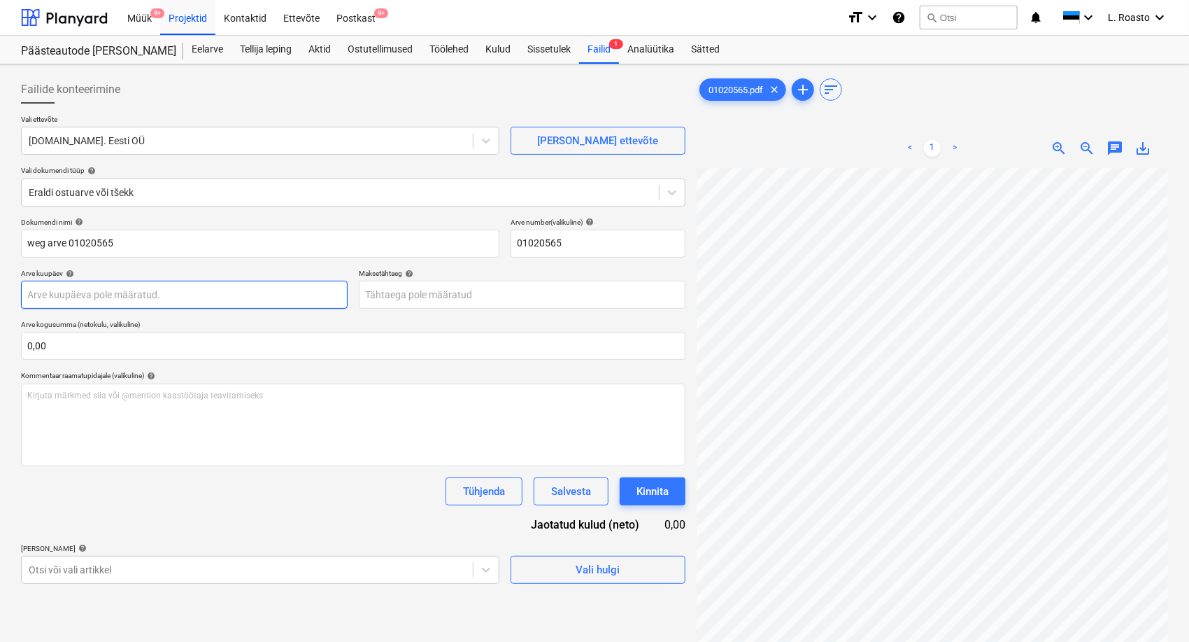
click at [153, 290] on body "Müük 9+ Projektid Kontaktid Ettevõte Postkast 9+ format_size keyboard_arrow_dow…" at bounding box center [594, 321] width 1189 height 642
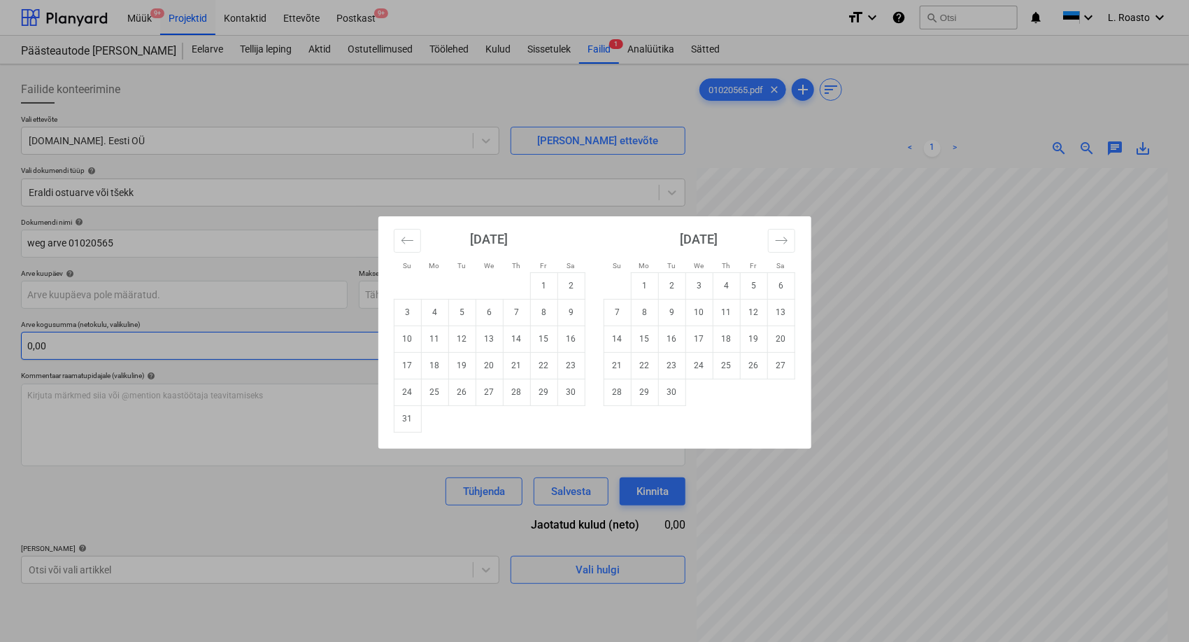
click at [465, 337] on td "12" at bounding box center [461, 338] width 27 height 27
type input "[DATE]"
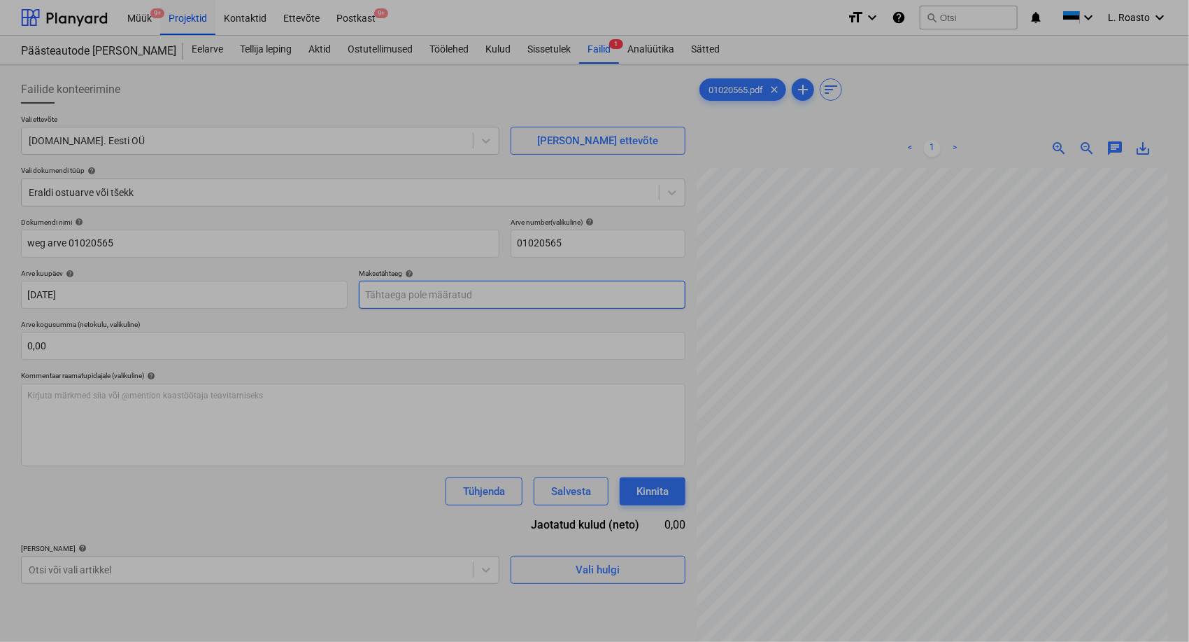
click at [497, 297] on body "Müük 9+ Projektid Kontaktid Ettevõte Postkast 9+ format_size keyboard_arrow_dow…" at bounding box center [594, 321] width 1189 height 642
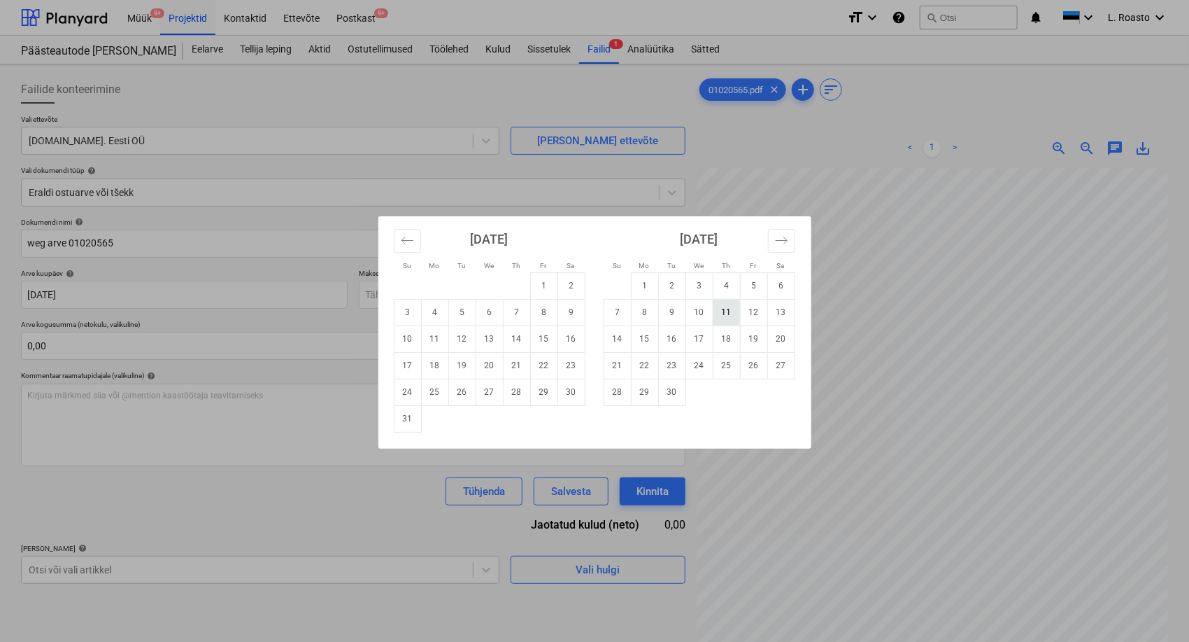
click at [723, 306] on td "11" at bounding box center [726, 312] width 27 height 27
type input "[DATE]"
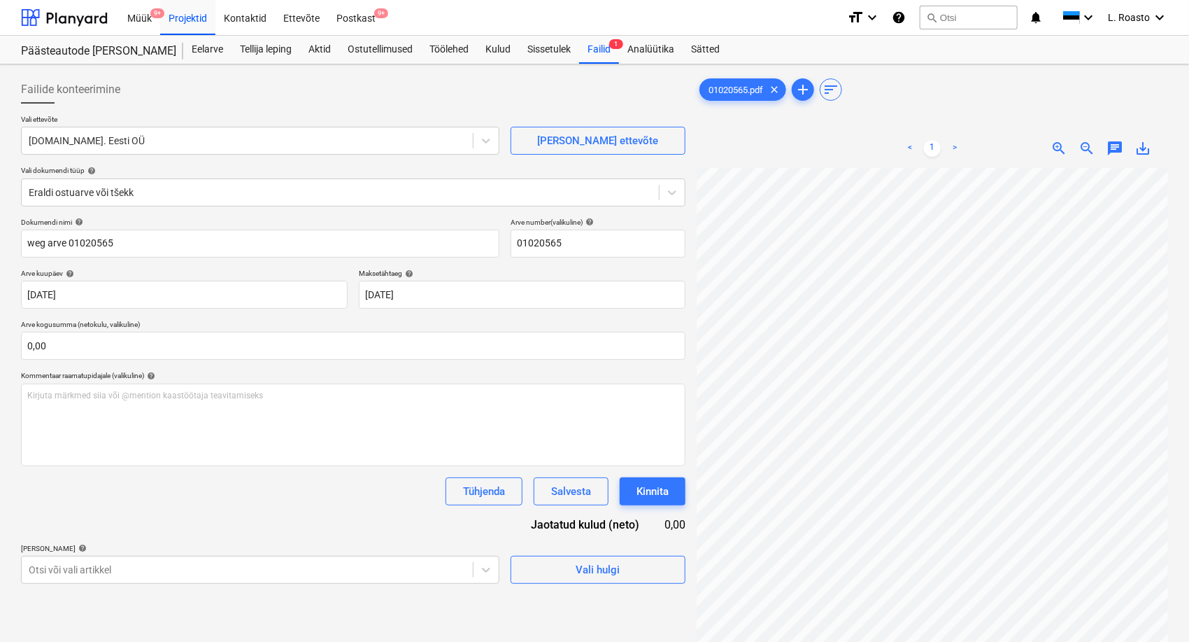
click at [6, 291] on div "Failide konteerimine Vali ettevõte [DOMAIN_NAME]. Eesti OÜ [PERSON_NAME] uus et…" at bounding box center [594, 422] width 1189 height 717
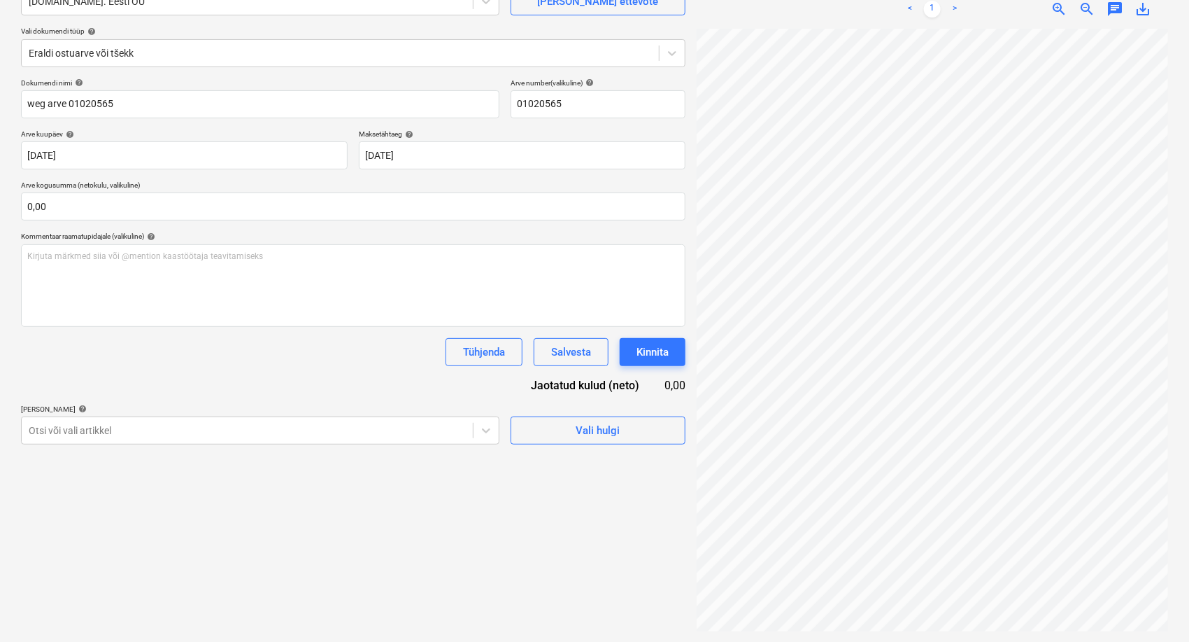
scroll to position [140, 0]
click at [148, 427] on div at bounding box center [247, 430] width 437 height 14
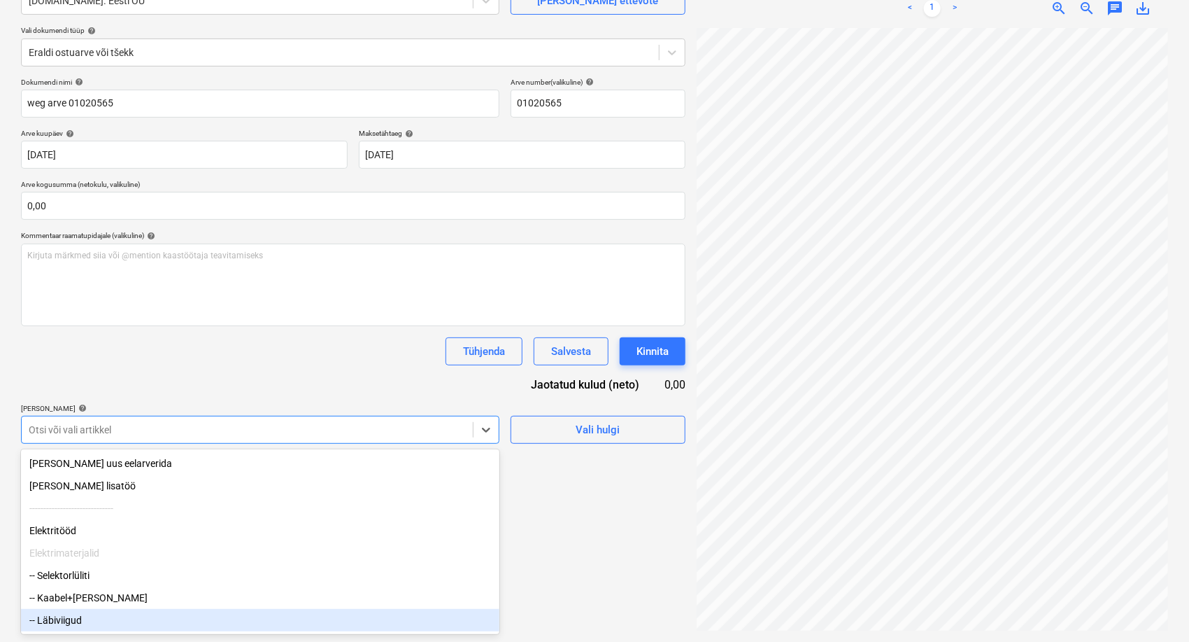
click at [82, 618] on div "-- Läbiviigud" at bounding box center [260, 620] width 479 height 22
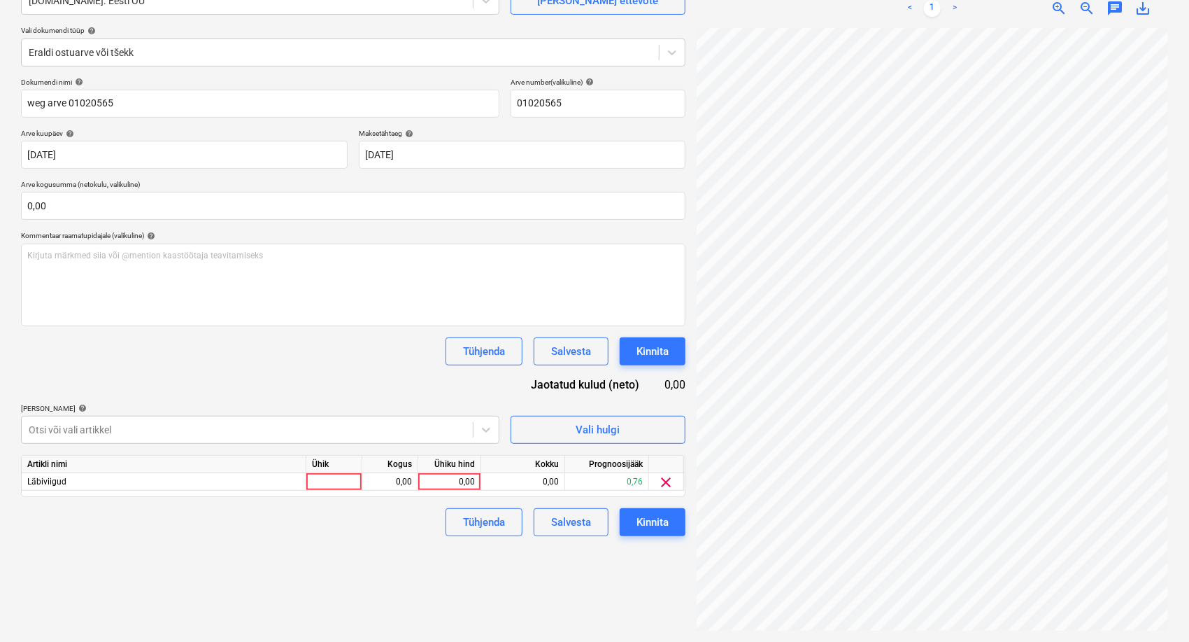
click at [230, 388] on div "Dokumendi nimi help weg arve 01020565 Arve number (valikuline) help 01020565 Ar…" at bounding box center [353, 307] width 665 height 458
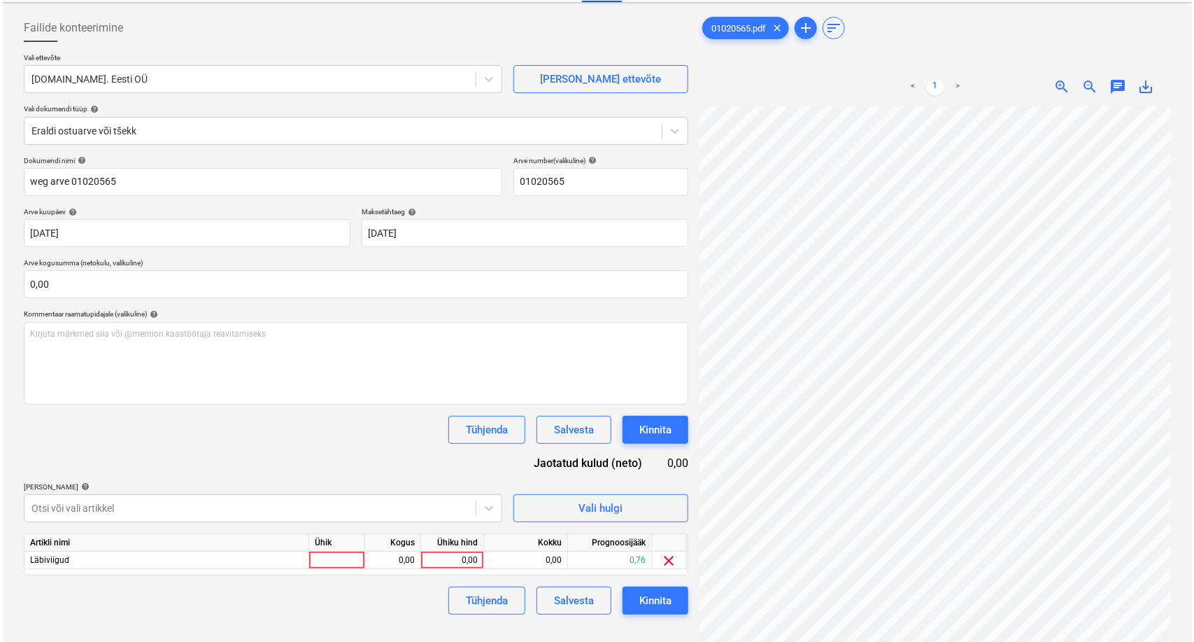
scroll to position [197, 161]
click at [459, 556] on div "0,00" at bounding box center [449, 559] width 51 height 17
type input "12,06"
click at [407, 608] on div "Tühjenda Salvesta Kinnita" at bounding box center [353, 600] width 665 height 28
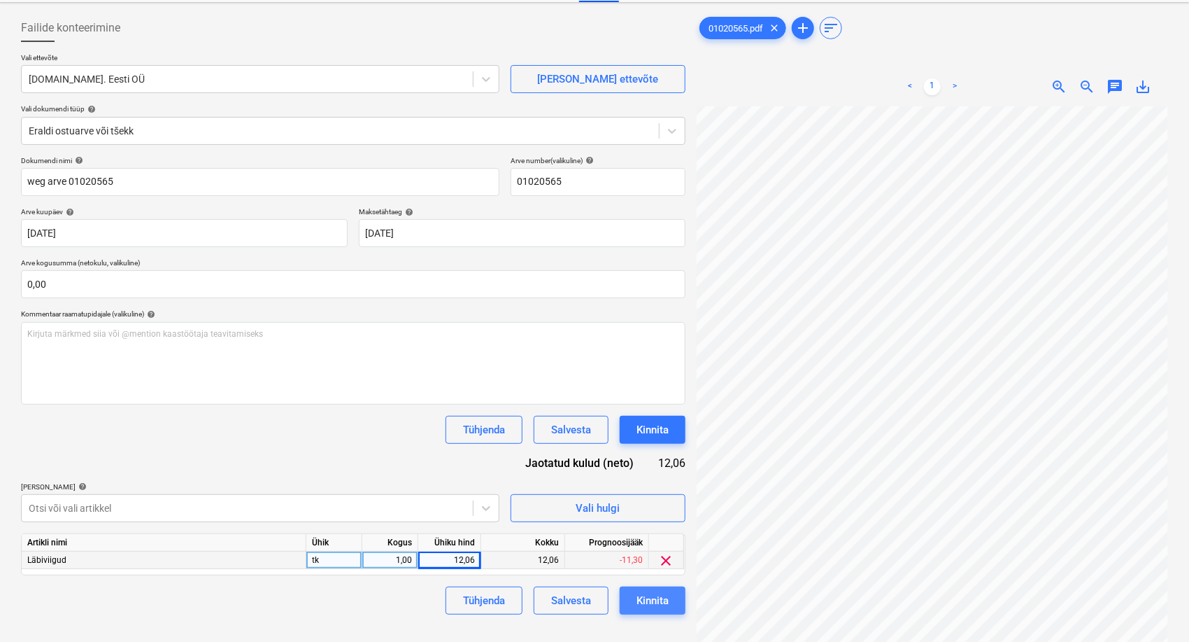
click at [656, 596] on div "Kinnita" at bounding box center [653, 600] width 32 height 18
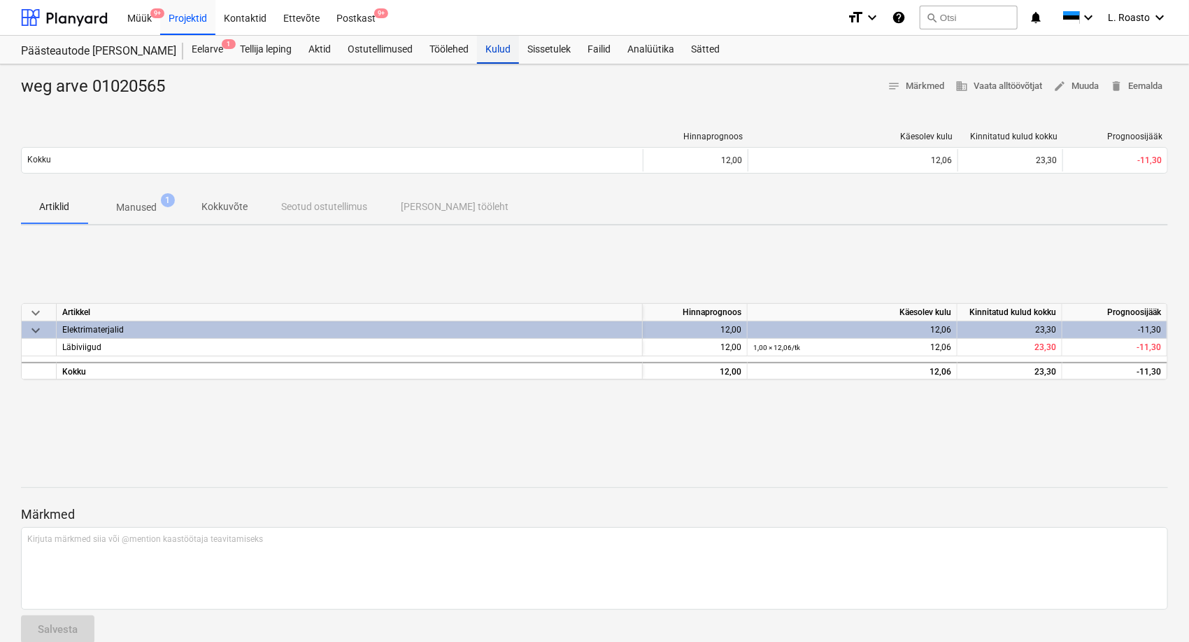
click at [505, 52] on div "Kulud" at bounding box center [498, 50] width 42 height 28
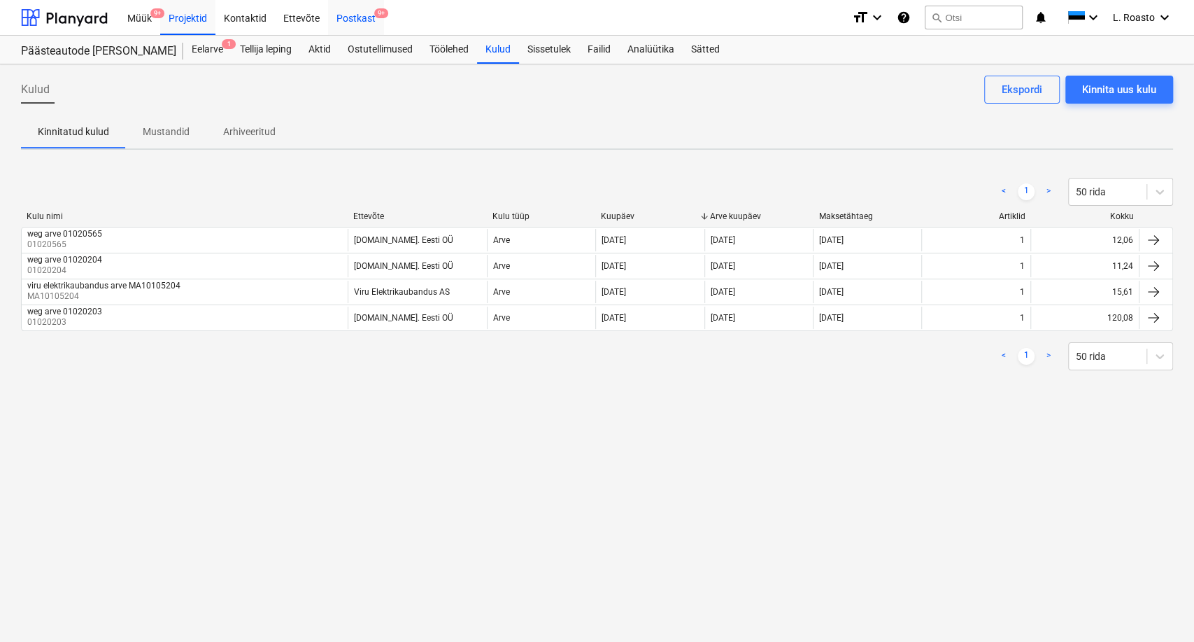
click at [353, 17] on div "Postkast 9+" at bounding box center [356, 17] width 56 height 36
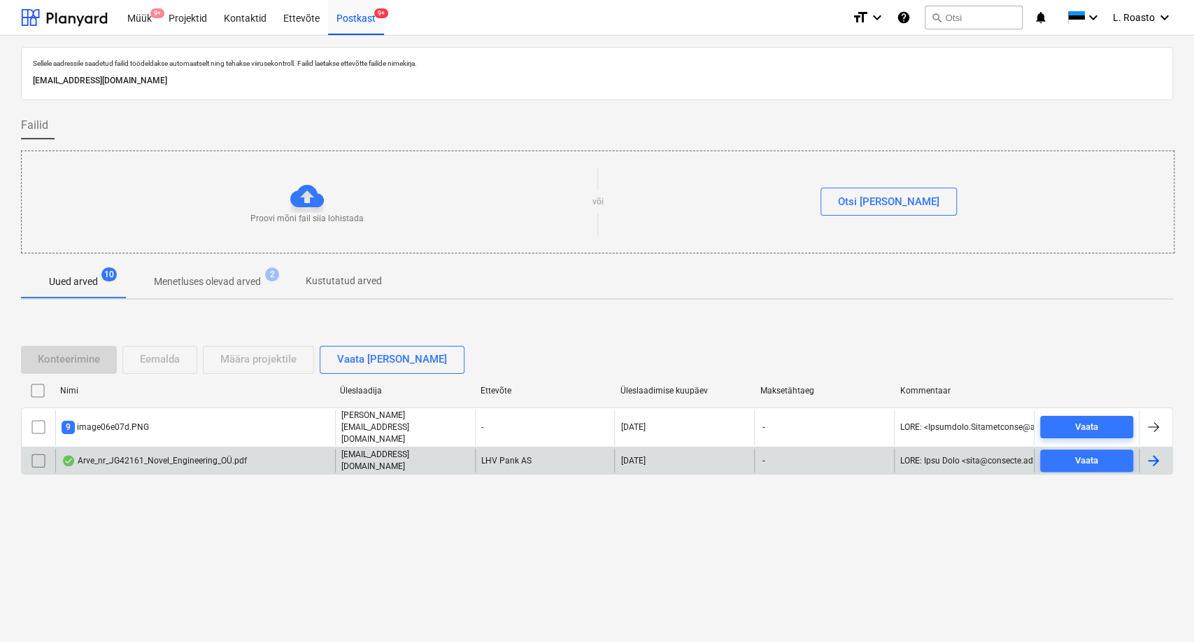
click at [162, 459] on div "Arve_nr_JG42161_Novel_Engineering_OÜ.pdf" at bounding box center [195, 460] width 280 height 24
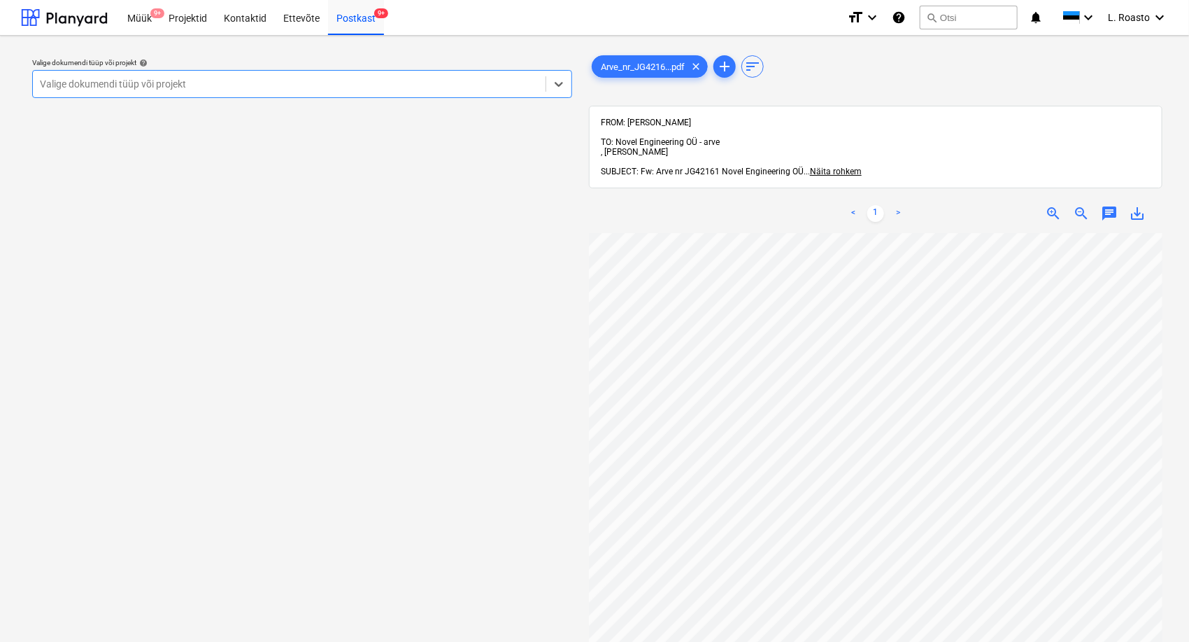
drag, startPoint x: 305, startPoint y: 91, endPoint x: 297, endPoint y: 97, distance: 10.5
click at [305, 90] on div at bounding box center [289, 84] width 499 height 14
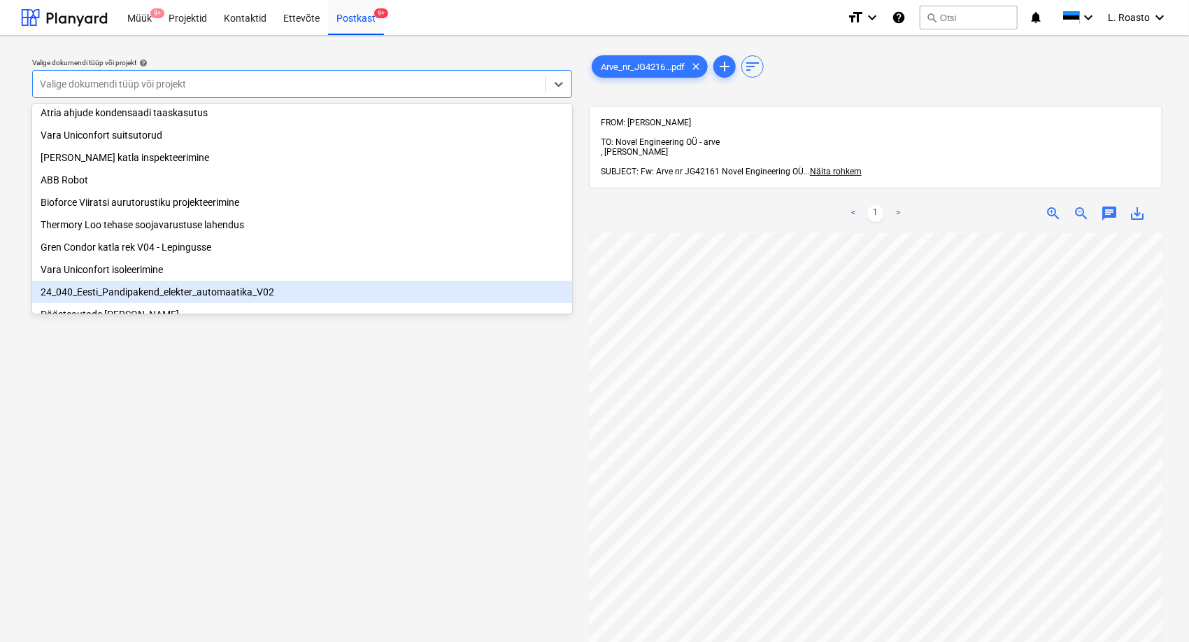
scroll to position [347, 0]
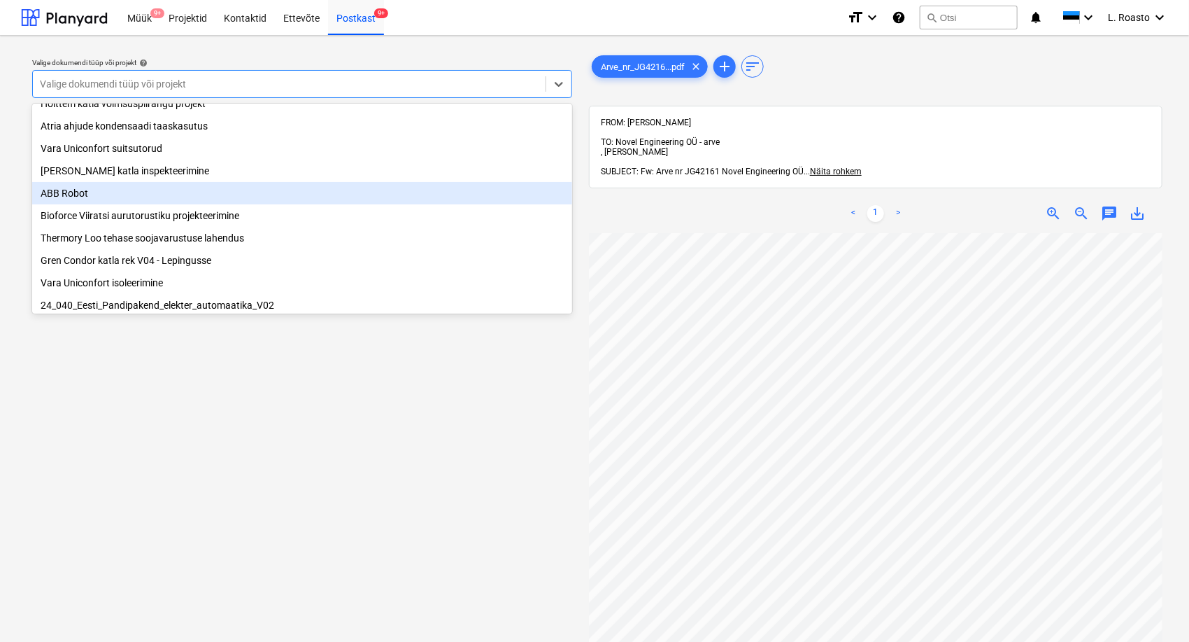
click at [86, 204] on div "ABB Robot" at bounding box center [302, 193] width 540 height 22
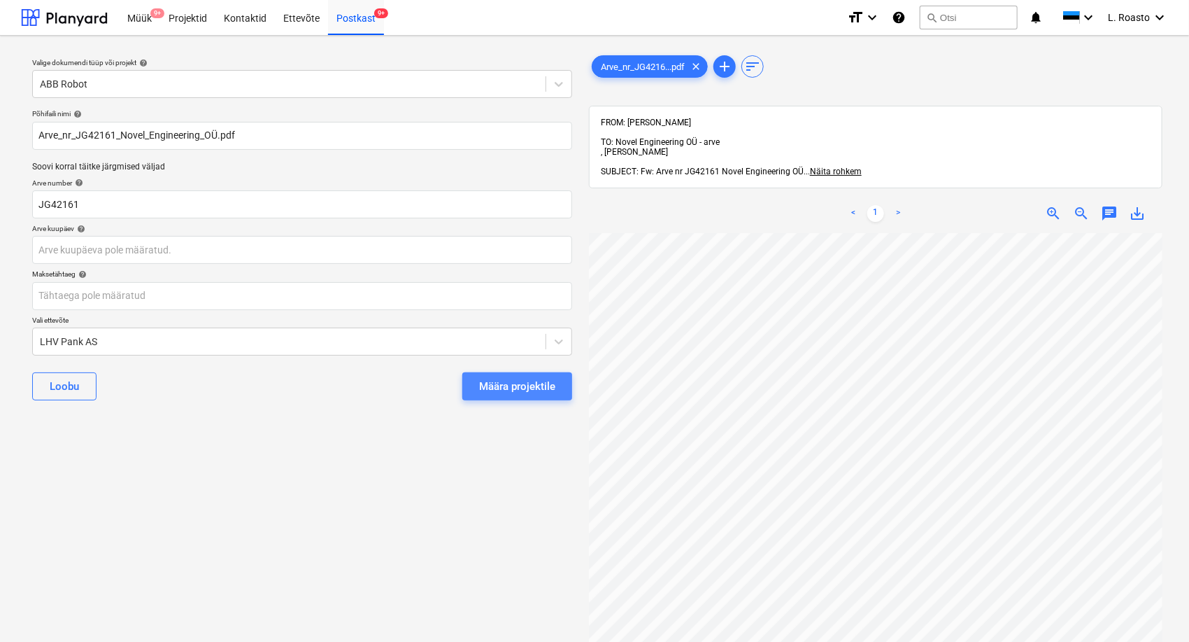
click at [560, 387] on button "Määra projektile" at bounding box center [517, 386] width 110 height 28
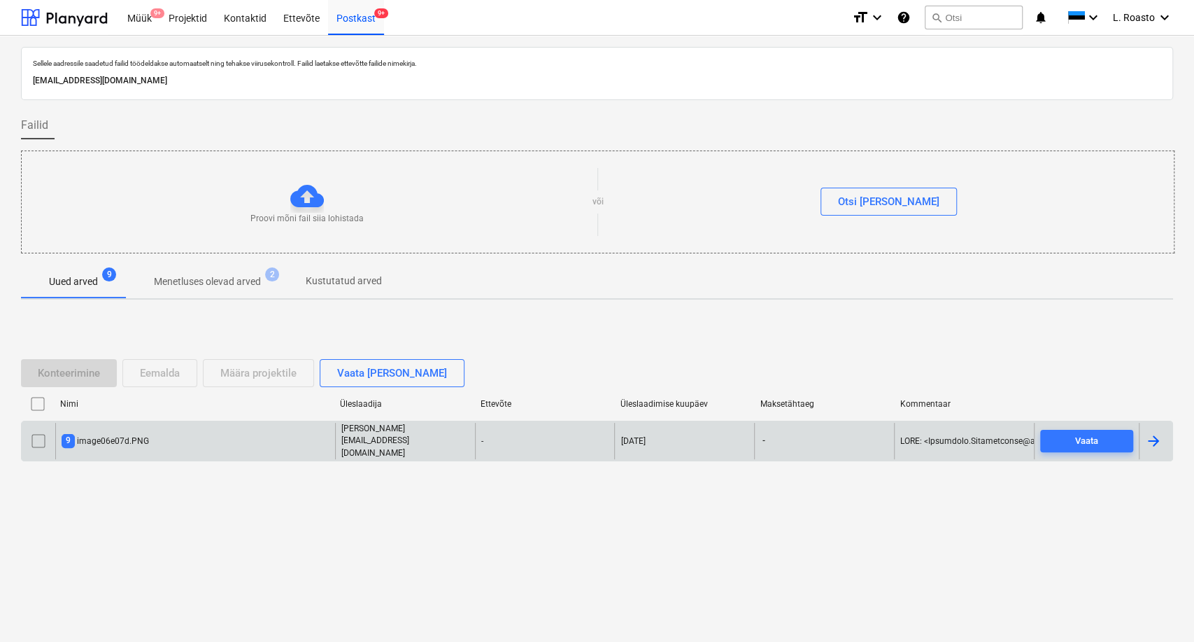
click at [267, 438] on div "9 image06e07d.PNG" at bounding box center [195, 441] width 280 height 36
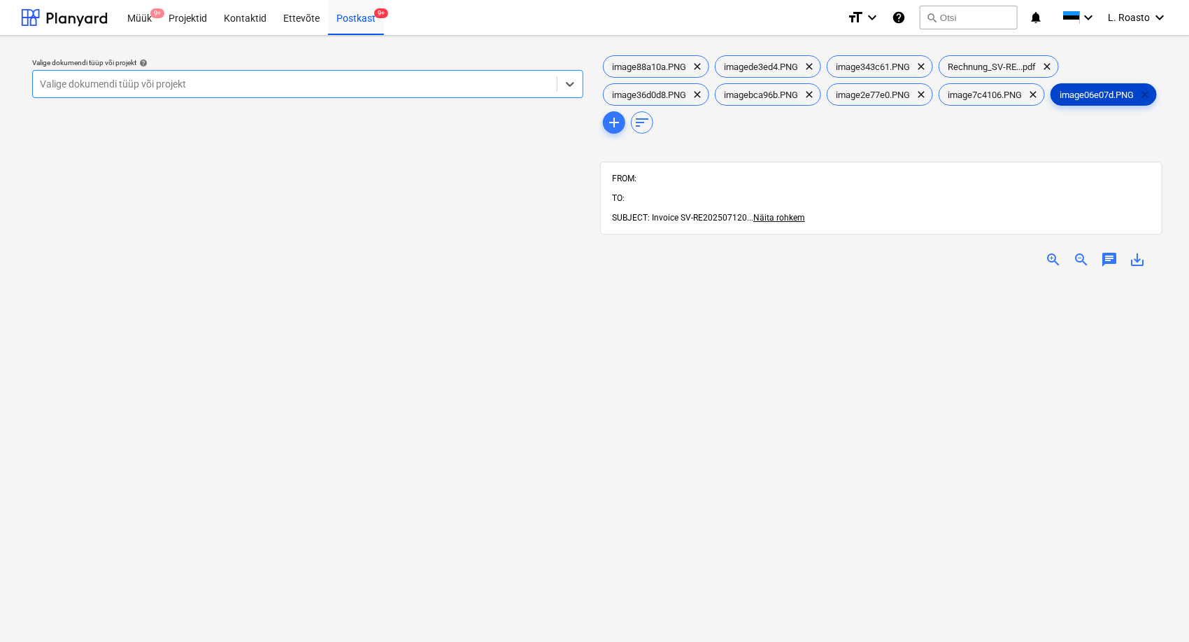
click at [1137, 103] on span "clear" at bounding box center [1145, 94] width 17 height 17
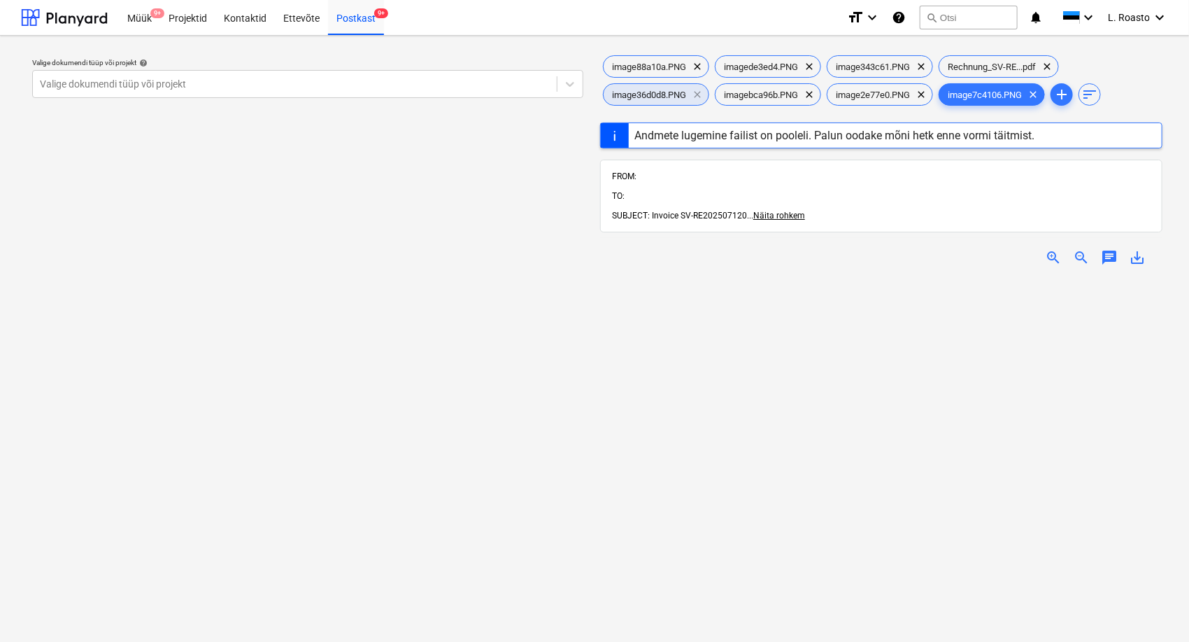
click at [699, 96] on span "clear" at bounding box center [697, 94] width 17 height 17
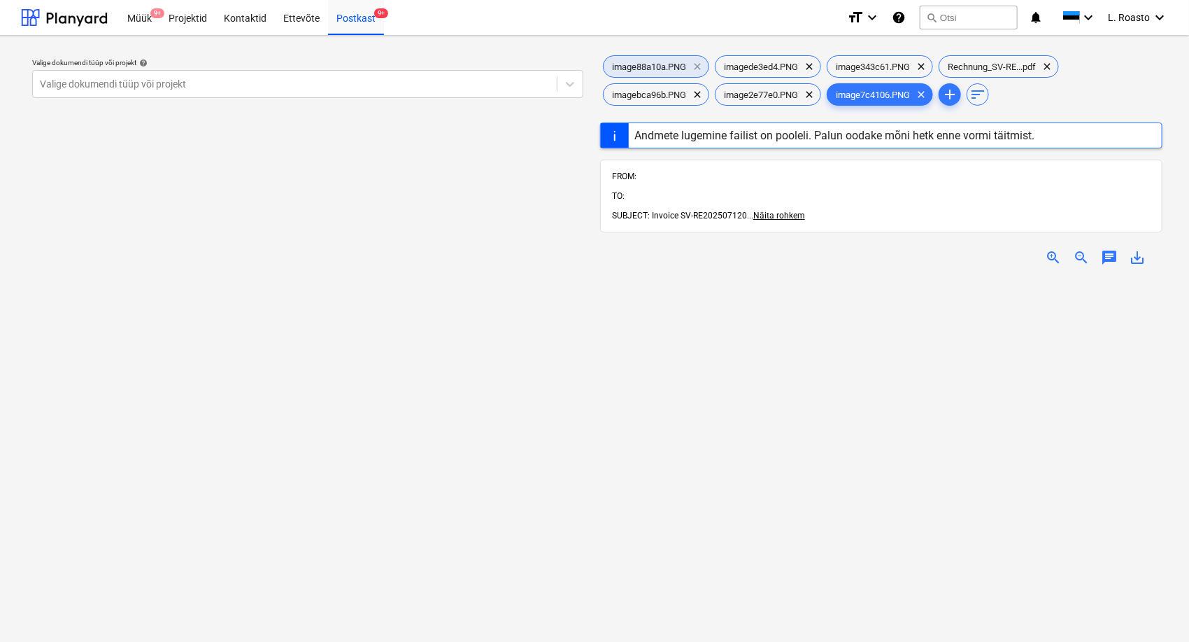
click at [697, 59] on span "clear" at bounding box center [697, 66] width 17 height 17
click at [700, 67] on span "clear" at bounding box center [697, 66] width 17 height 17
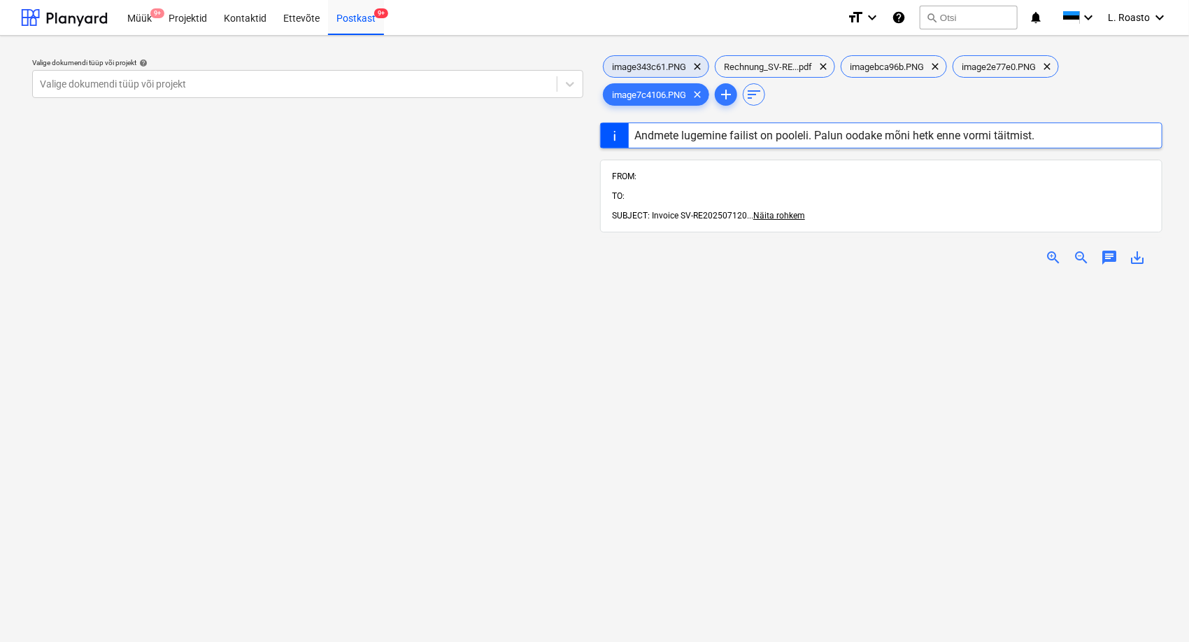
click at [700, 67] on span "clear" at bounding box center [697, 66] width 17 height 17
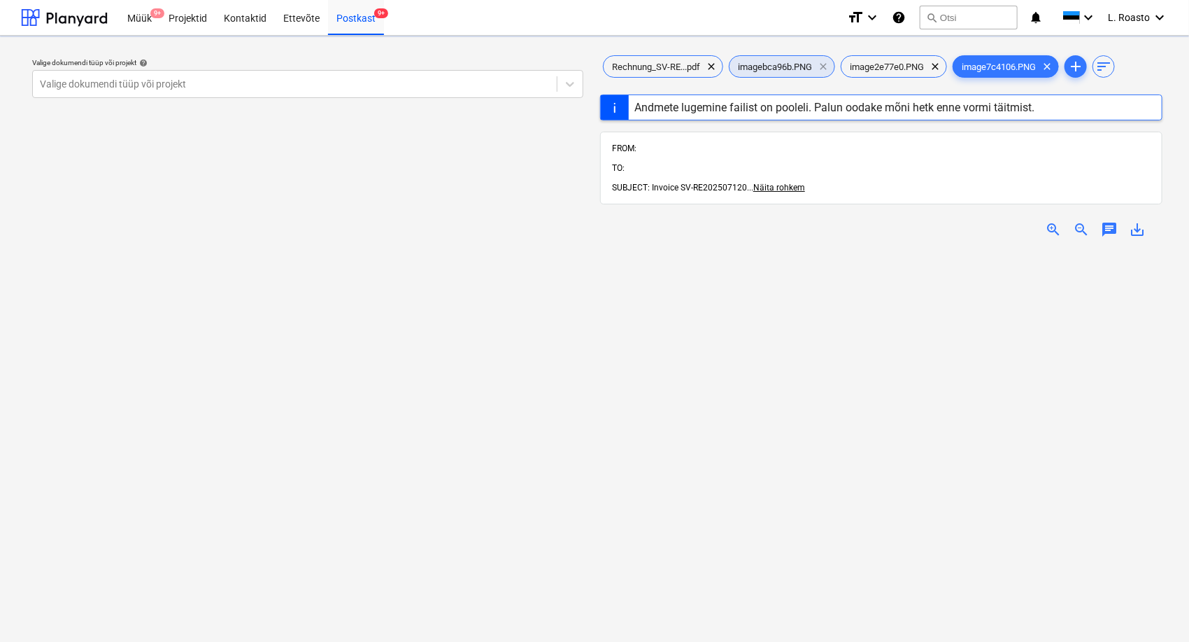
click at [828, 62] on span "clear" at bounding box center [823, 66] width 17 height 17
click at [827, 71] on span "clear" at bounding box center [823, 66] width 17 height 17
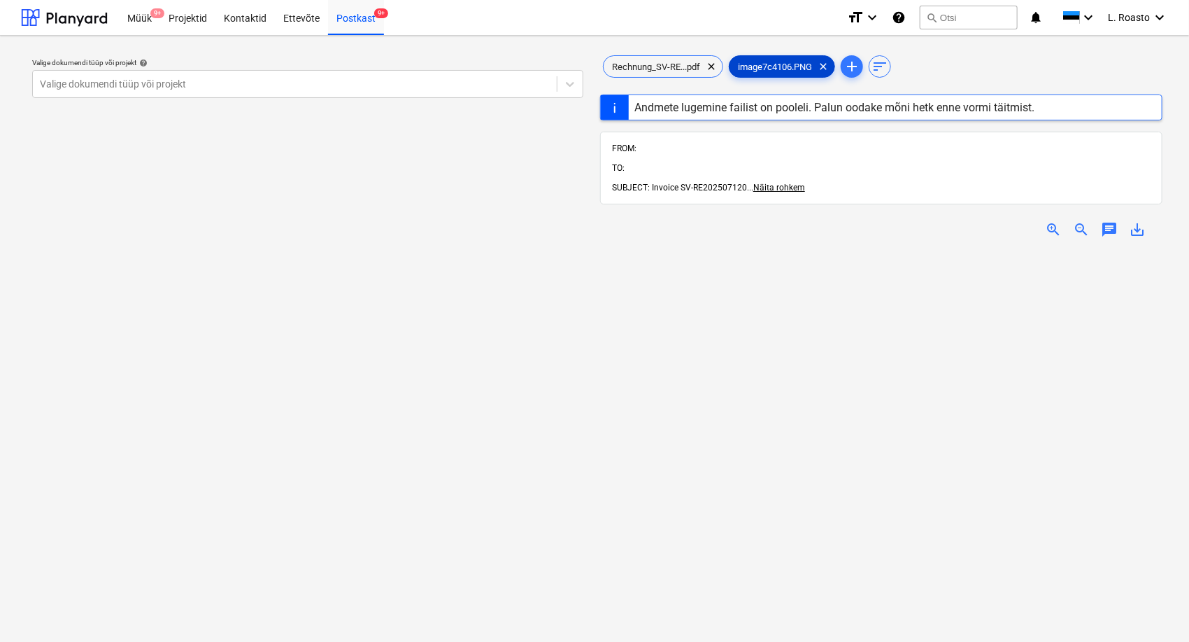
click at [827, 71] on span "clear" at bounding box center [823, 66] width 17 height 17
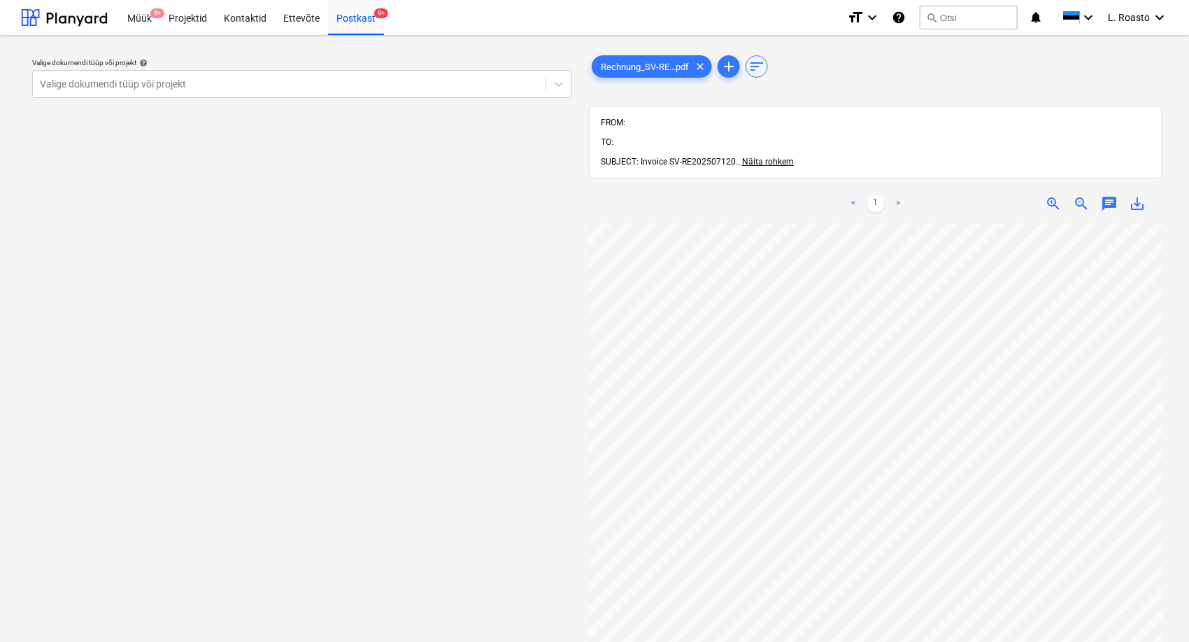
click at [268, 214] on div "Valige dokumendi tüüp või projekt help Valige dokumendi tüüp või projekt" at bounding box center [302, 439] width 563 height 784
click at [215, 83] on div at bounding box center [289, 84] width 499 height 14
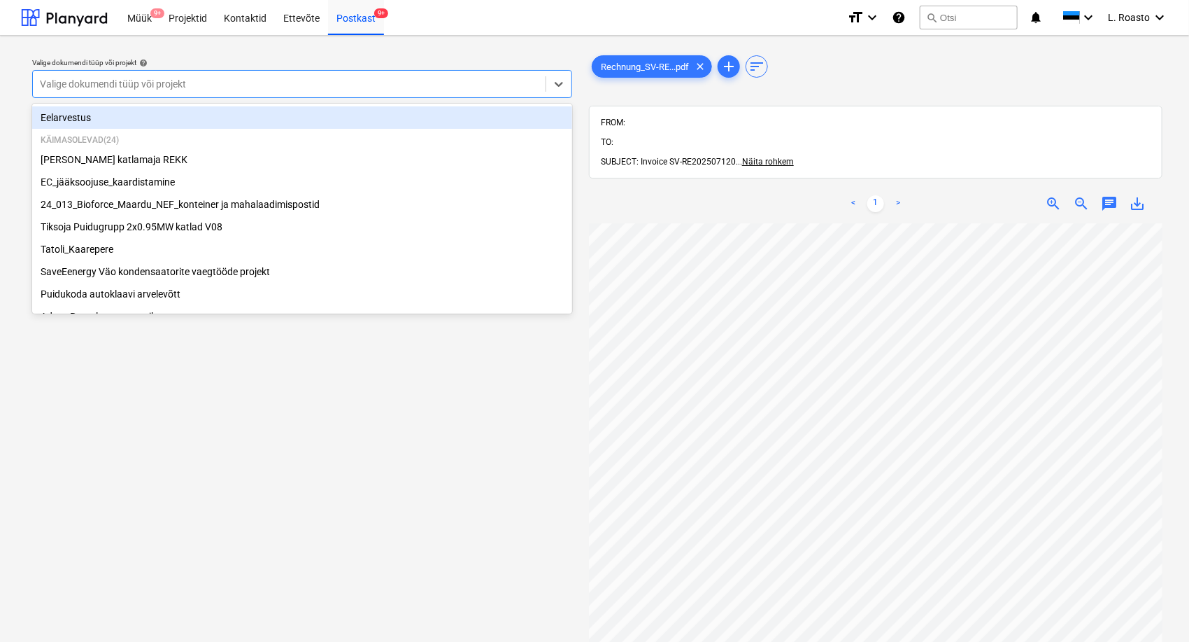
click at [215, 83] on div at bounding box center [289, 84] width 499 height 14
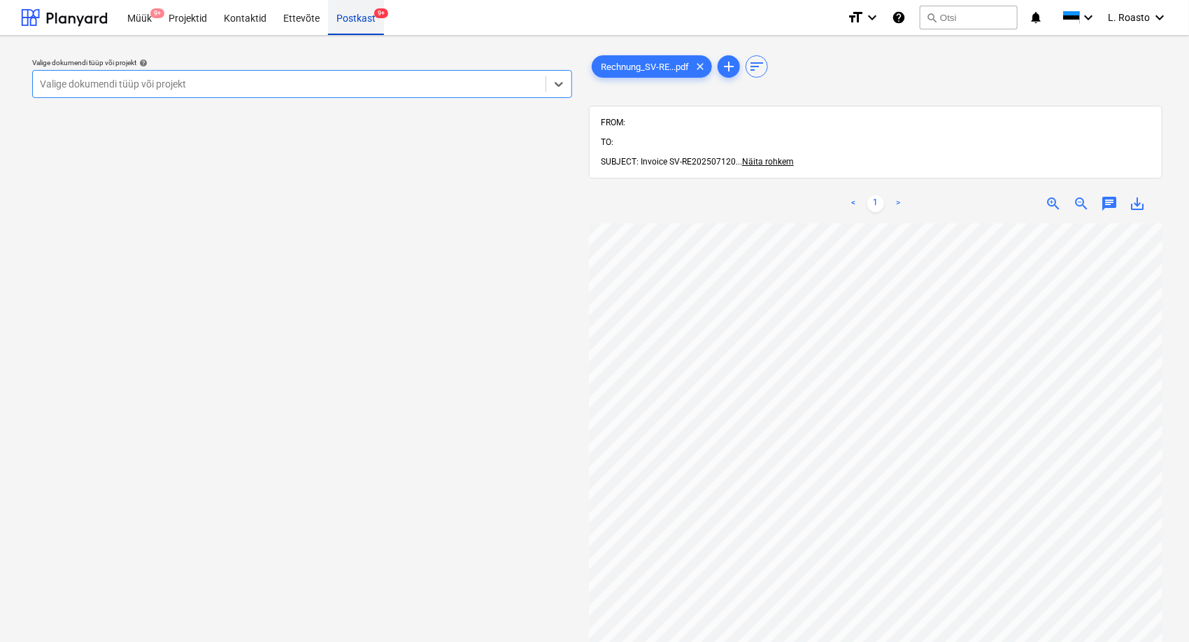
click at [369, 26] on div "Postkast 9+" at bounding box center [356, 17] width 56 height 36
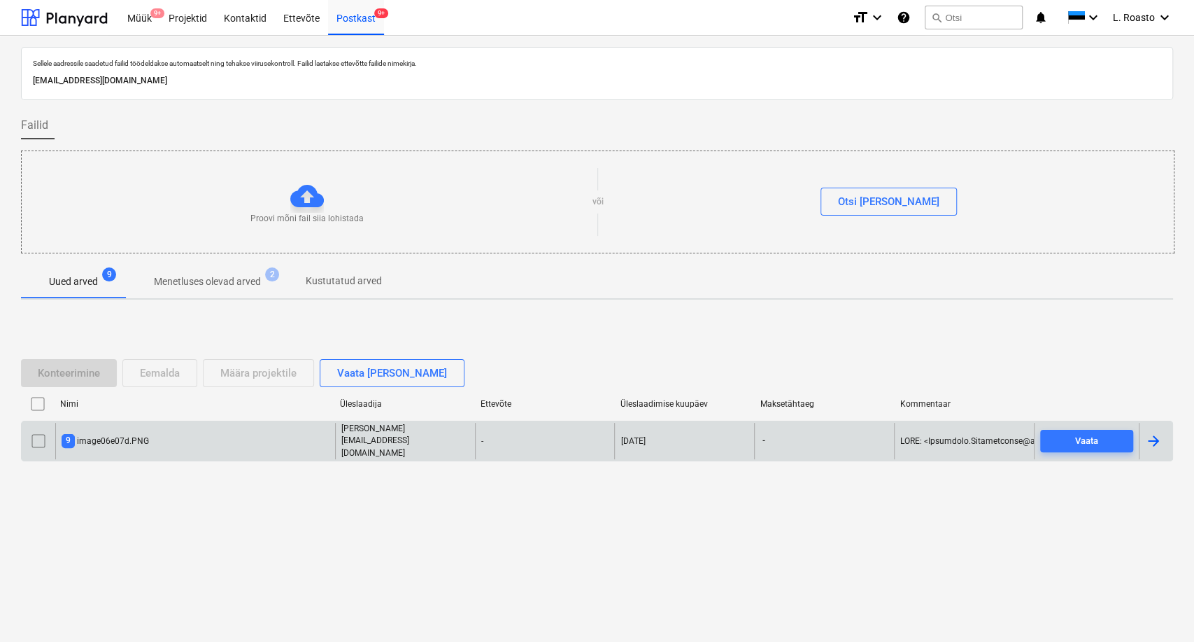
click at [195, 439] on div "9 image06e07d.PNG" at bounding box center [195, 441] width 280 height 36
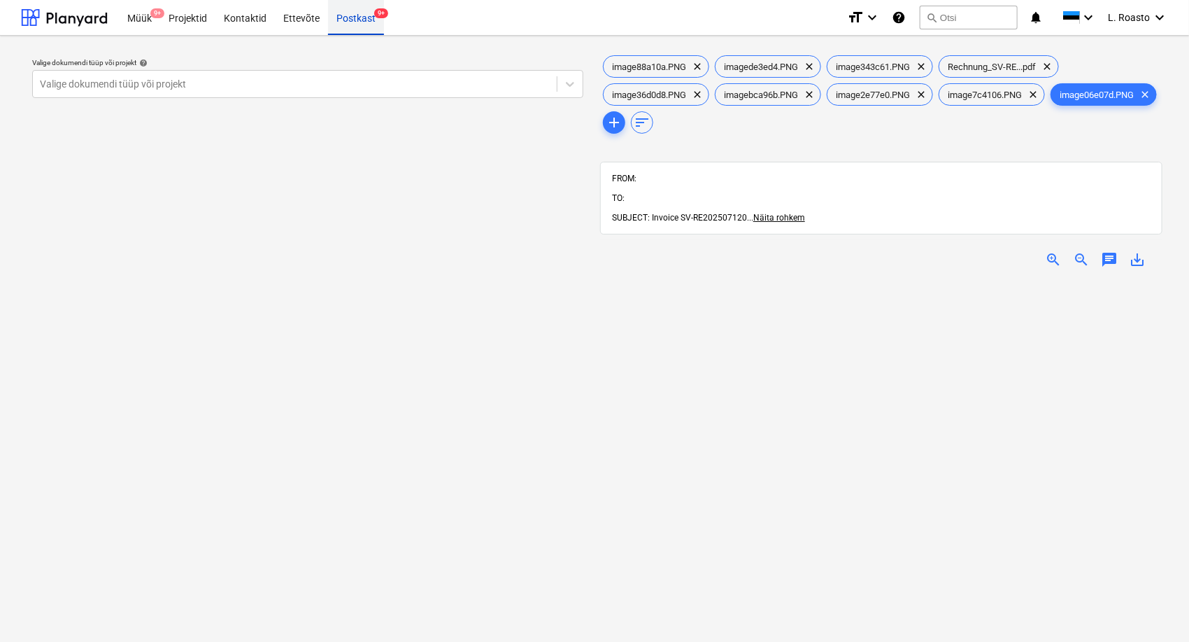
click at [362, 10] on div "Postkast 9+" at bounding box center [356, 17] width 56 height 36
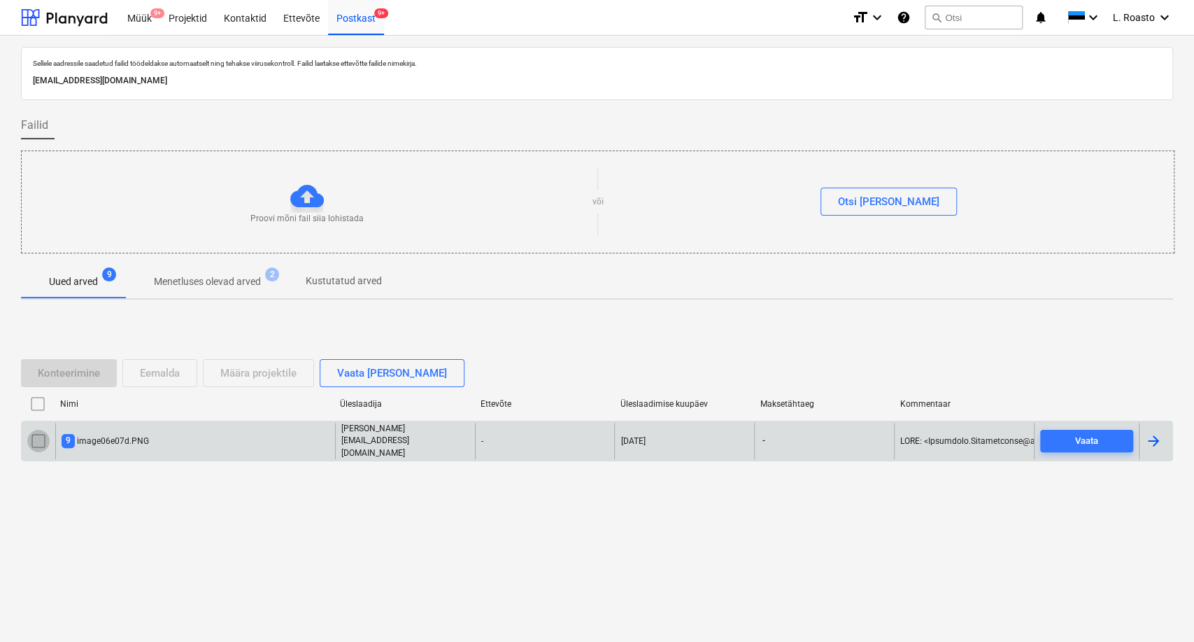
click at [35, 443] on input "checkbox" at bounding box center [38, 441] width 22 height 22
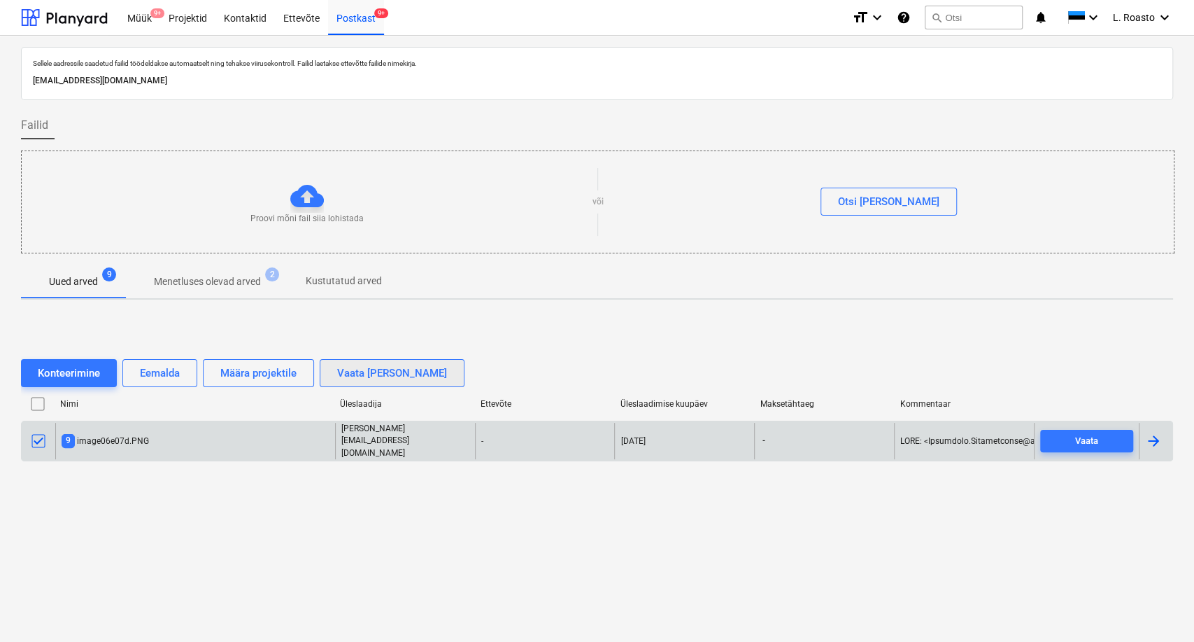
click at [364, 382] on div "Vaata [PERSON_NAME]" at bounding box center [392, 373] width 110 height 18
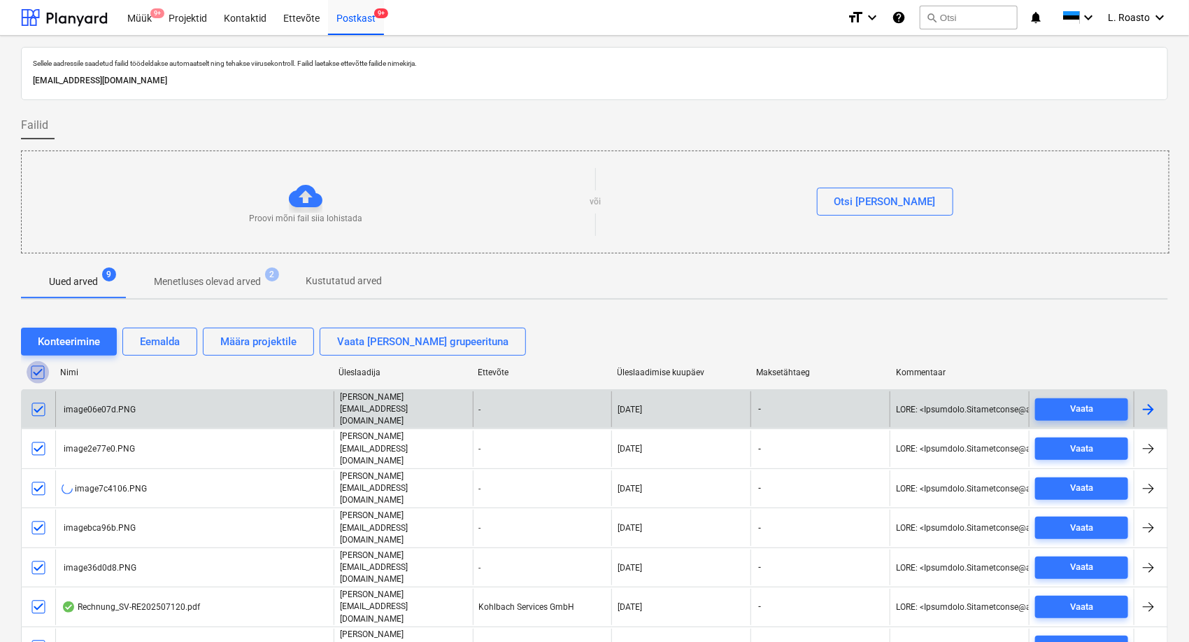
click at [39, 369] on input "checkbox" at bounding box center [38, 372] width 22 height 22
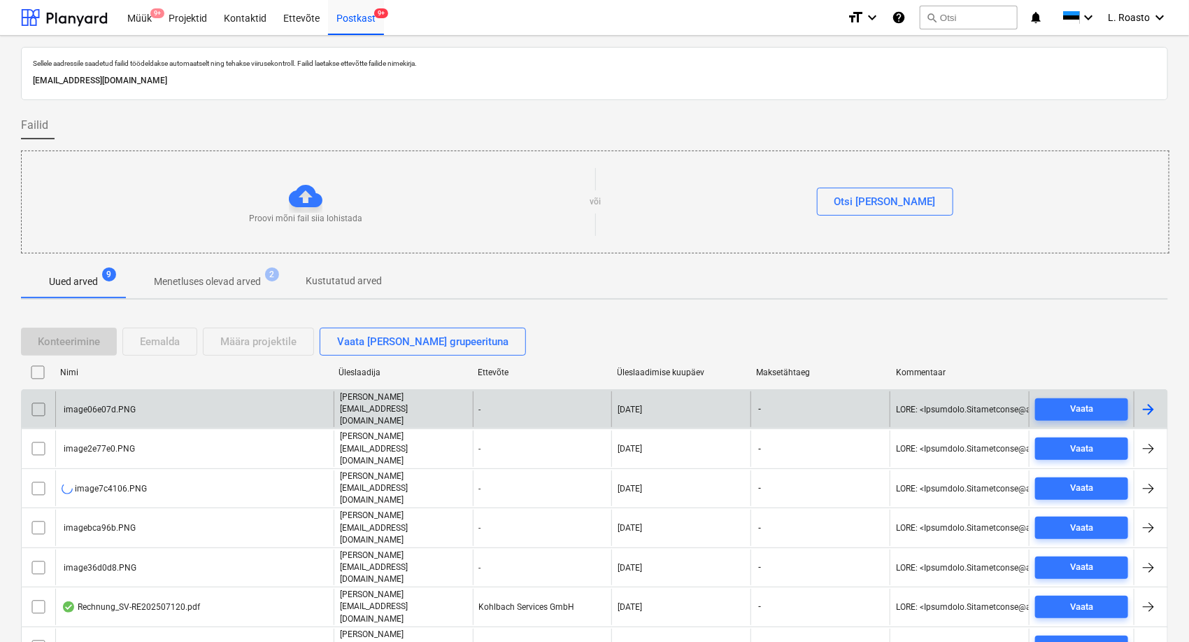
click at [38, 365] on input "checkbox" at bounding box center [38, 372] width 22 height 22
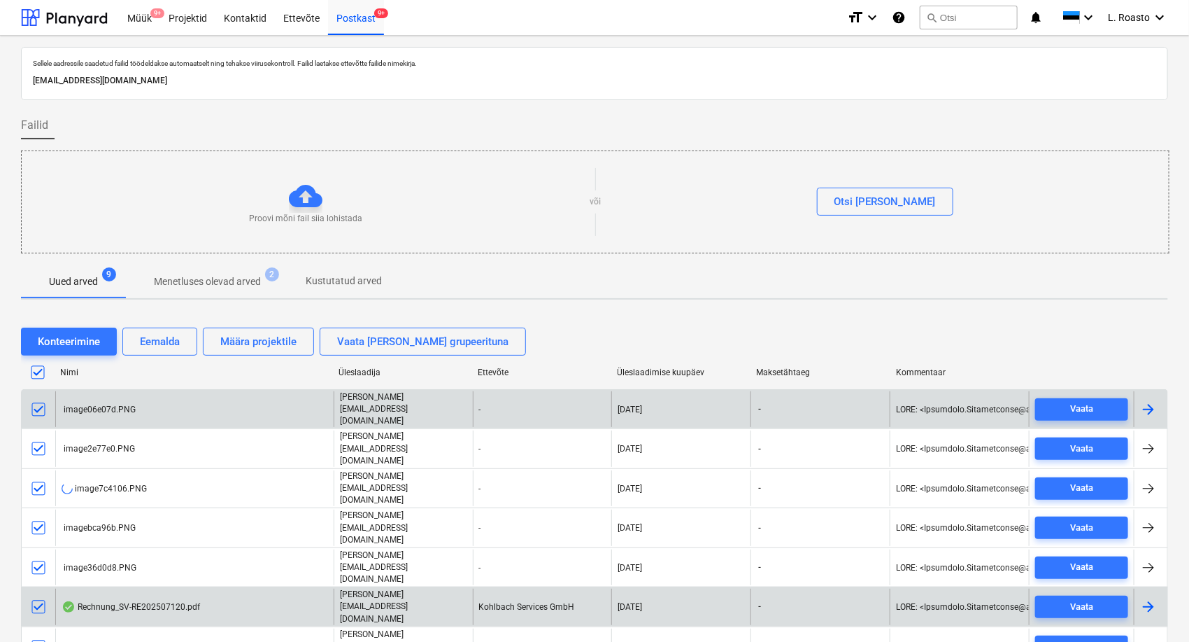
click at [34, 595] on input "checkbox" at bounding box center [38, 606] width 22 height 22
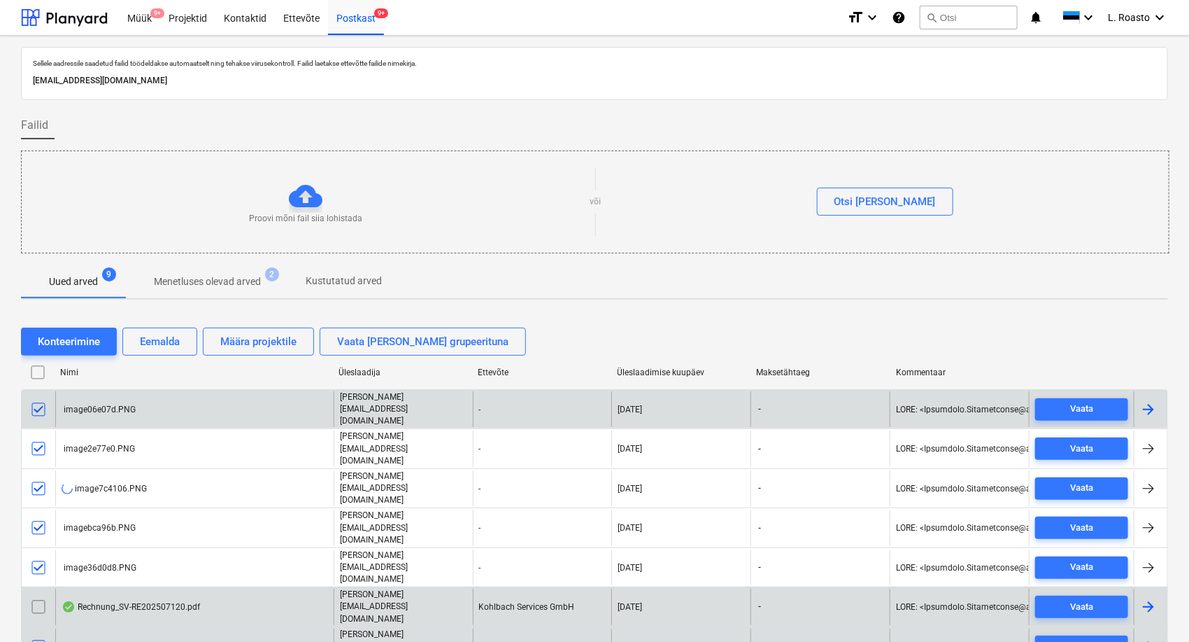
scroll to position [29, 0]
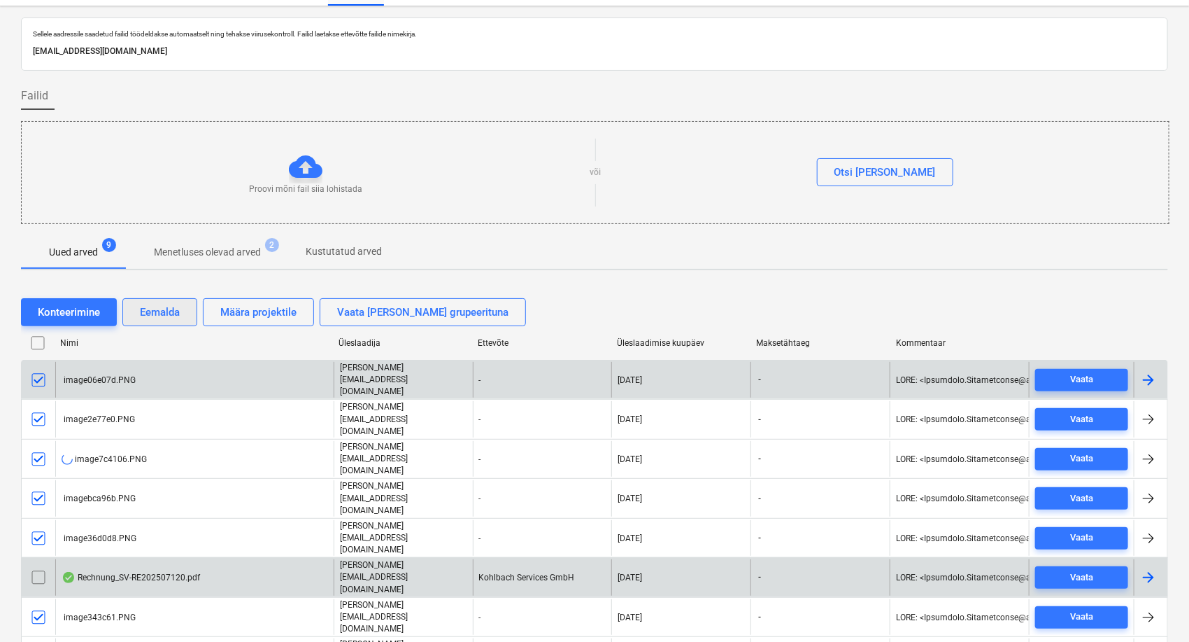
click at [162, 316] on div "Eemalda" at bounding box center [160, 312] width 40 height 18
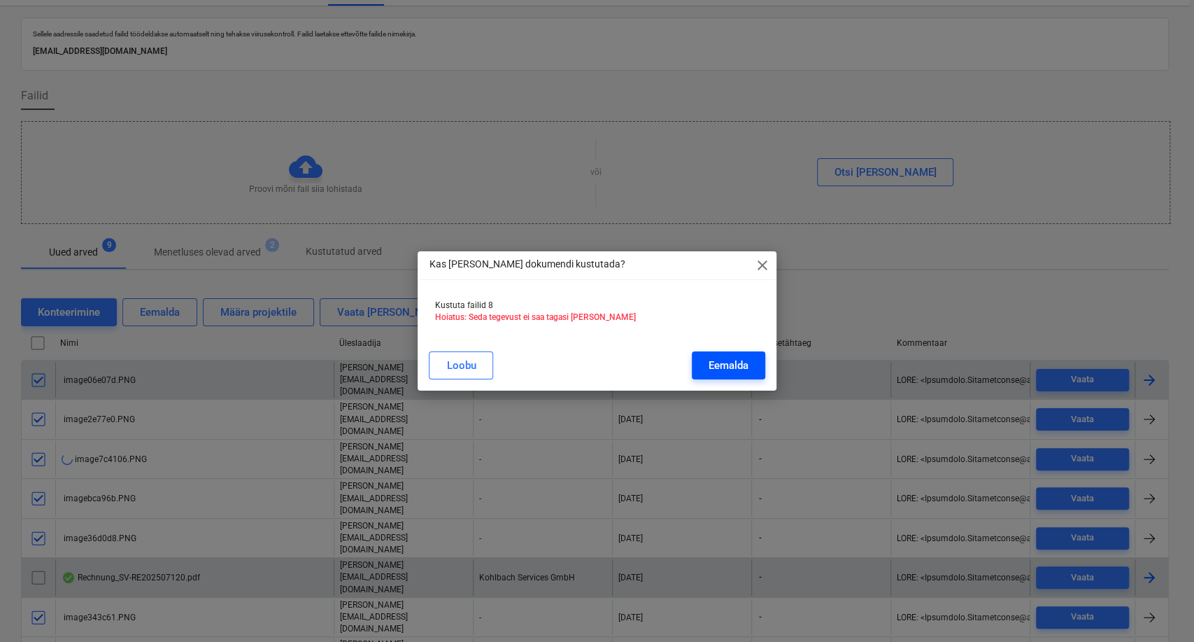
click at [745, 362] on div "Eemalda" at bounding box center [729, 365] width 40 height 18
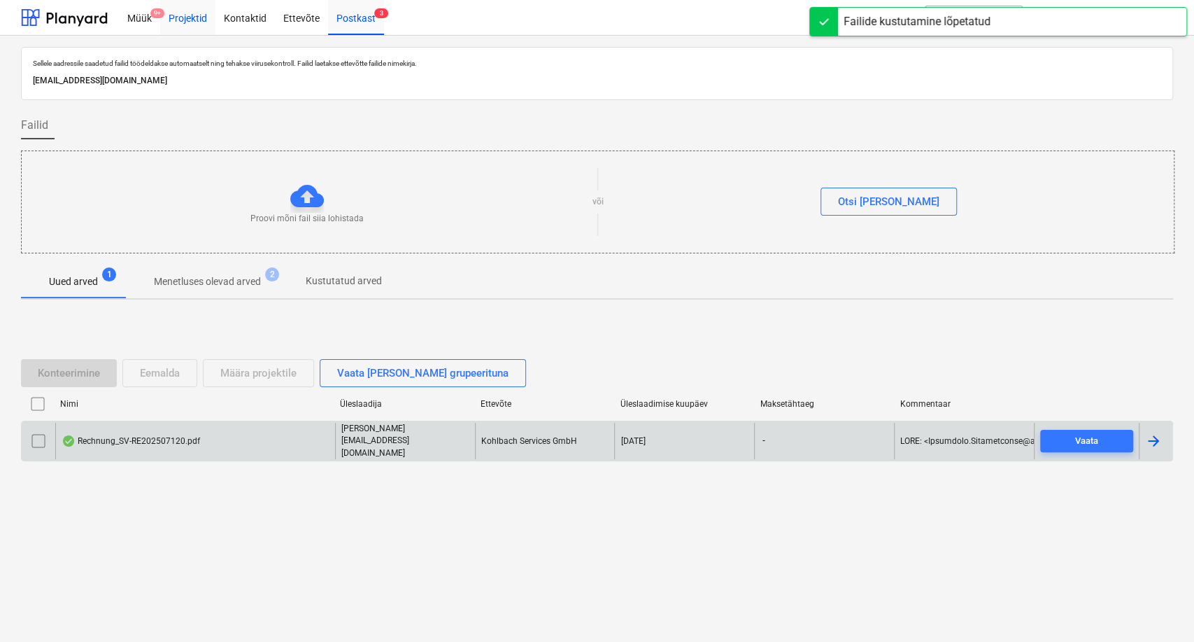
click at [181, 16] on div "Projektid" at bounding box center [187, 17] width 55 height 36
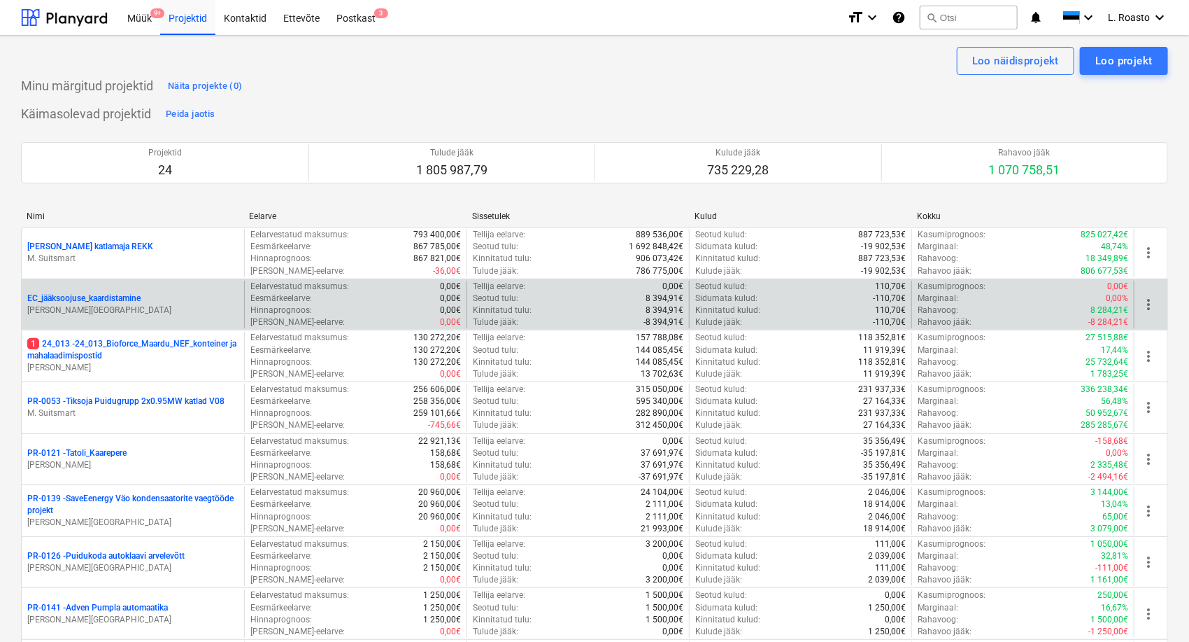
drag, startPoint x: 178, startPoint y: 24, endPoint x: 129, endPoint y: 286, distance: 267.0
click at [178, 24] on div "Projektid" at bounding box center [187, 17] width 55 height 36
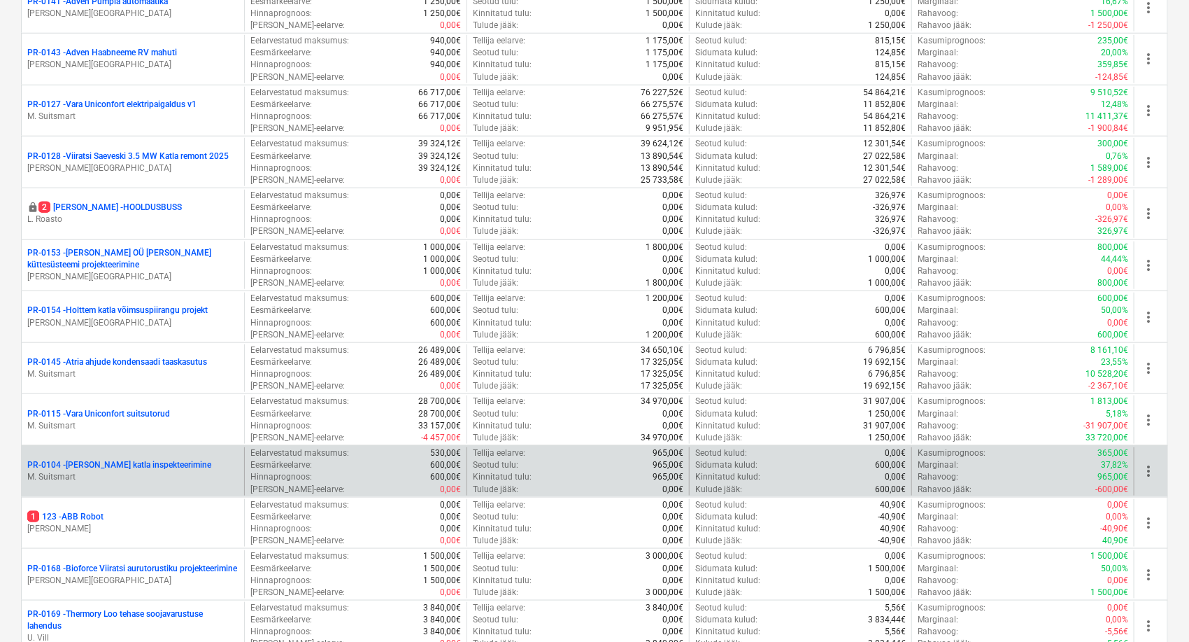
scroll to position [621, 0]
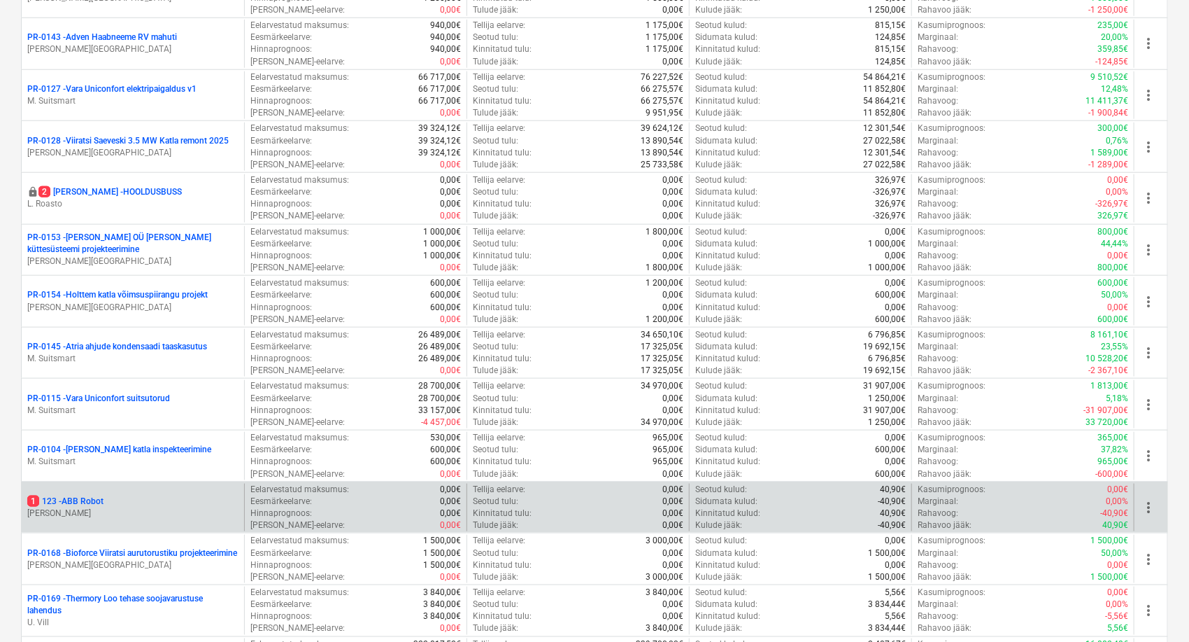
click at [73, 495] on p "1 123 - ABB Robot" at bounding box center [65, 501] width 76 height 12
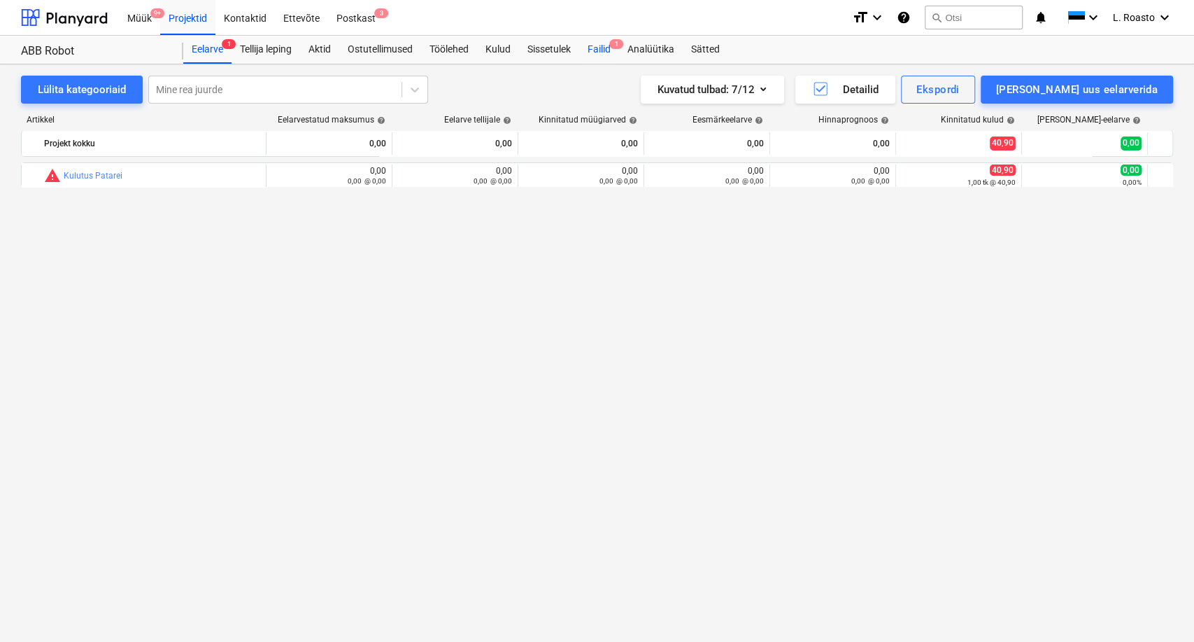
click at [606, 53] on div "Failid 1" at bounding box center [599, 50] width 40 height 28
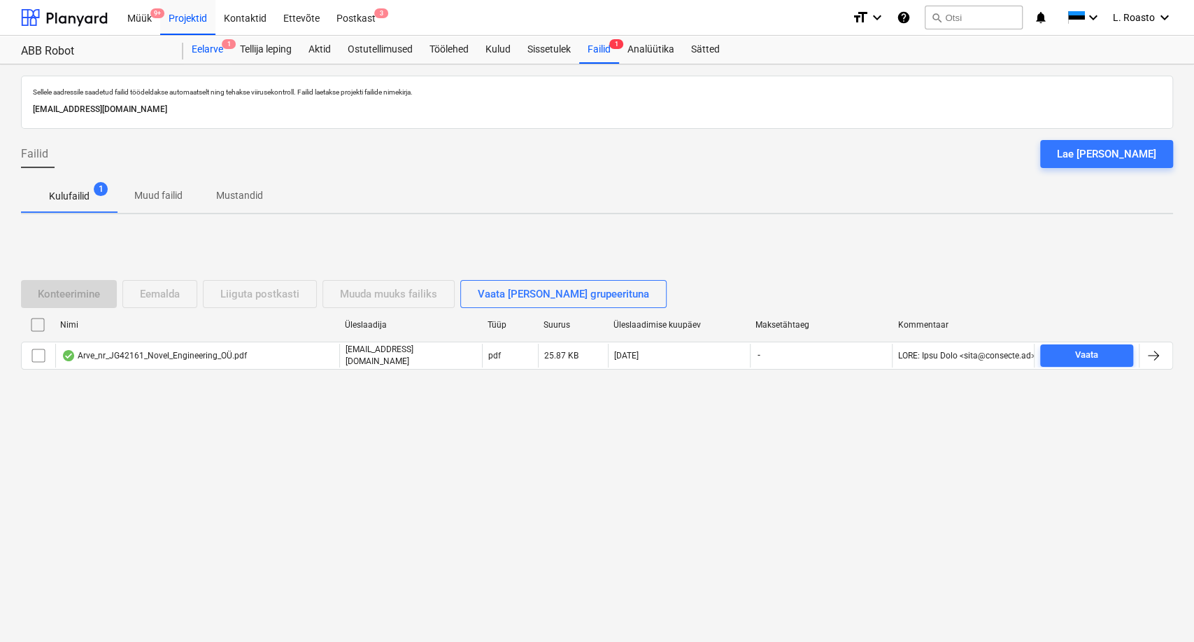
click at [214, 59] on div "Eelarve 1" at bounding box center [207, 50] width 48 height 28
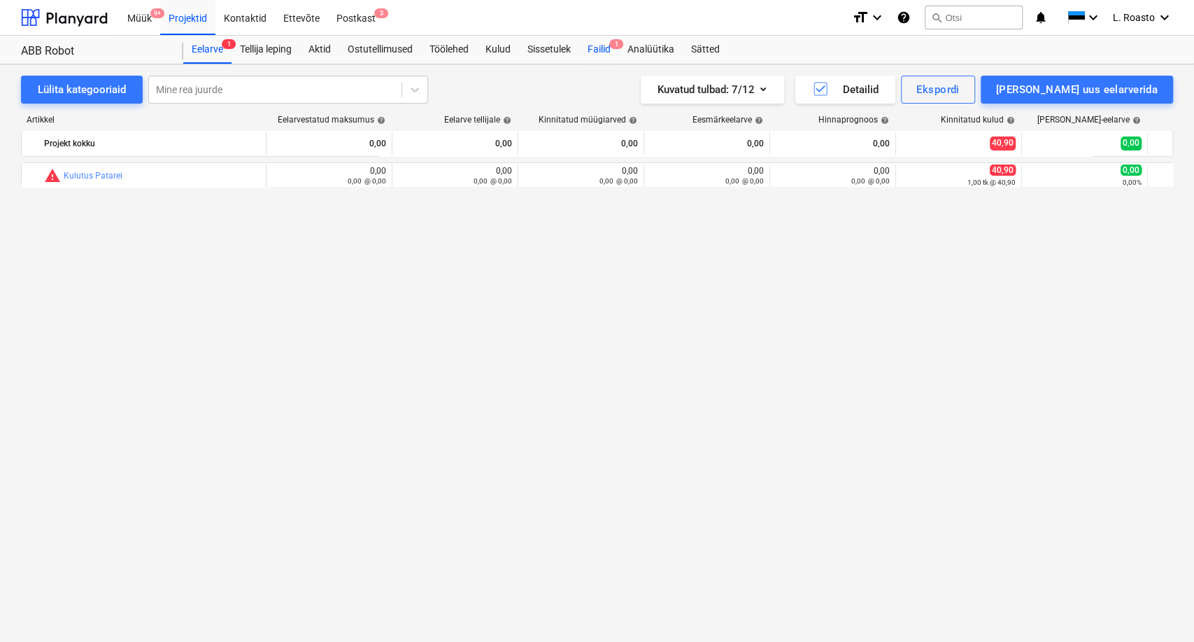
click at [605, 50] on div "Failid 1" at bounding box center [599, 50] width 40 height 28
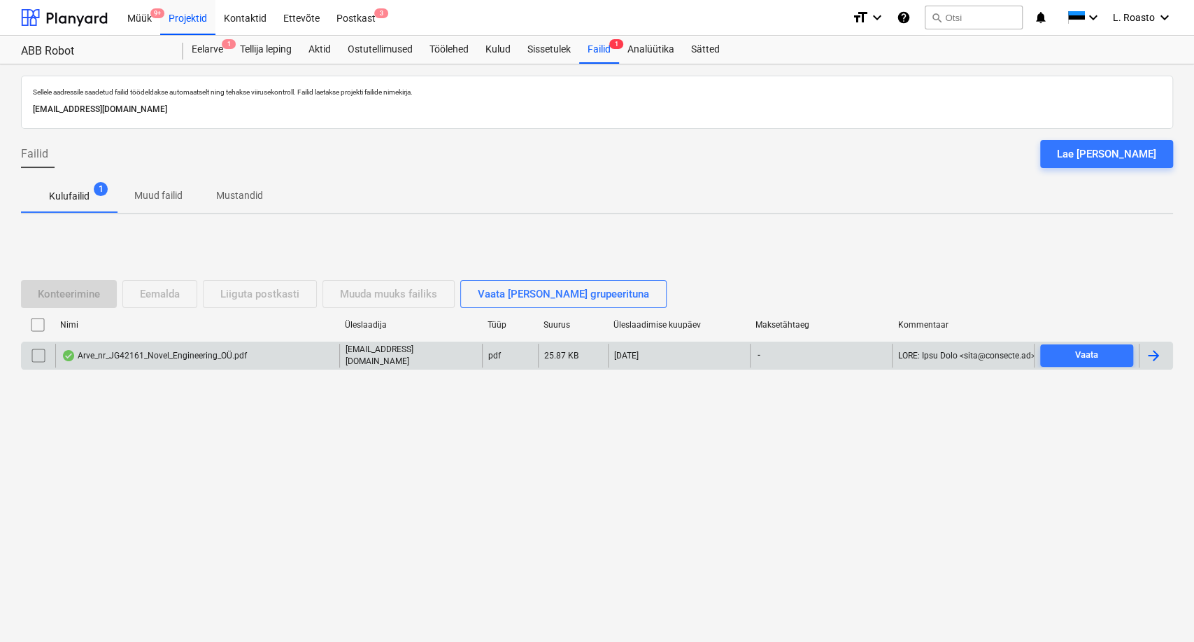
click at [243, 361] on div "Arve_nr_JG42161_Novel_Engineering_OÜ.pdf" at bounding box center [197, 356] width 284 height 24
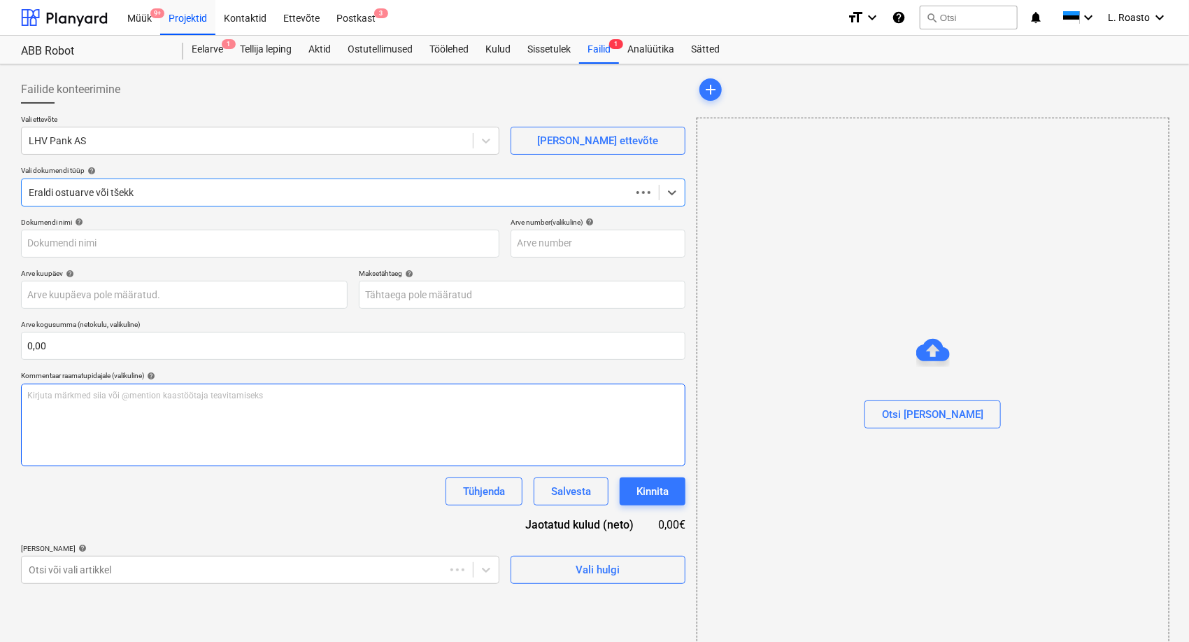
type input "JG42161"
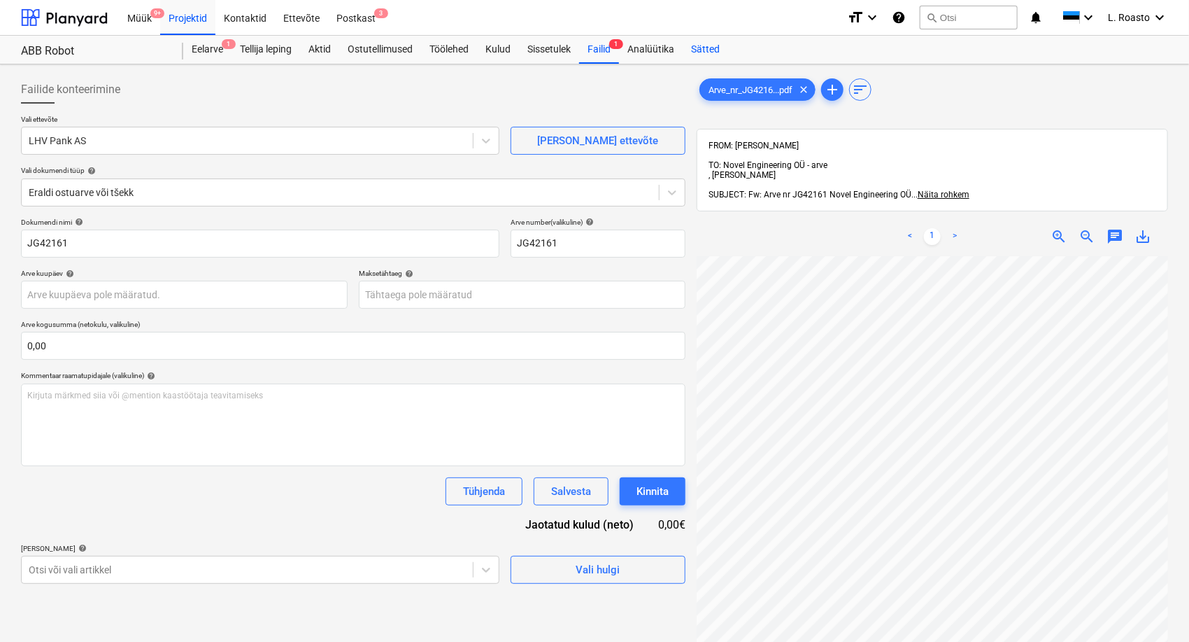
click at [719, 46] on div "Sätted" at bounding box center [705, 50] width 45 height 28
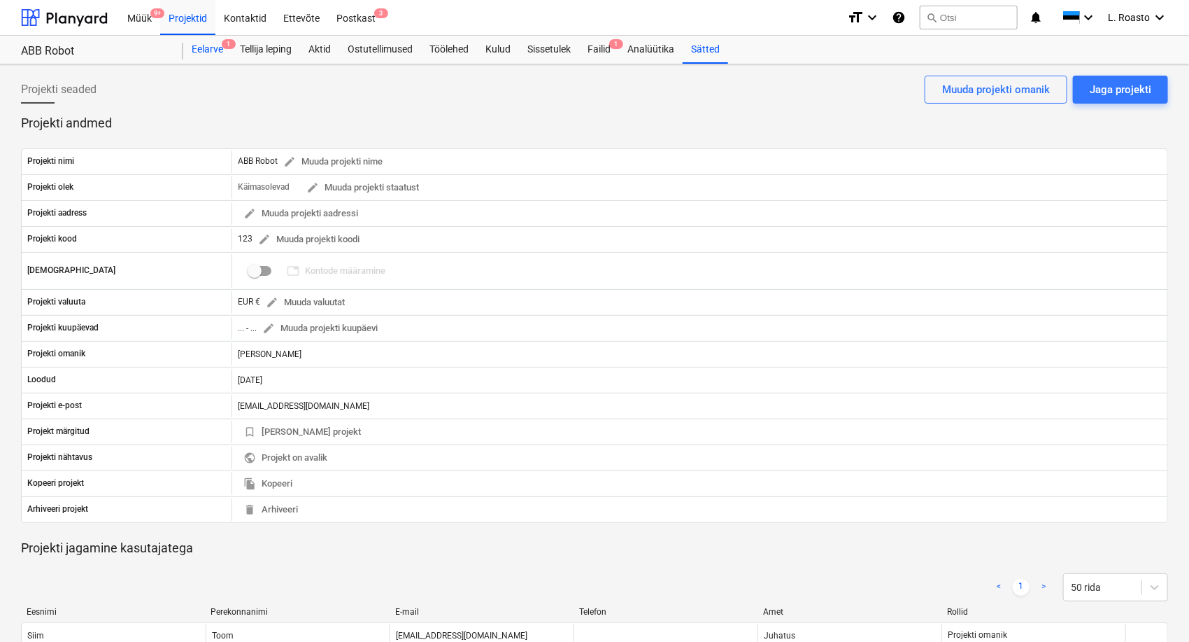
click at [215, 48] on div "Eelarve 1" at bounding box center [207, 50] width 48 height 28
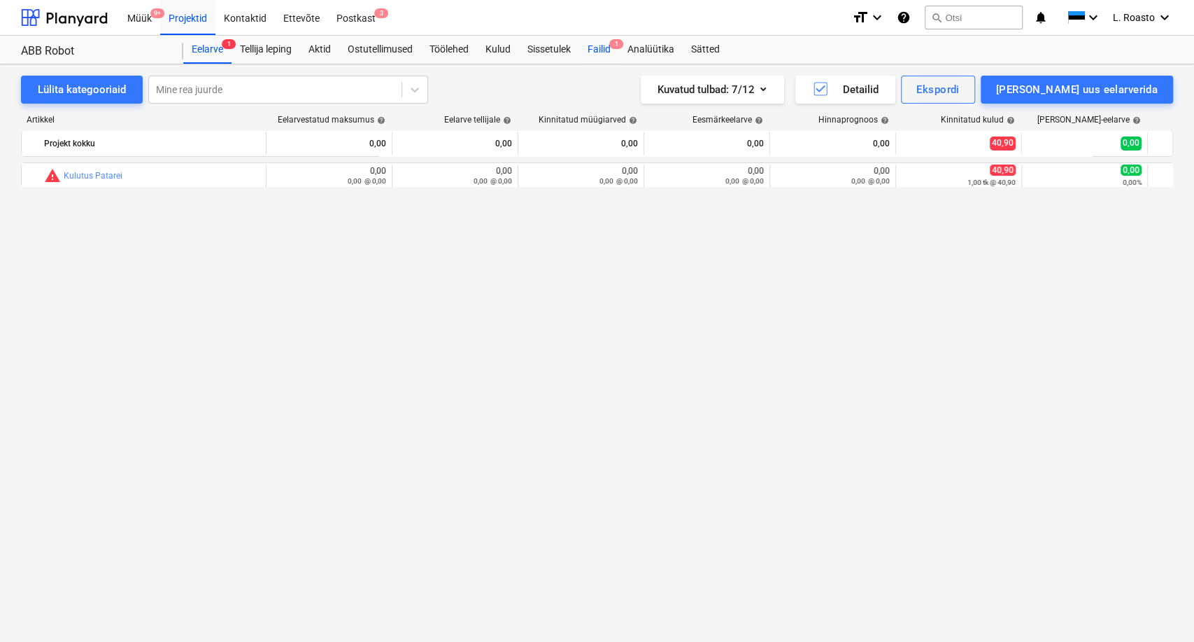
click at [614, 49] on div "Failid 1" at bounding box center [599, 50] width 40 height 28
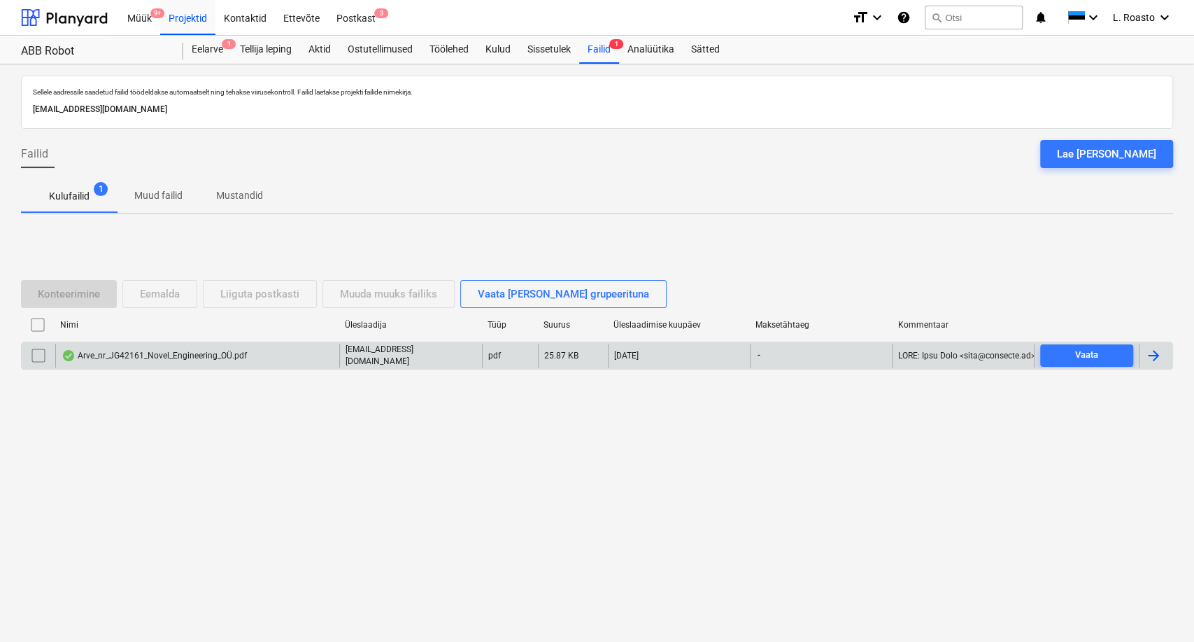
click at [1143, 357] on div at bounding box center [1156, 356] width 34 height 24
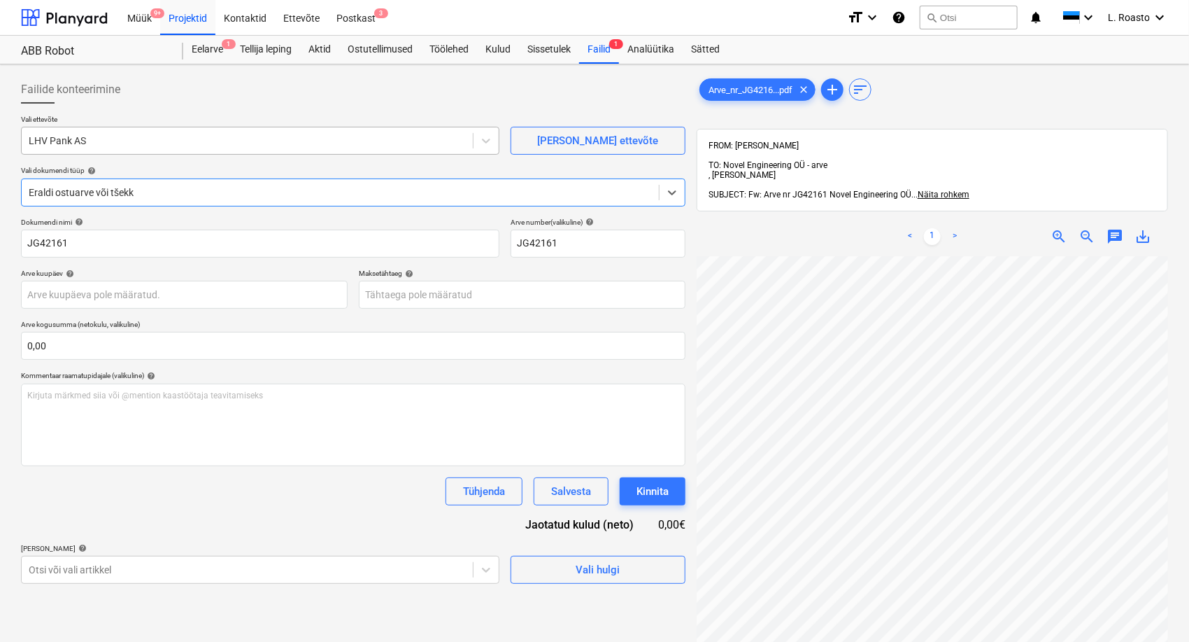
click at [118, 140] on div at bounding box center [247, 141] width 437 height 14
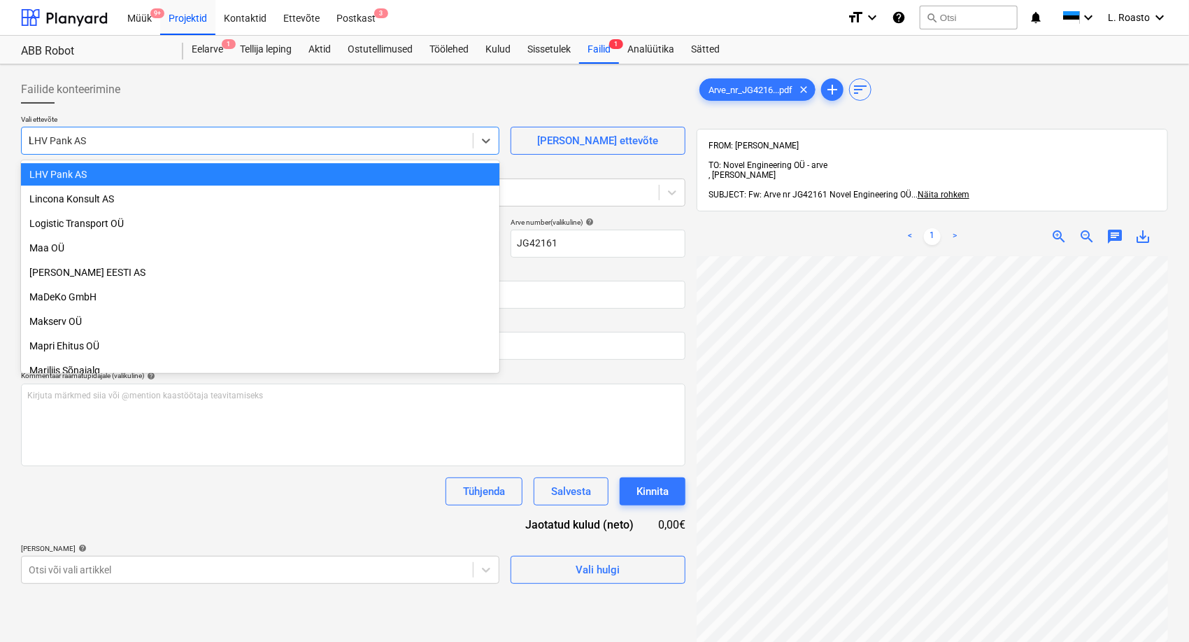
scroll to position [1577, 0]
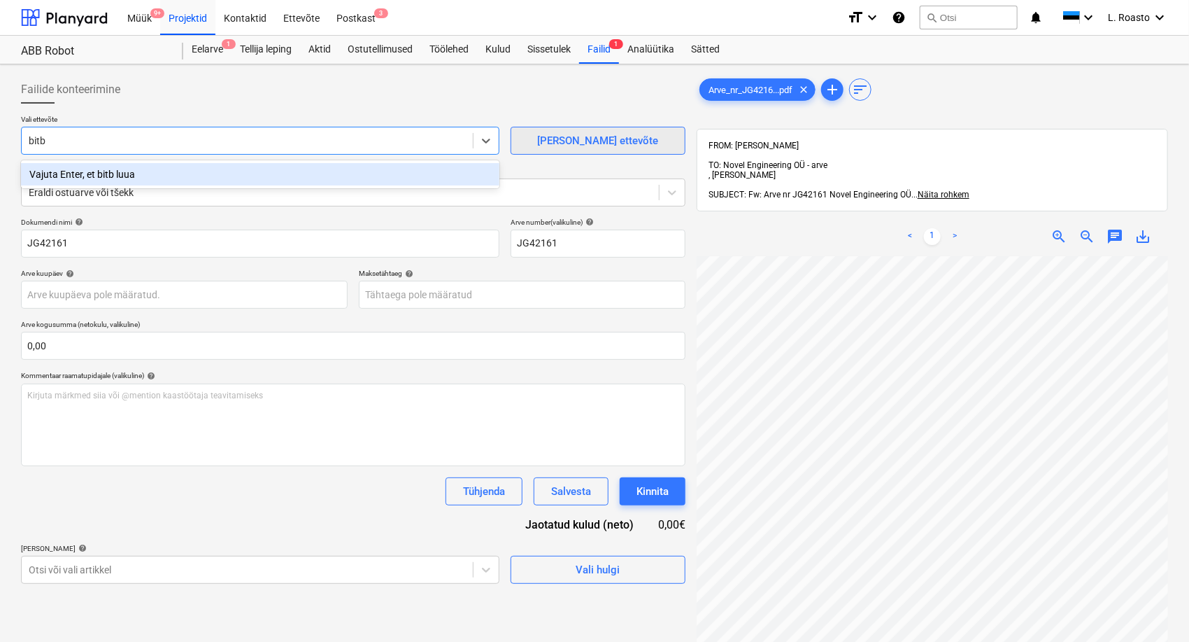
type input "bitb"
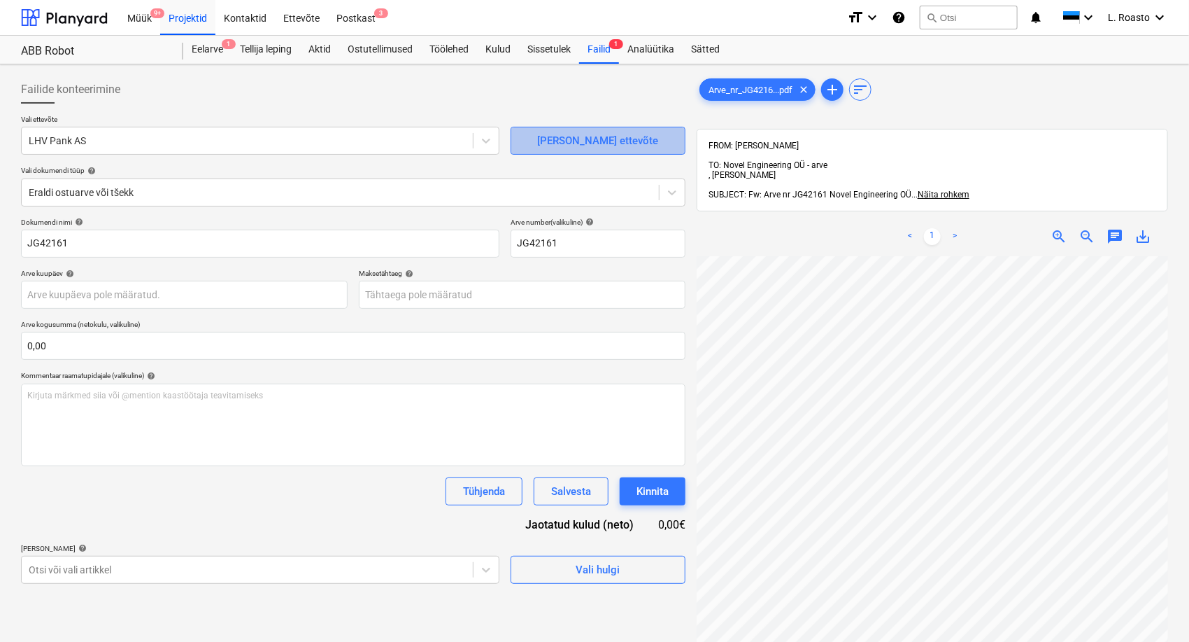
click at [586, 141] on div "[PERSON_NAME] ettevõte" at bounding box center [597, 141] width 121 height 18
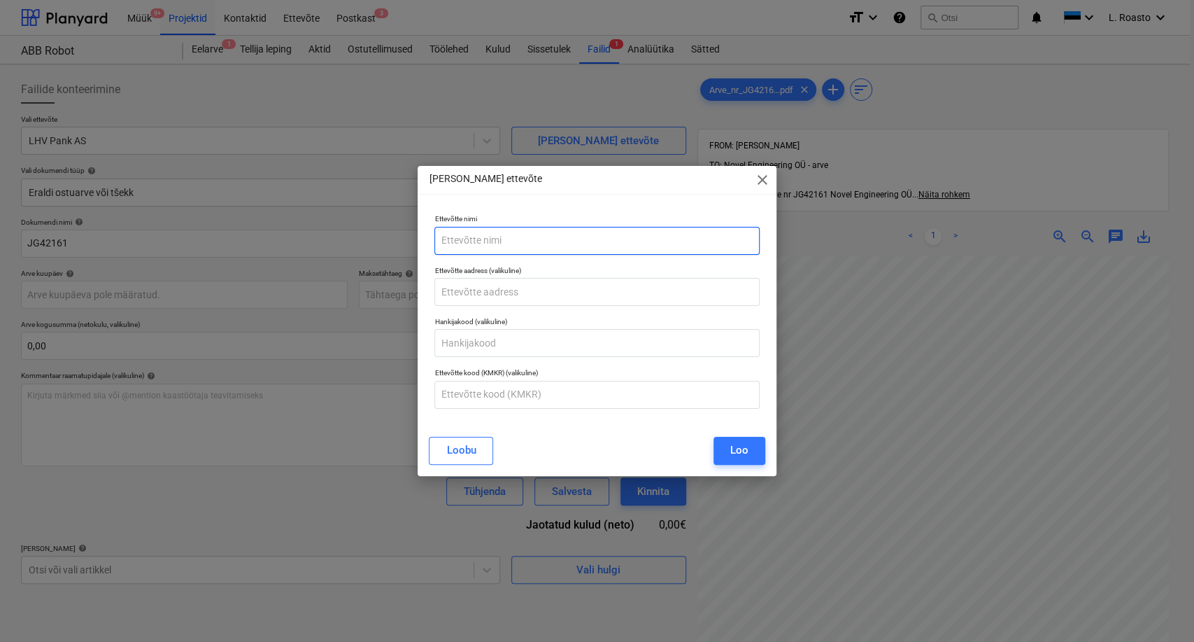
click at [540, 239] on input "text" at bounding box center [596, 241] width 325 height 28
type input "BitBoard OÜ"
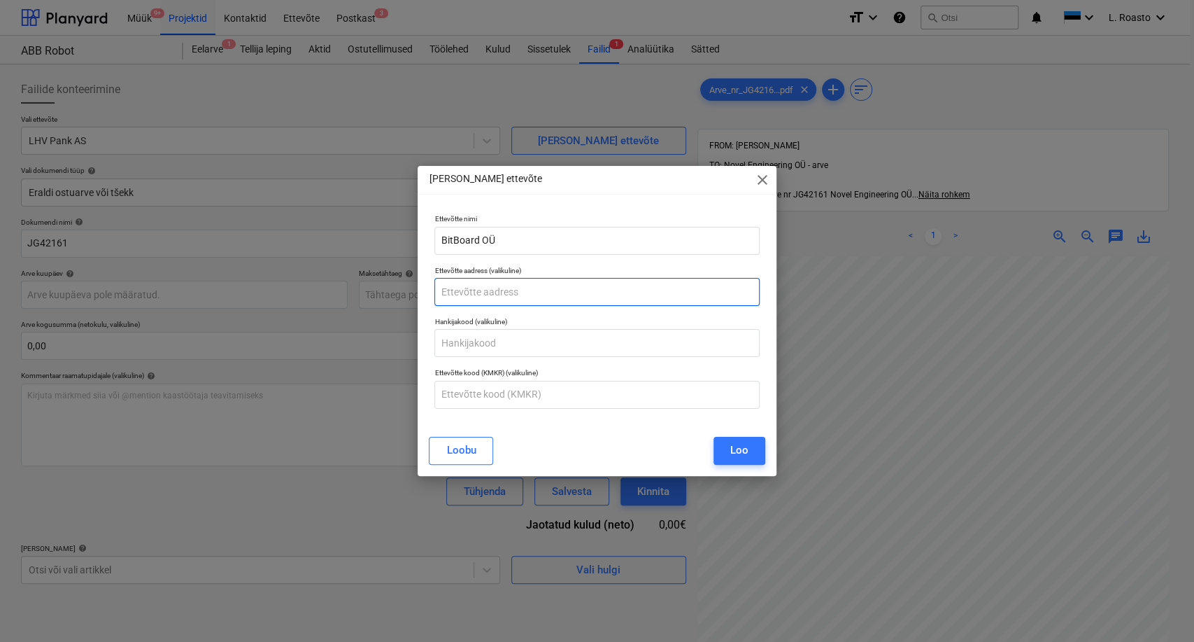
click at [519, 281] on input "text" at bounding box center [596, 292] width 325 height 28
click at [504, 391] on input "text" at bounding box center [596, 395] width 325 height 28
paste input "EE100692567"
type input "EE100692567"
click at [483, 299] on input "text" at bounding box center [596, 292] width 325 height 28
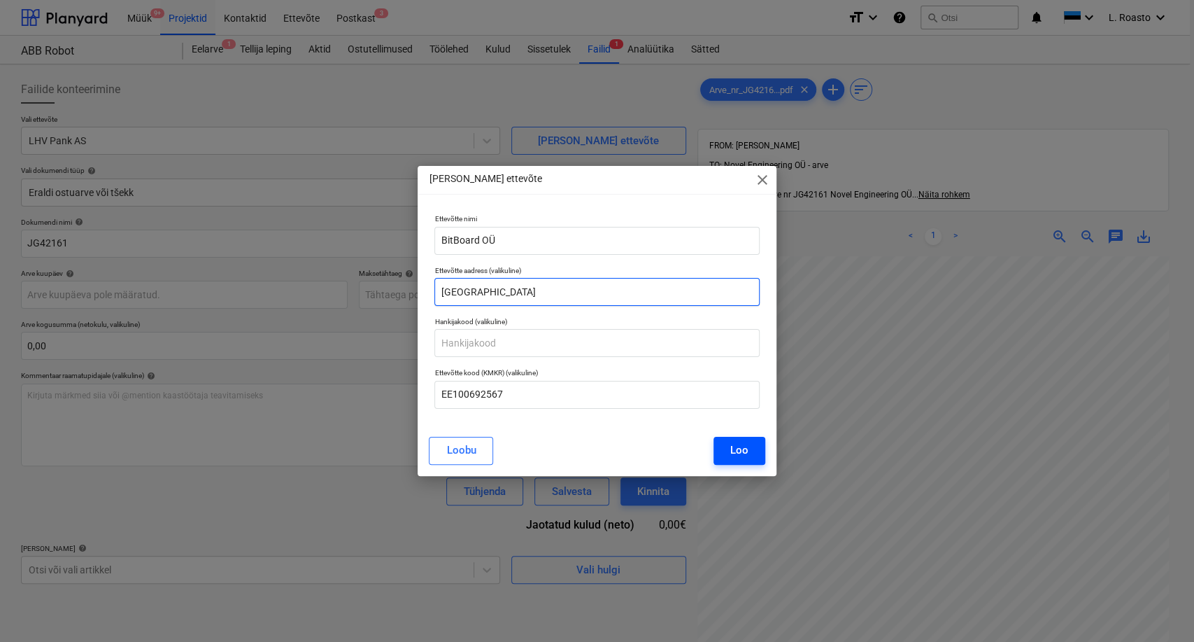
type input "[GEOGRAPHIC_DATA]"
click at [722, 444] on button "Loo" at bounding box center [740, 451] width 52 height 28
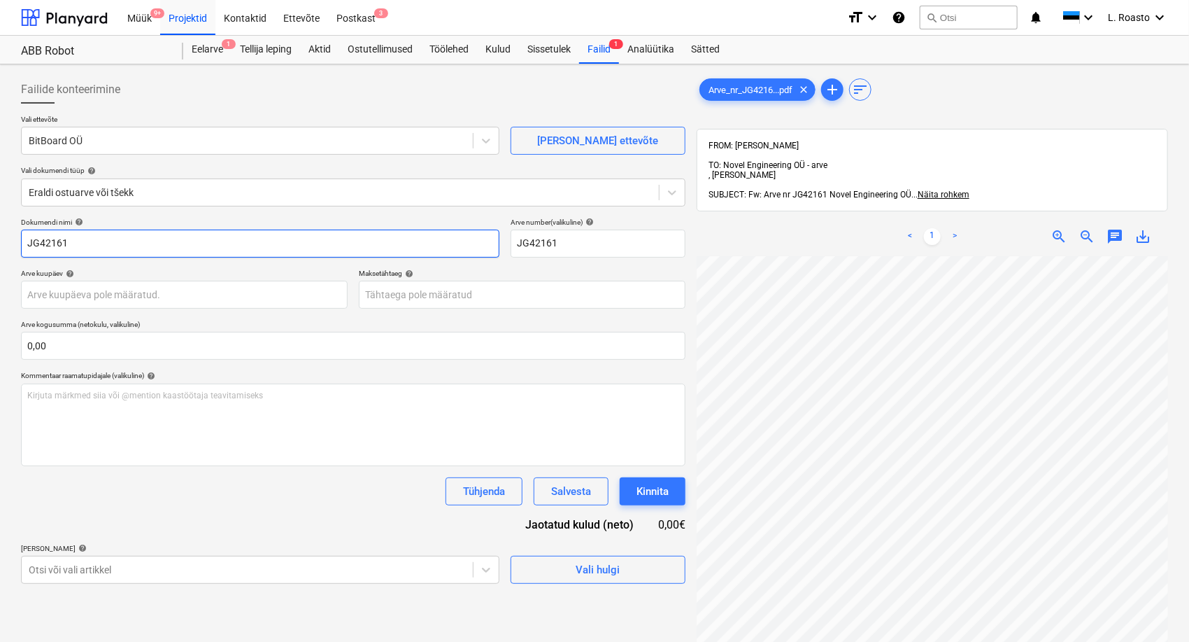
click at [22, 236] on input "JG42161" at bounding box center [260, 243] width 479 height 28
type input "bitboard arve JG42161"
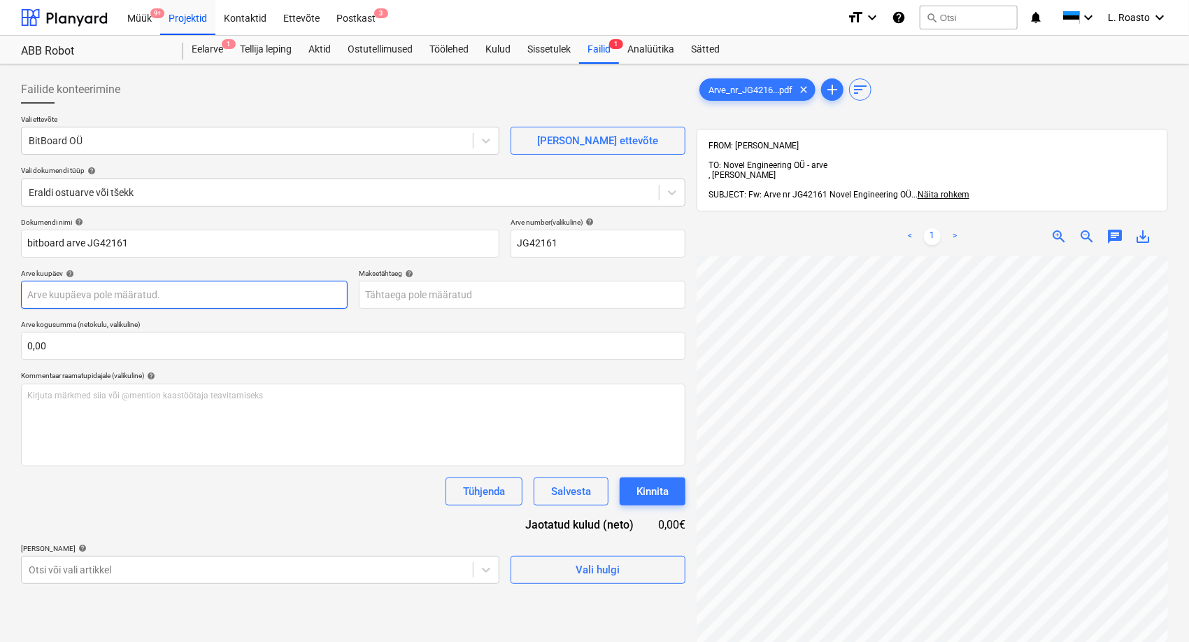
click at [87, 287] on body "Müük 9+ Projektid Kontaktid Ettevõte Postkast 3 format_size keyboard_arrow_down…" at bounding box center [594, 321] width 1189 height 642
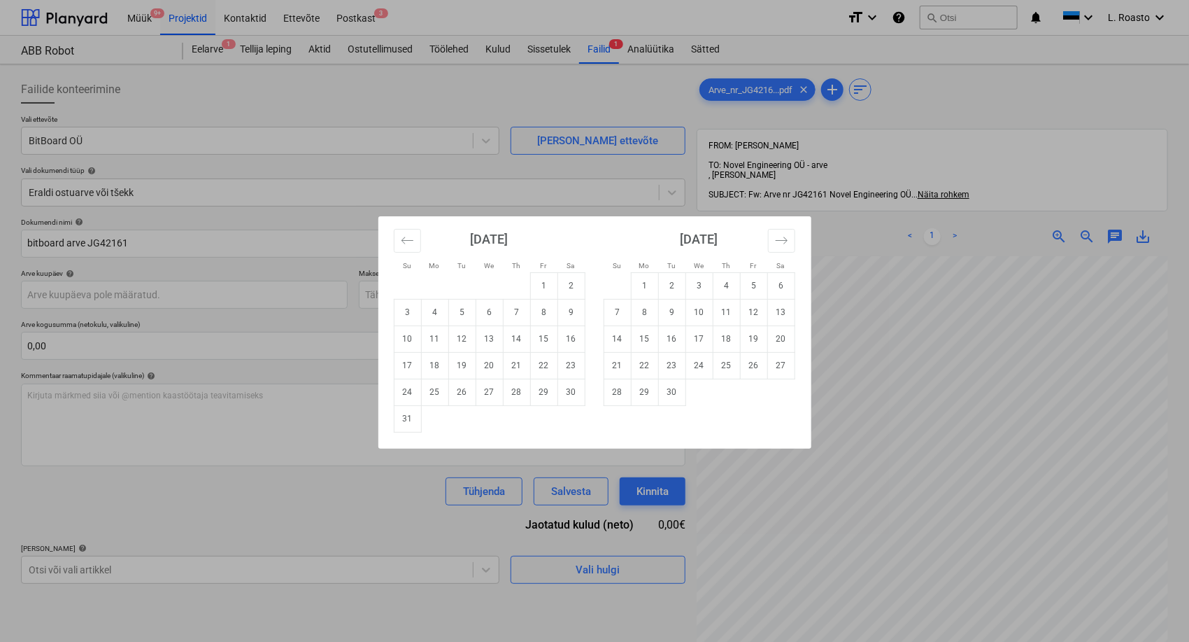
click at [453, 310] on td "5" at bounding box center [461, 312] width 27 height 27
type input "[DATE]"
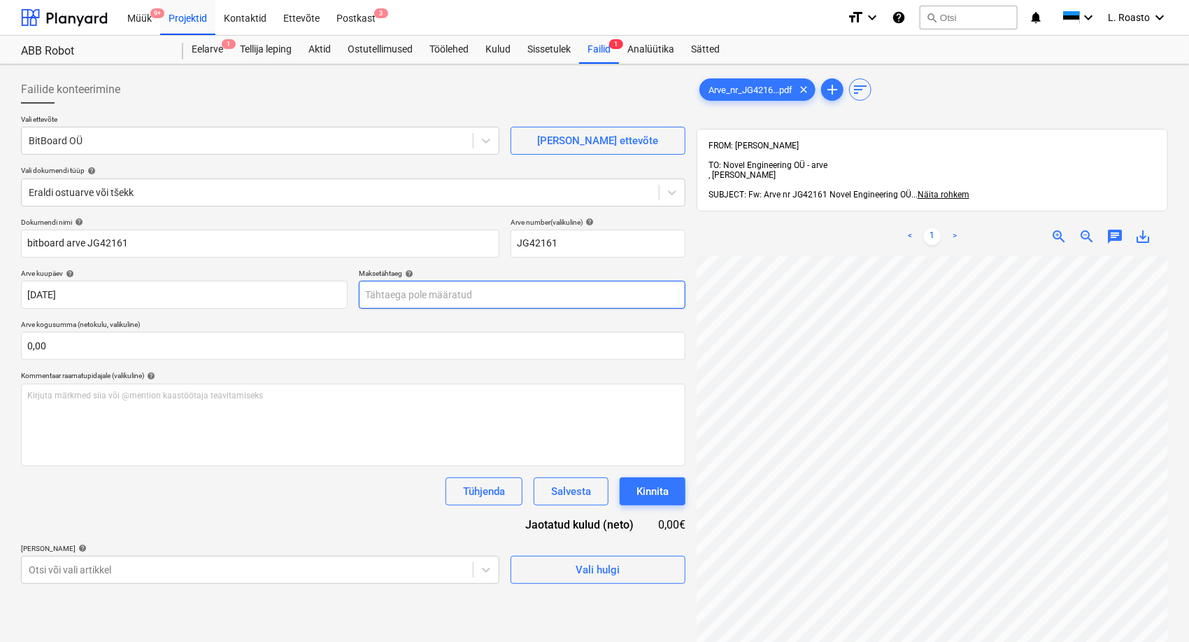
click at [460, 297] on body "Müük 9+ Projektid Kontaktid Ettevõte Postkast 3 format_size keyboard_arrow_down…" at bounding box center [594, 321] width 1189 height 642
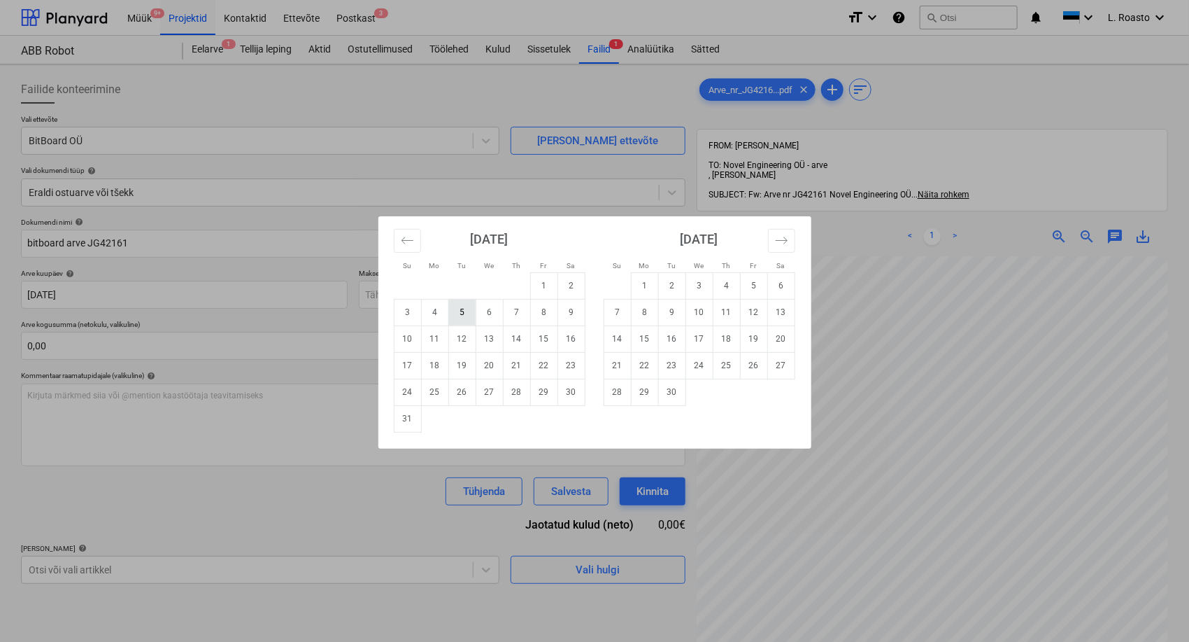
click at [466, 314] on td "5" at bounding box center [461, 312] width 27 height 27
type input "[DATE]"
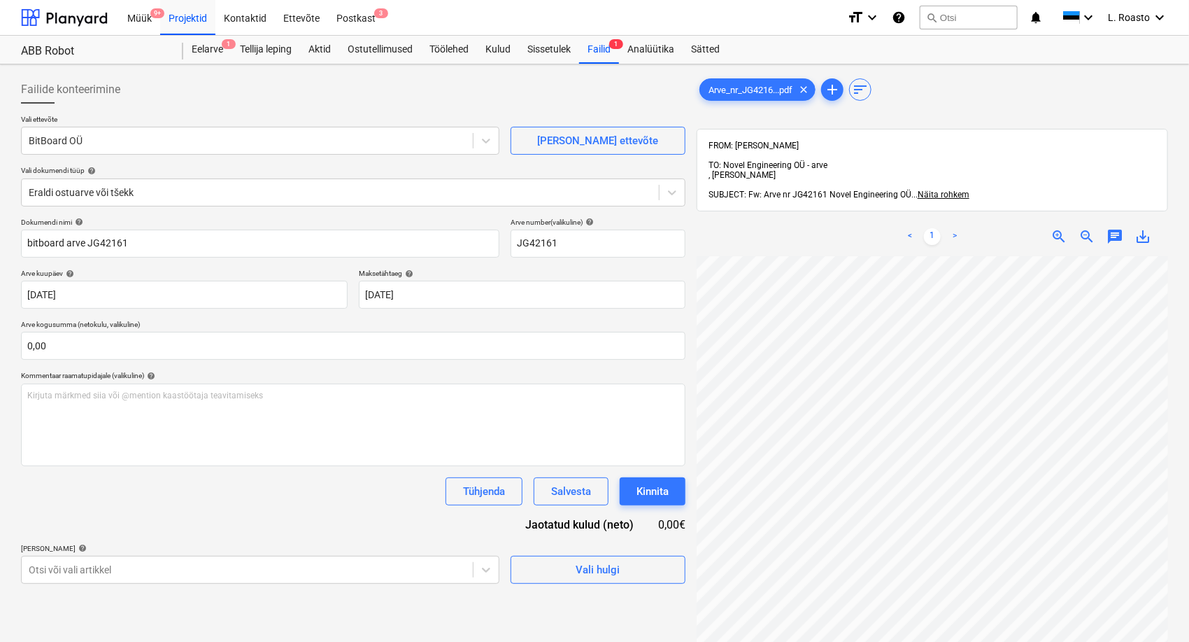
click at [260, 513] on div "Dokumendi nimi help bitboard arve JG42161 Arve number (valikuline) help JG42161…" at bounding box center [353, 401] width 665 height 366
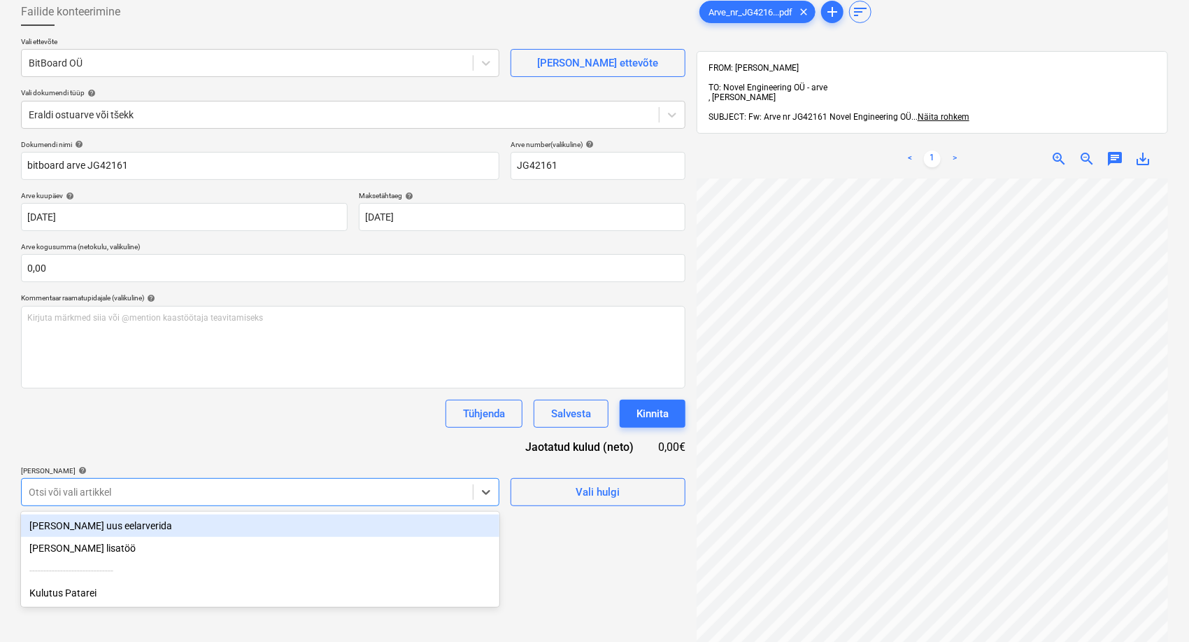
click at [235, 488] on div at bounding box center [247, 492] width 437 height 14
click at [78, 531] on div "[PERSON_NAME] uus eelarverida" at bounding box center [260, 525] width 479 height 22
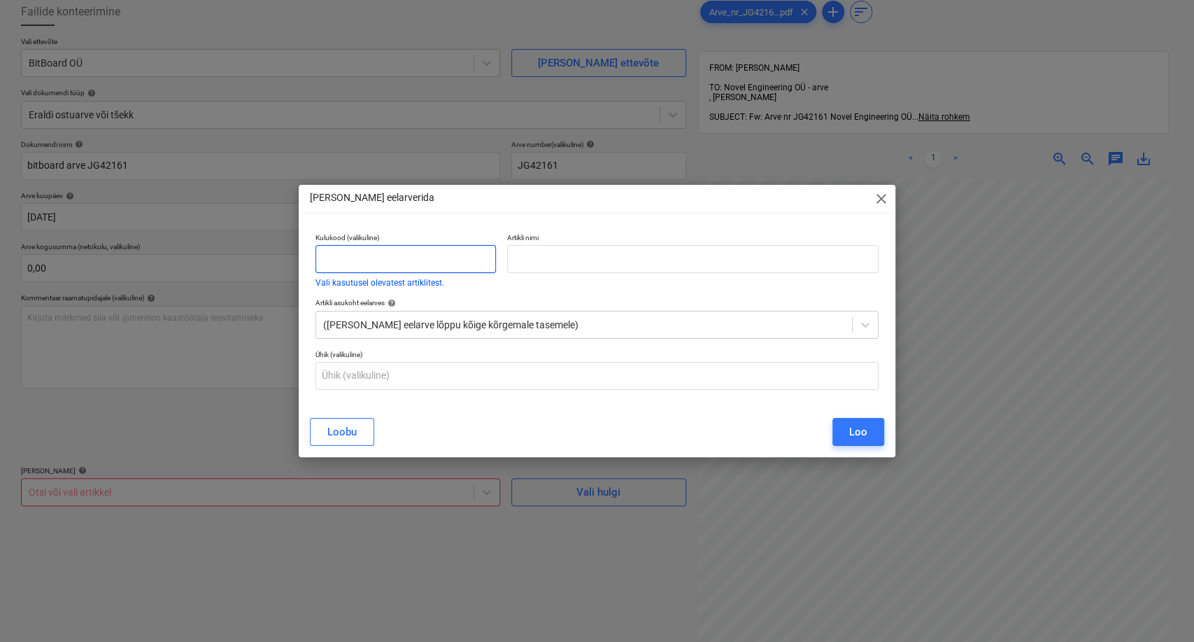
click at [341, 260] on input "text" at bounding box center [406, 259] width 181 height 28
type input "kulu"
click at [551, 255] on input "text" at bounding box center [693, 259] width 372 height 28
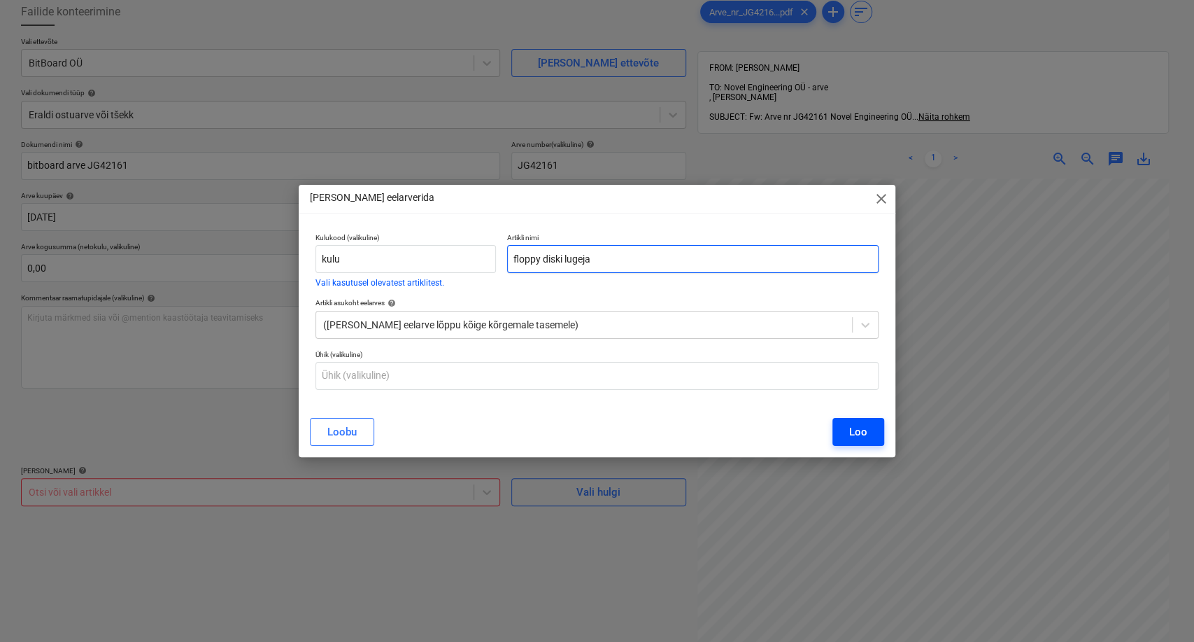
type input "floppy diski lugeja"
click at [882, 434] on button "Loo" at bounding box center [859, 432] width 52 height 28
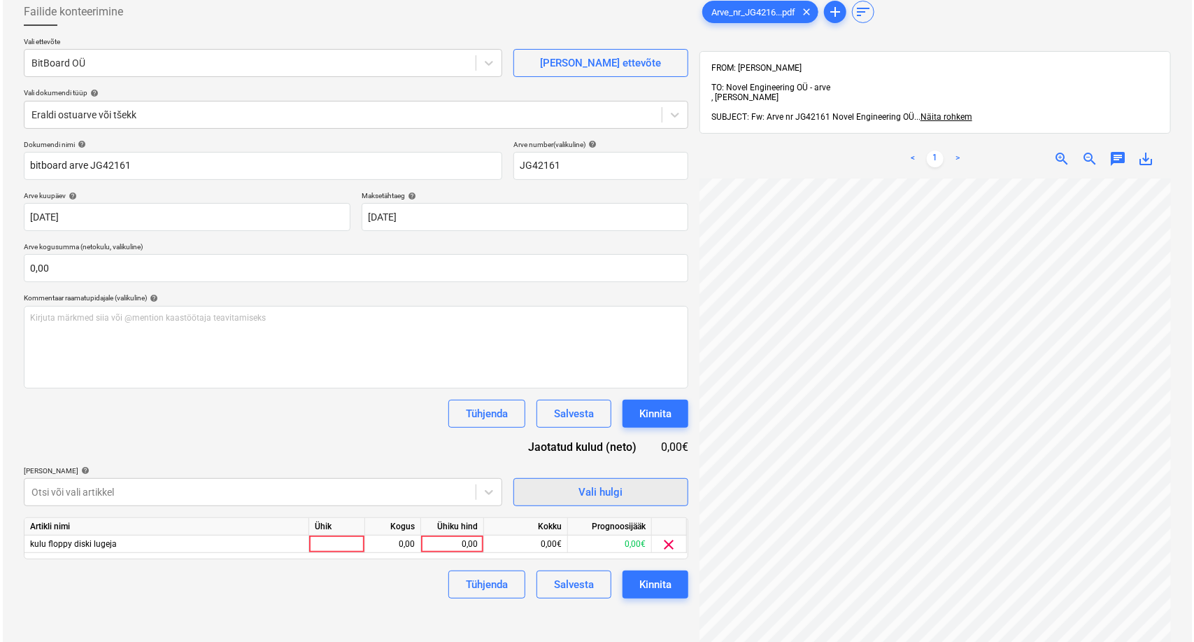
scroll to position [17, 171]
click at [444, 539] on div "0,00" at bounding box center [449, 543] width 51 height 17
drag, startPoint x: 444, startPoint y: 539, endPoint x: 486, endPoint y: 539, distance: 42.7
click at [0, 0] on div "kulu floppy diski lugeja 0,00 21,45 0,00€ 0,00€ clear" at bounding box center [0, 0] width 0 height 0
type input "31,45"
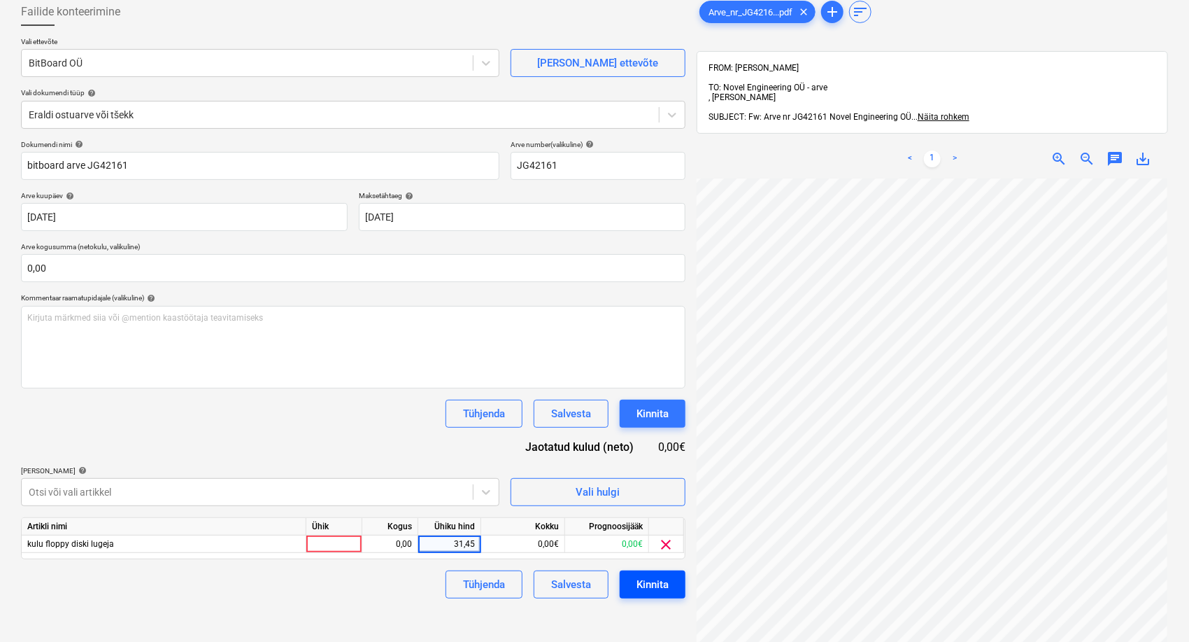
click at [654, 588] on div "Kinnita" at bounding box center [653, 584] width 32 height 18
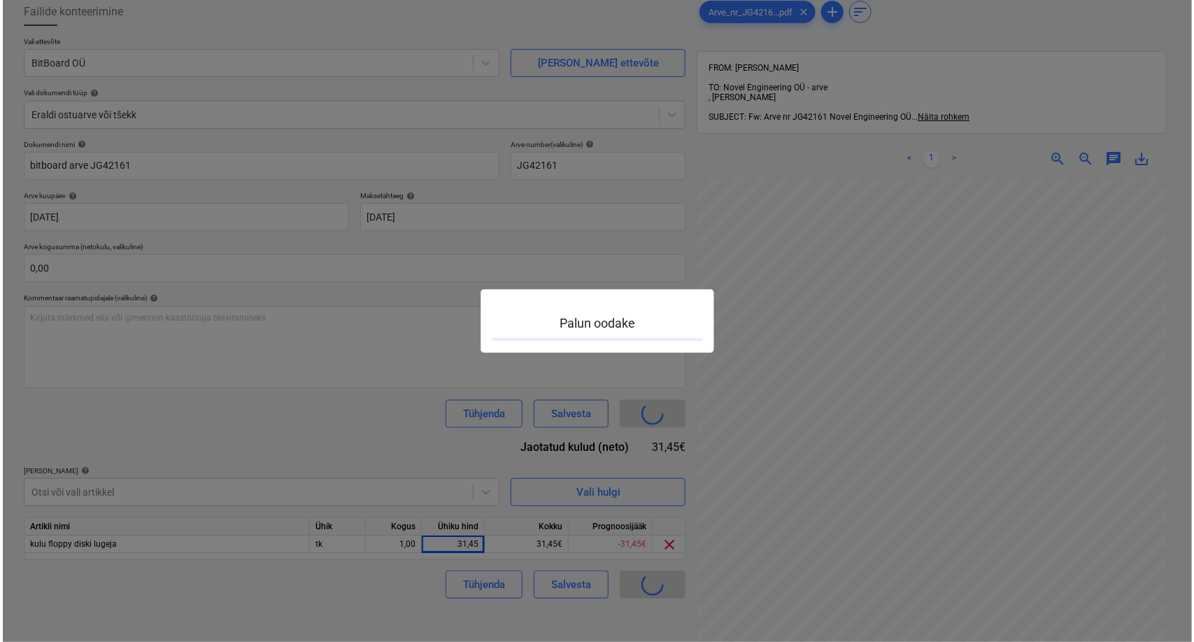
scroll to position [17, 170]
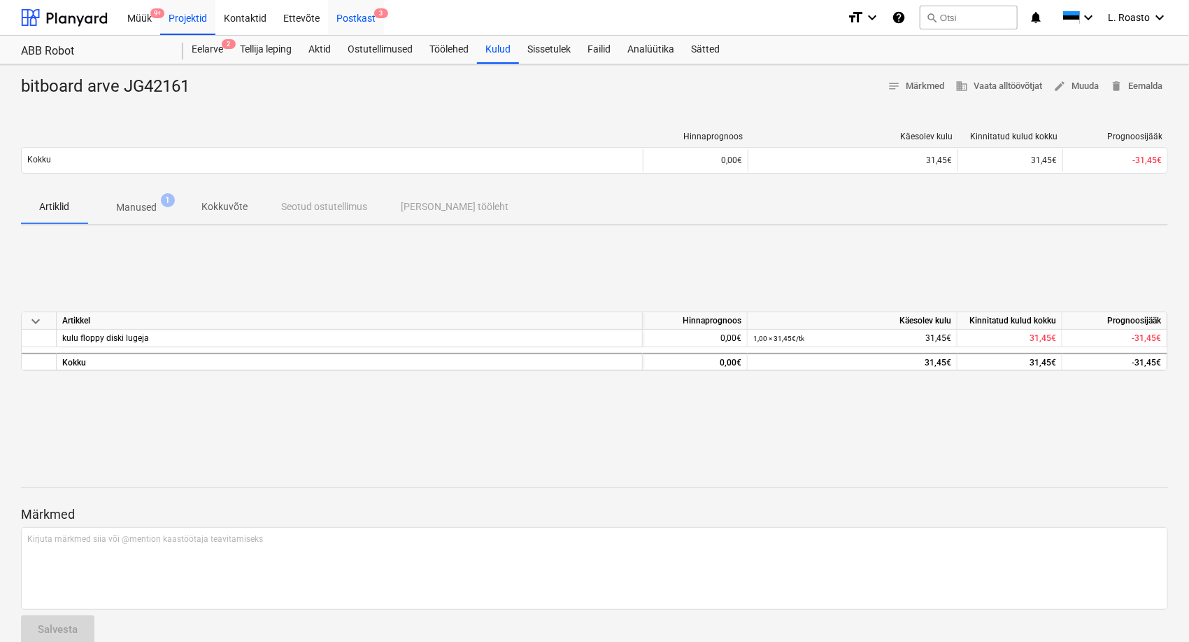
click at [364, 13] on div "Postkast 3" at bounding box center [356, 17] width 56 height 36
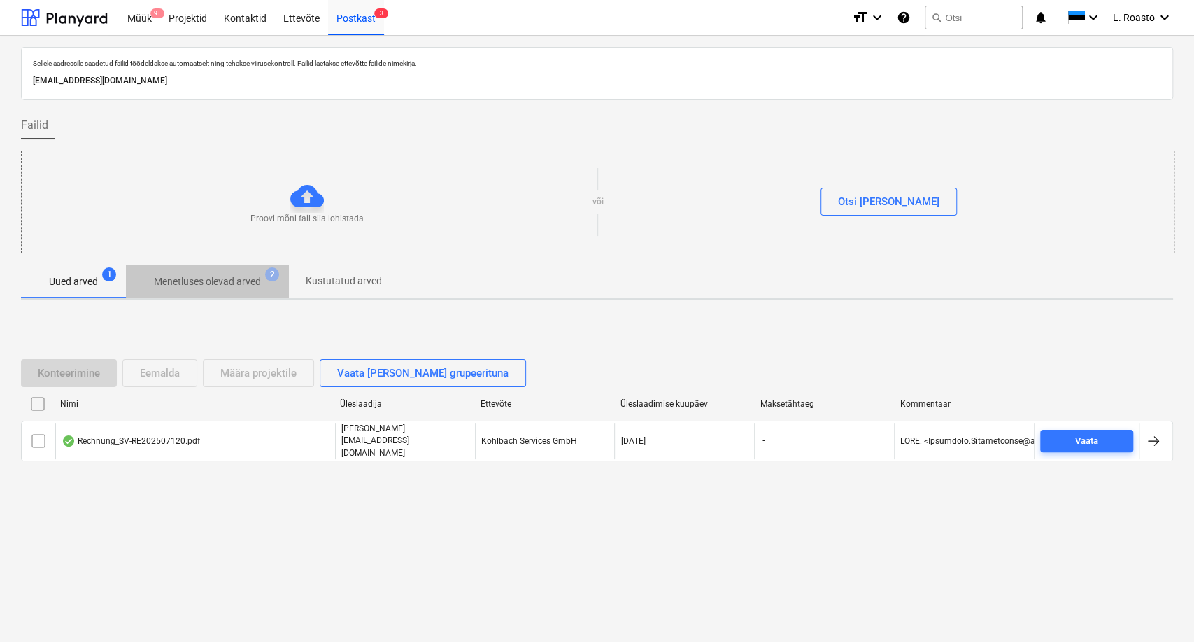
click at [252, 290] on span "Menetluses olevad arved 2" at bounding box center [207, 281] width 163 height 25
